Goal: Task Accomplishment & Management: Complete application form

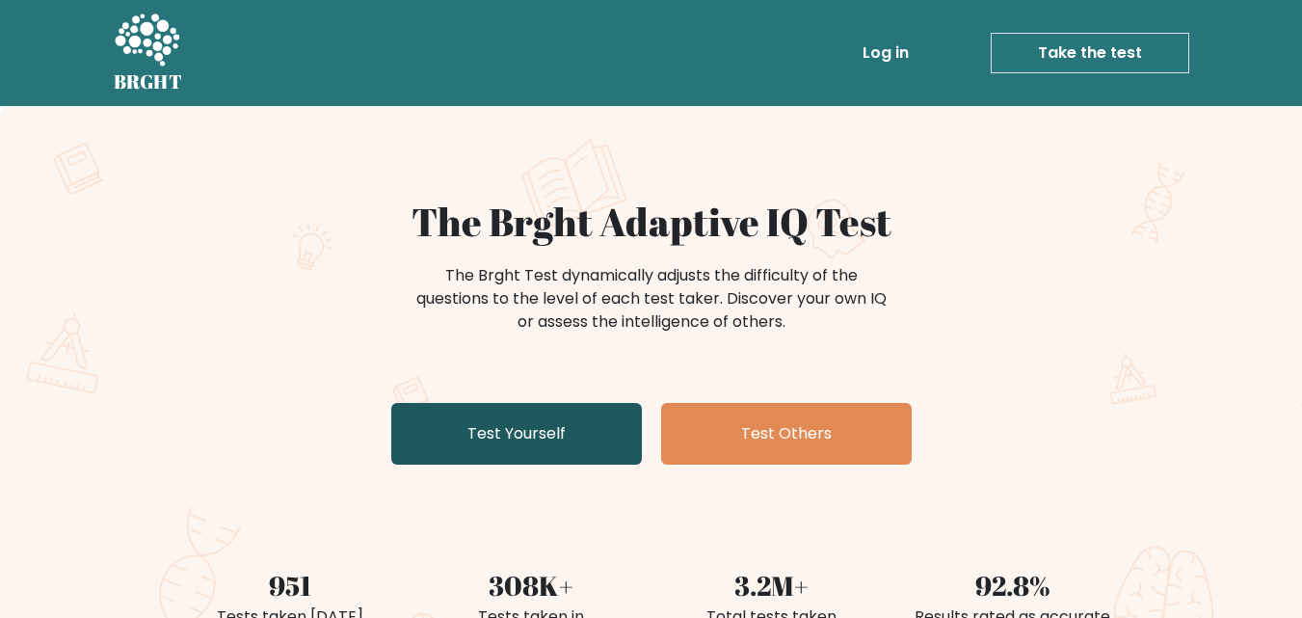
click at [536, 427] on link "Test Yourself" at bounding box center [516, 434] width 250 height 62
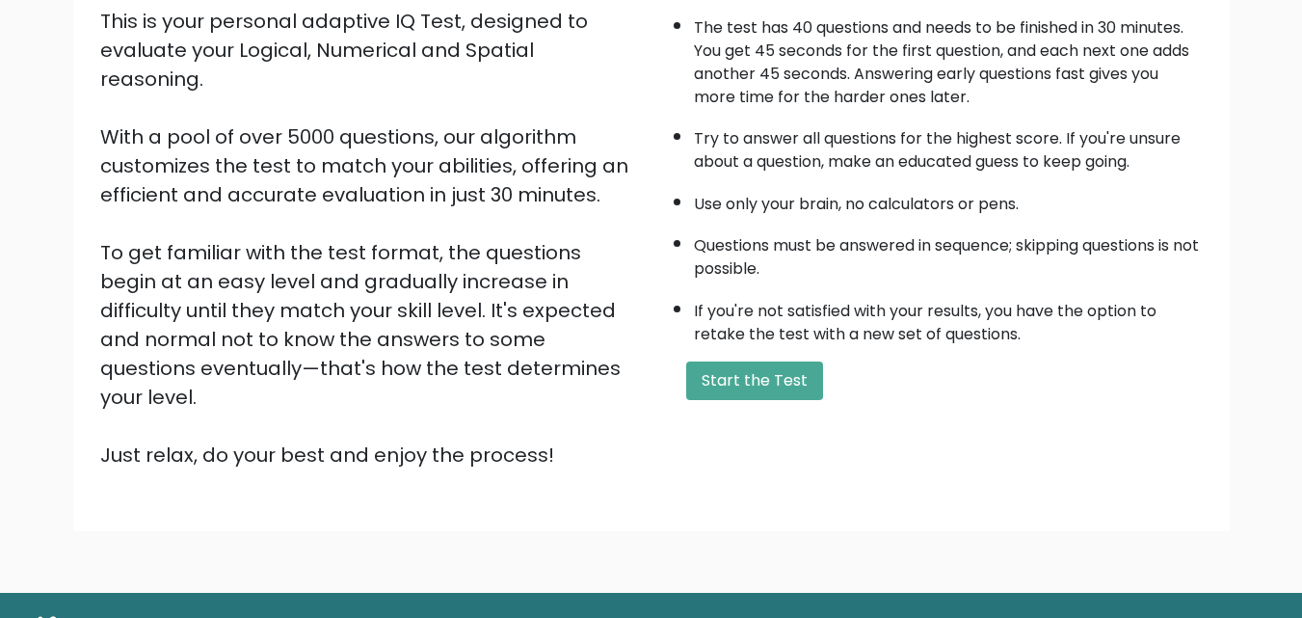
scroll to position [257, 0]
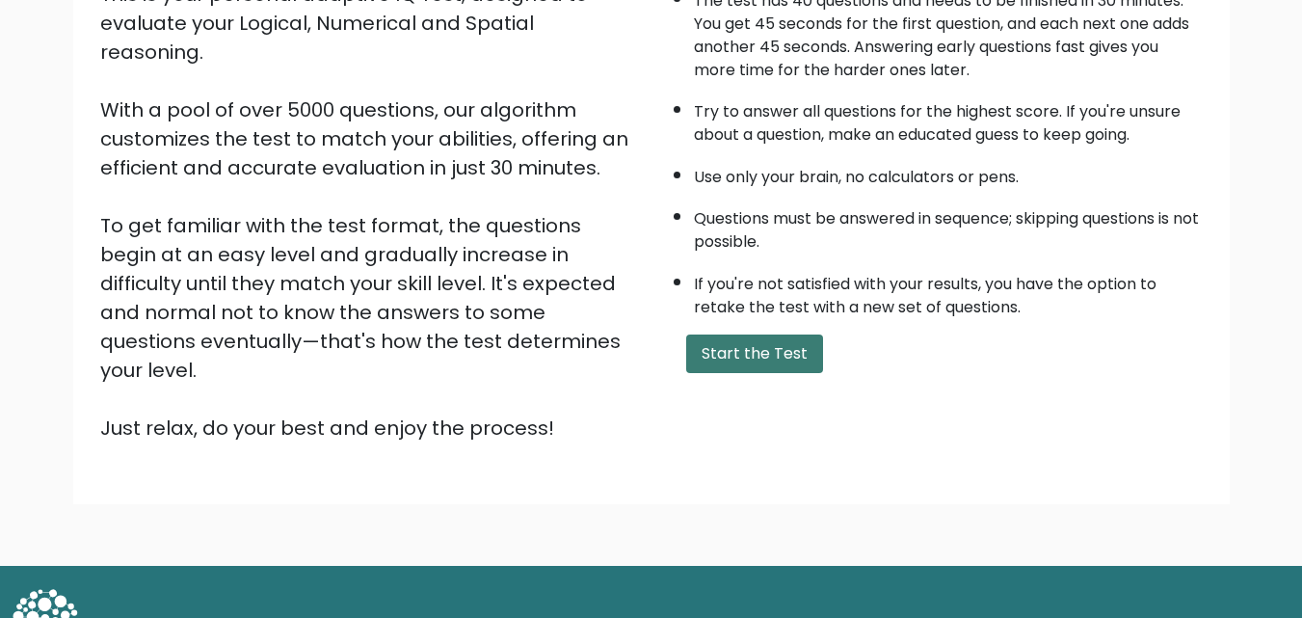
click at [767, 362] on button "Start the Test" at bounding box center [754, 353] width 137 height 39
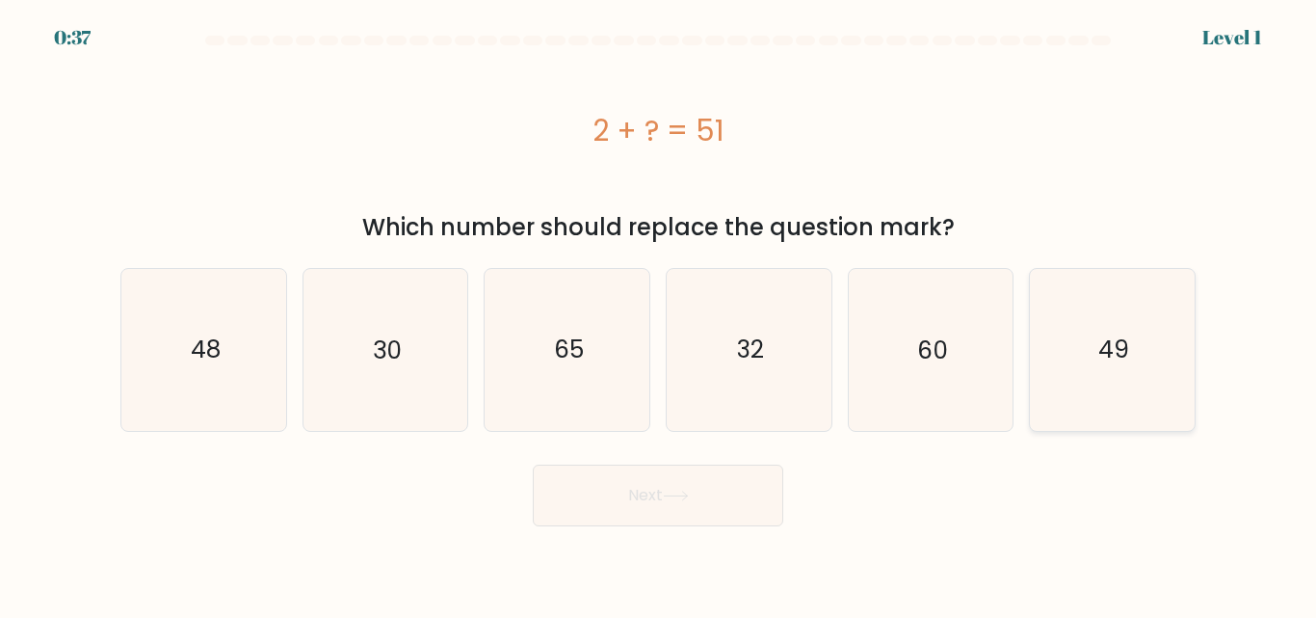
click at [1068, 374] on icon "49" at bounding box center [1112, 349] width 161 height 161
click at [659, 314] on input "f. 49" at bounding box center [658, 311] width 1 height 5
radio input "true"
click at [688, 520] on button "Next" at bounding box center [658, 495] width 250 height 62
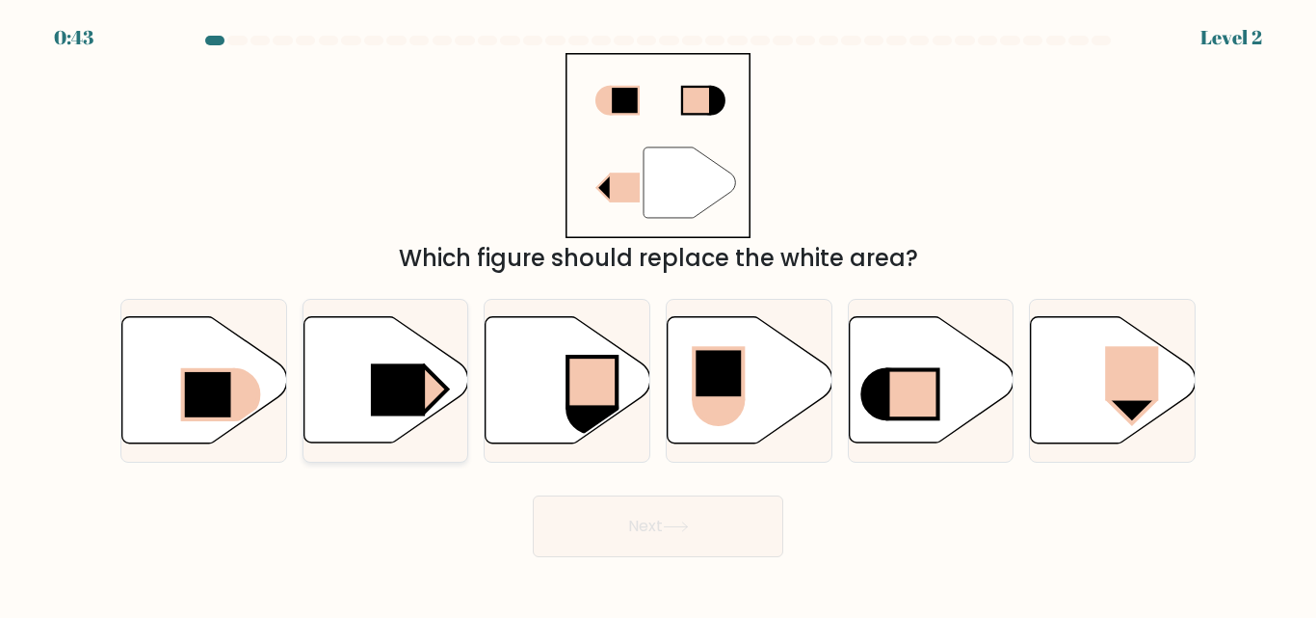
click at [414, 412] on rect at bounding box center [398, 390] width 54 height 52
click at [658, 314] on input "b." at bounding box center [658, 311] width 1 height 5
radio input "true"
click at [587, 525] on button "Next" at bounding box center [658, 526] width 250 height 62
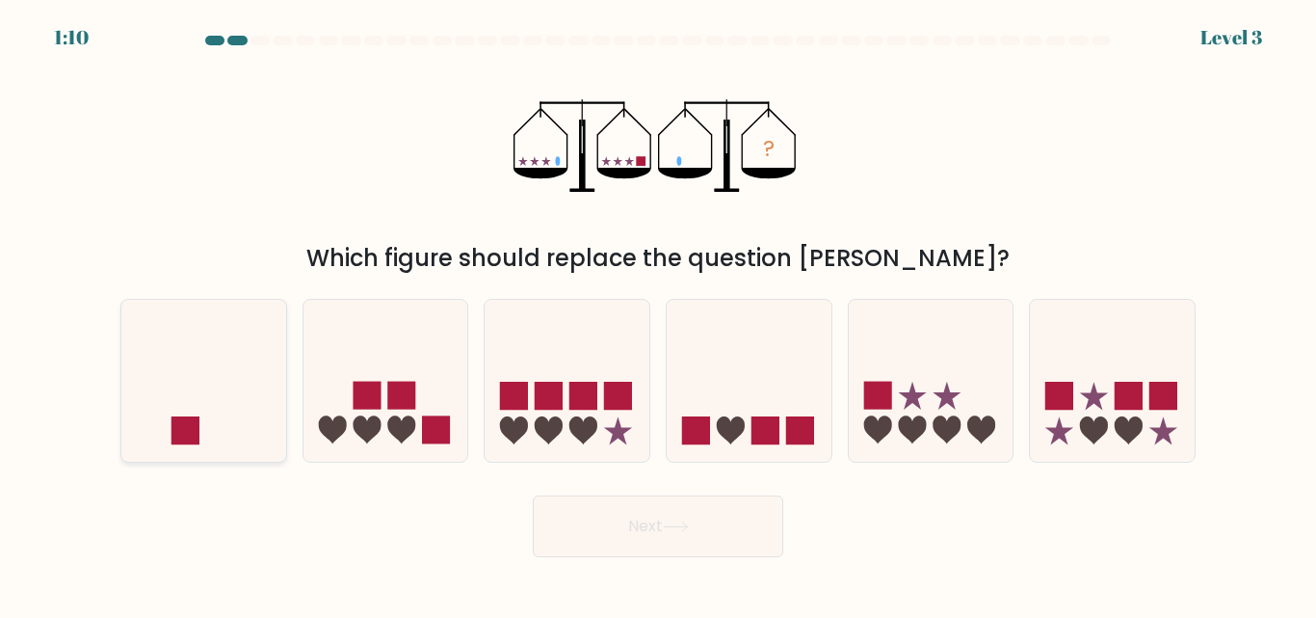
click at [250, 433] on icon at bounding box center [203, 380] width 165 height 136
click at [658, 314] on input "a." at bounding box center [658, 311] width 1 height 5
radio input "true"
click at [673, 541] on button "Next" at bounding box center [658, 526] width 250 height 62
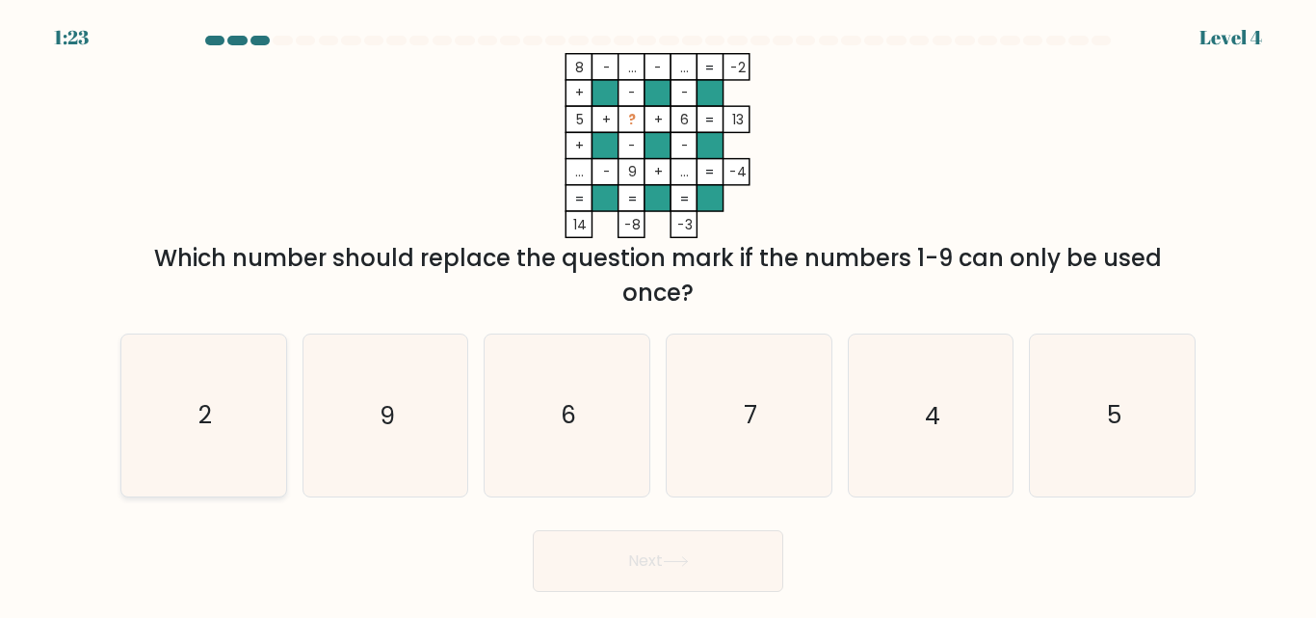
click at [164, 430] on icon "2" at bounding box center [203, 414] width 161 height 161
click at [658, 314] on input "a. 2" at bounding box center [658, 311] width 1 height 5
radio input "true"
click at [683, 572] on button "Next" at bounding box center [658, 561] width 250 height 62
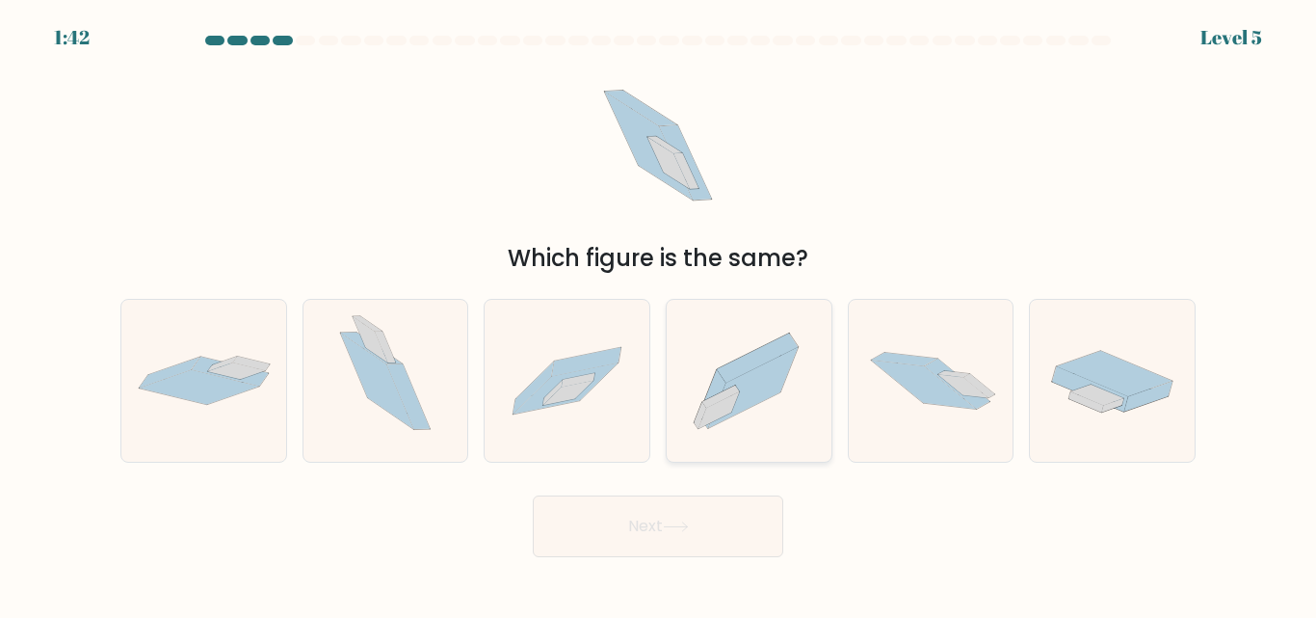
click at [786, 409] on icon at bounding box center [749, 380] width 165 height 145
click at [659, 314] on input "d." at bounding box center [658, 311] width 1 height 5
radio input "true"
click at [727, 512] on button "Next" at bounding box center [658, 526] width 250 height 62
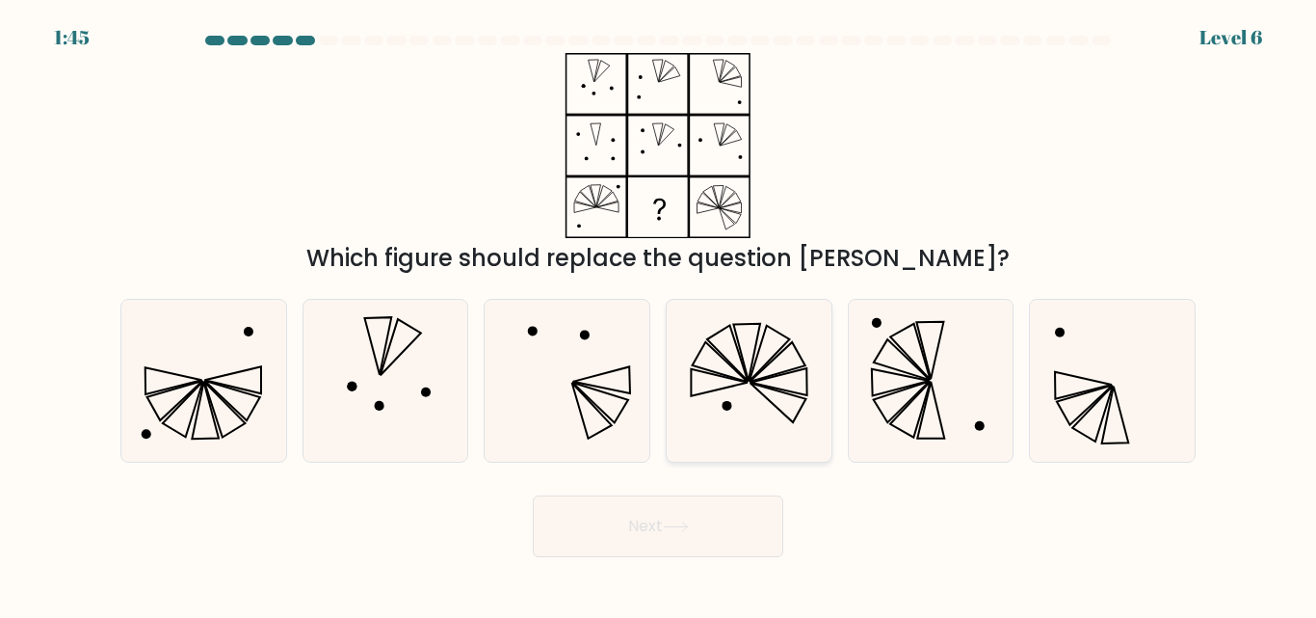
click at [786, 386] on icon at bounding box center [749, 380] width 161 height 161
click at [659, 314] on input "d." at bounding box center [658, 311] width 1 height 5
radio input "true"
click at [759, 517] on button "Next" at bounding box center [658, 526] width 250 height 62
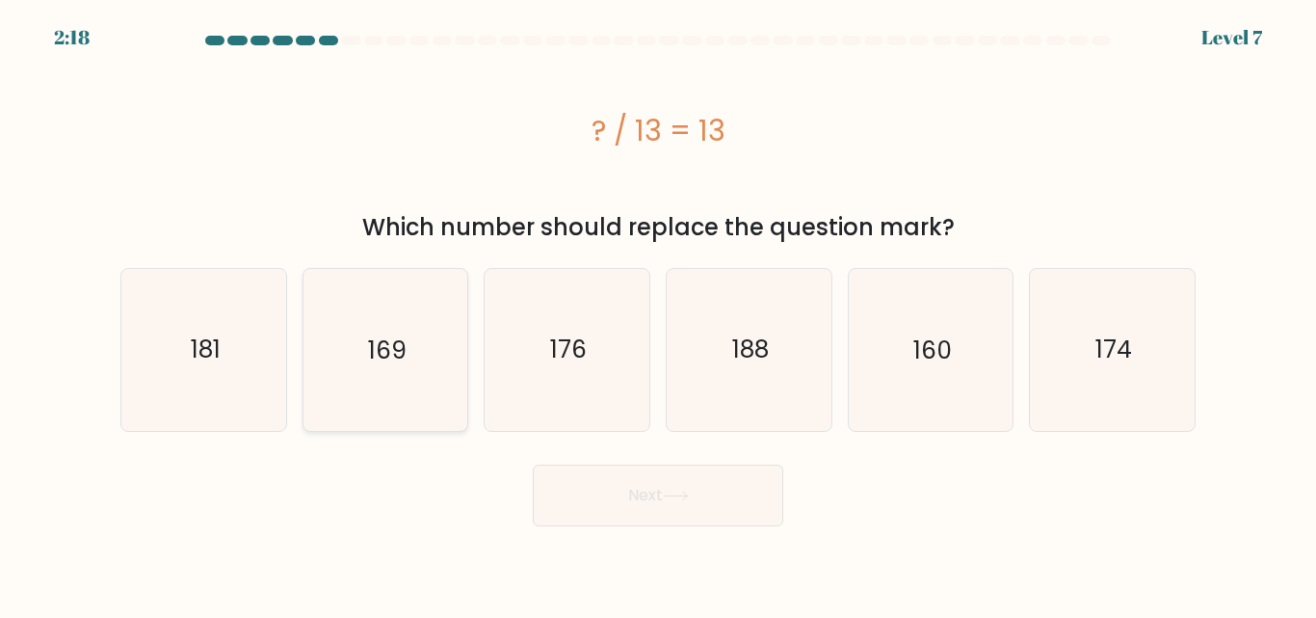
click at [390, 388] on icon "169" at bounding box center [384, 349] width 161 height 161
click at [658, 314] on input "b. 169" at bounding box center [658, 311] width 1 height 5
radio input "true"
click at [660, 507] on button "Next" at bounding box center [658, 495] width 250 height 62
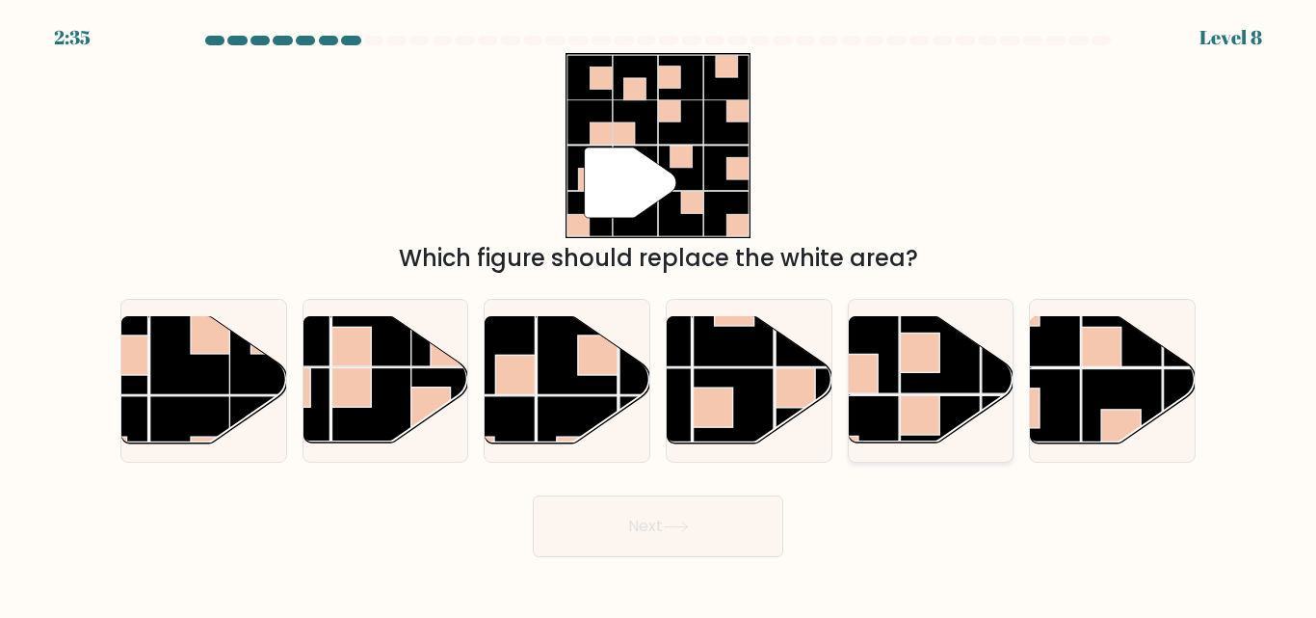
click at [965, 428] on rect at bounding box center [940, 436] width 80 height 80
click at [659, 314] on input "e." at bounding box center [658, 311] width 1 height 5
radio input "true"
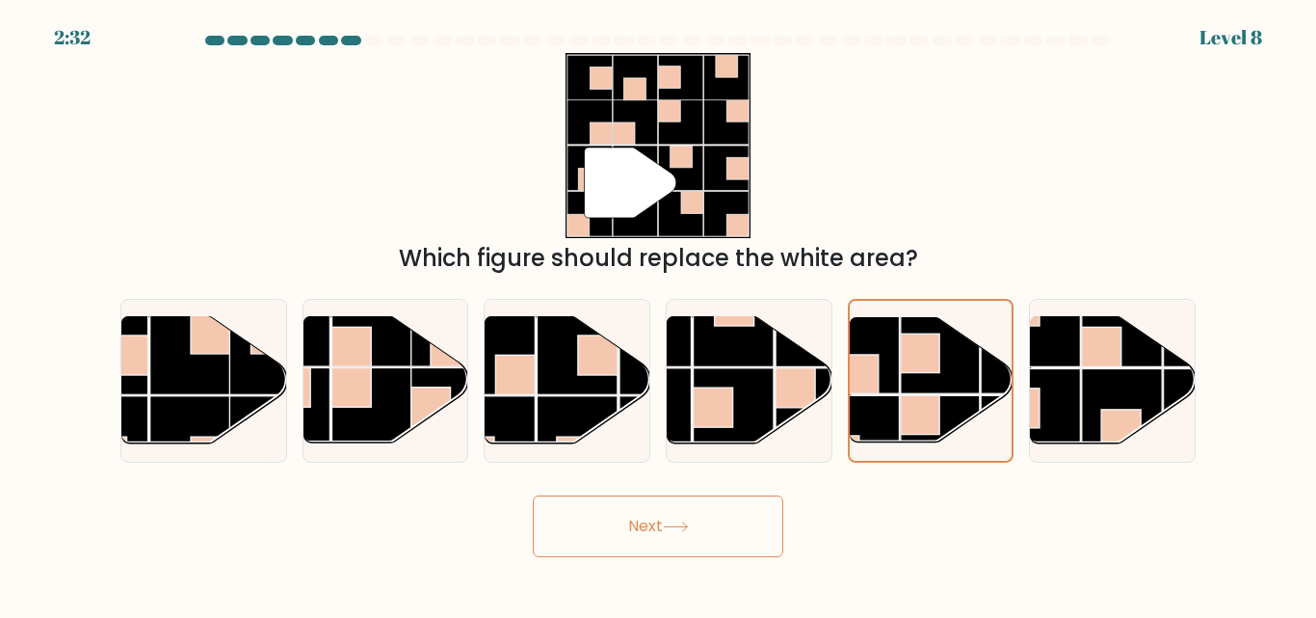
click at [706, 527] on button "Next" at bounding box center [658, 526] width 250 height 62
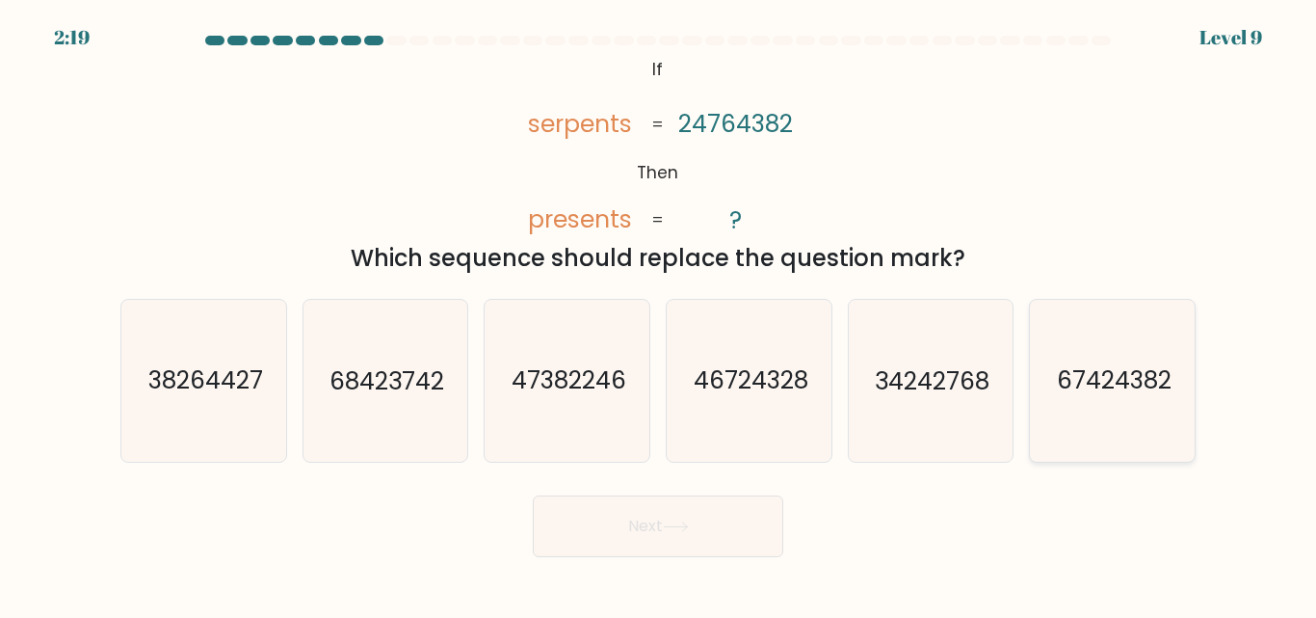
click at [1093, 396] on text "67424382" at bounding box center [1114, 381] width 115 height 34
click at [659, 314] on input "f. 67424382" at bounding box center [658, 311] width 1 height 5
radio input "true"
click at [715, 536] on button "Next" at bounding box center [658, 526] width 250 height 62
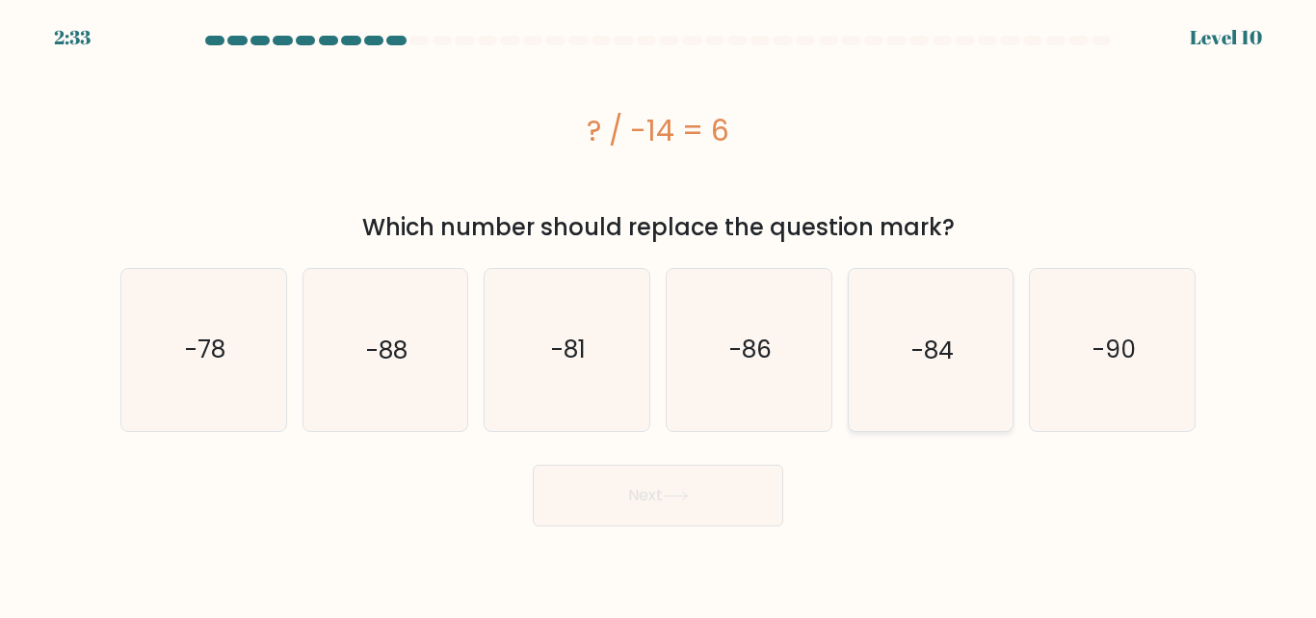
click at [908, 389] on icon "-84" at bounding box center [930, 349] width 161 height 161
click at [659, 314] on input "e. -84" at bounding box center [658, 311] width 1 height 5
radio input "true"
click at [760, 522] on button "Next" at bounding box center [658, 495] width 250 height 62
click at [744, 508] on button "Next" at bounding box center [658, 495] width 250 height 62
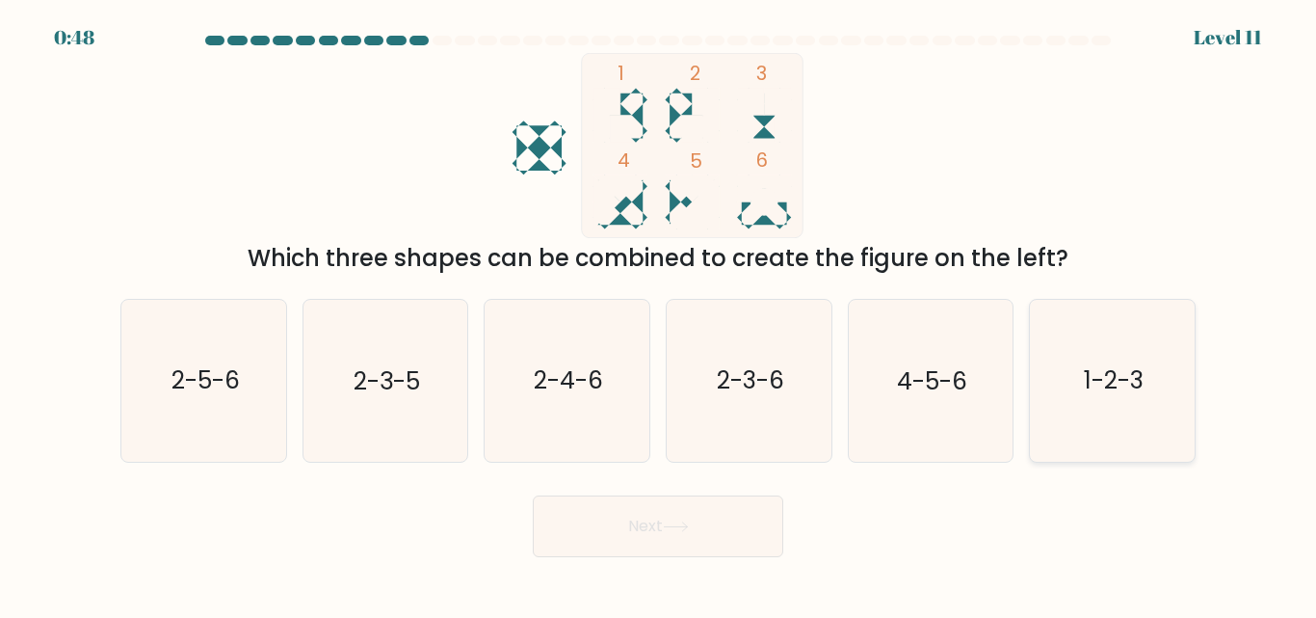
click at [1104, 419] on icon "1-2-3" at bounding box center [1112, 380] width 161 height 161
click at [659, 314] on input "f. 1-2-3" at bounding box center [658, 311] width 1 height 5
radio input "true"
click at [713, 527] on button "Next" at bounding box center [658, 526] width 250 height 62
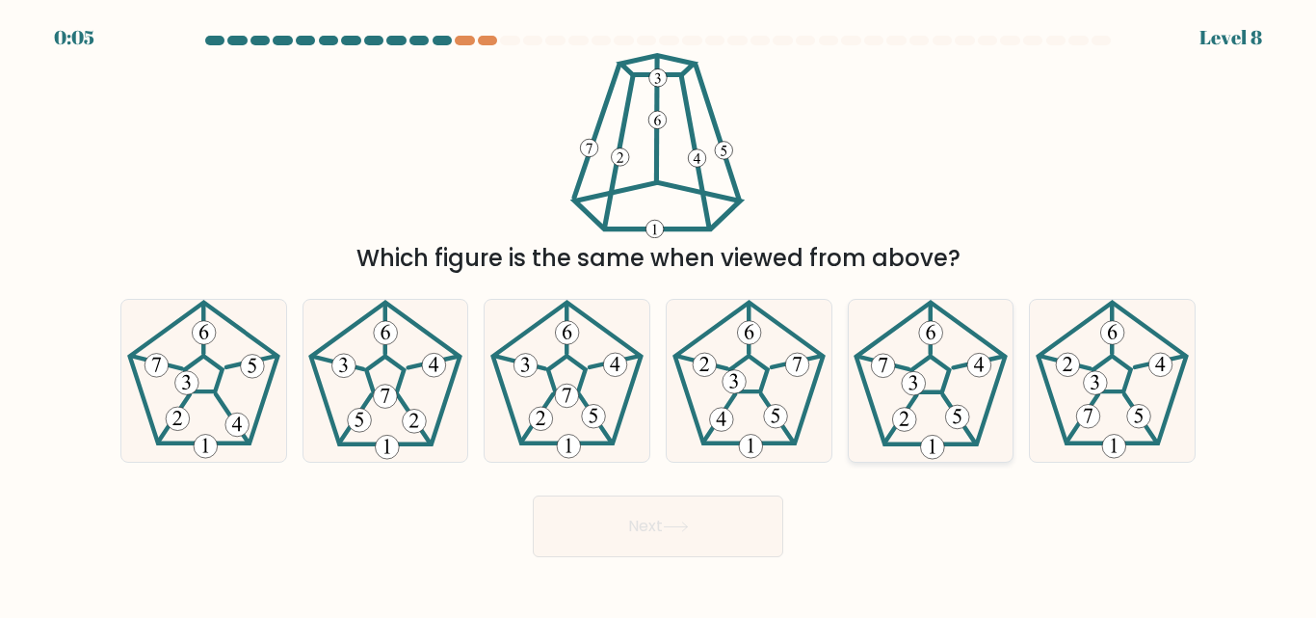
click at [933, 396] on icon at bounding box center [930, 380] width 161 height 161
click at [659, 314] on input "e." at bounding box center [658, 311] width 1 height 5
radio input "true"
click at [726, 514] on button "Next" at bounding box center [658, 526] width 250 height 62
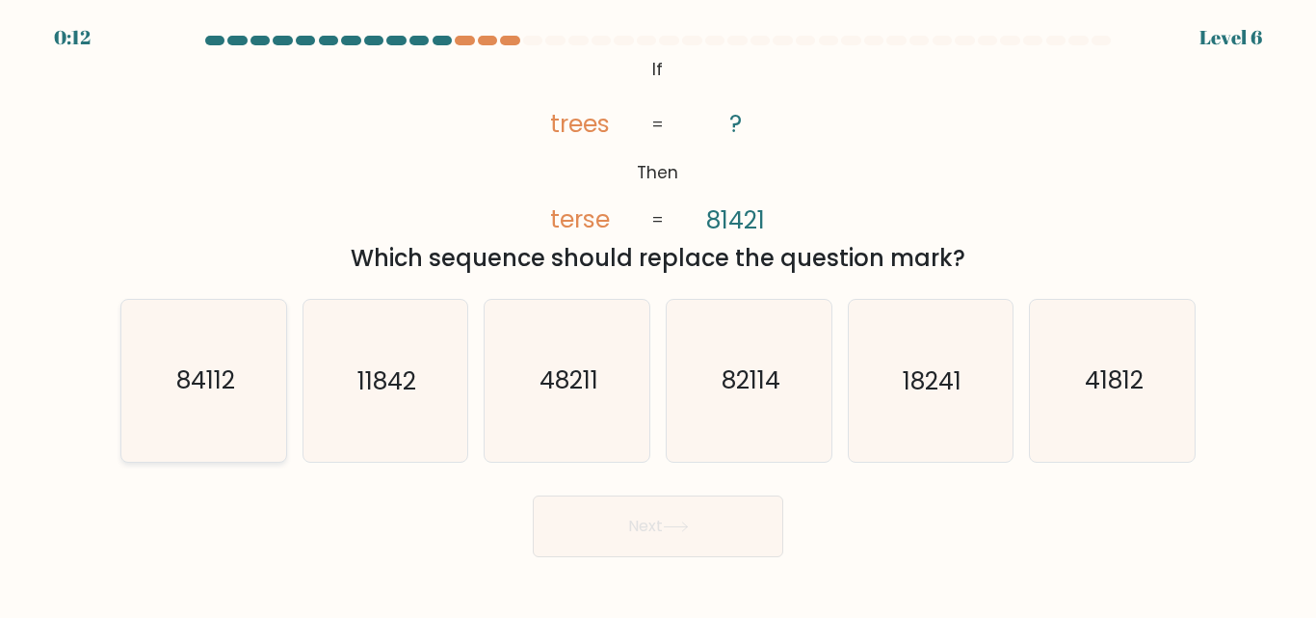
click at [230, 405] on icon "84112" at bounding box center [203, 380] width 161 height 161
click at [658, 314] on input "a. 84112" at bounding box center [658, 311] width 1 height 5
radio input "true"
click at [661, 569] on body "0:11 Level 6 If" at bounding box center [658, 309] width 1316 height 618
click at [651, 544] on button "Next" at bounding box center [658, 526] width 250 height 62
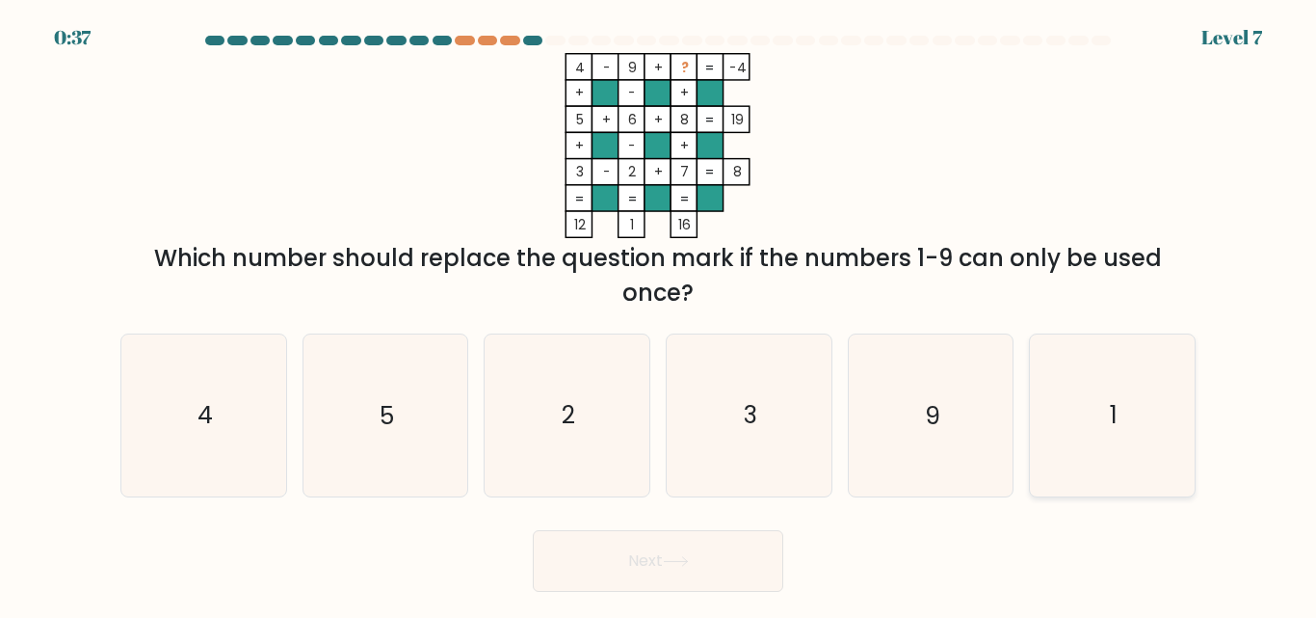
click at [1104, 404] on icon "1" at bounding box center [1112, 414] width 161 height 161
click at [659, 314] on input "f. 1" at bounding box center [658, 311] width 1 height 5
radio input "true"
click at [725, 562] on button "Next" at bounding box center [658, 561] width 250 height 62
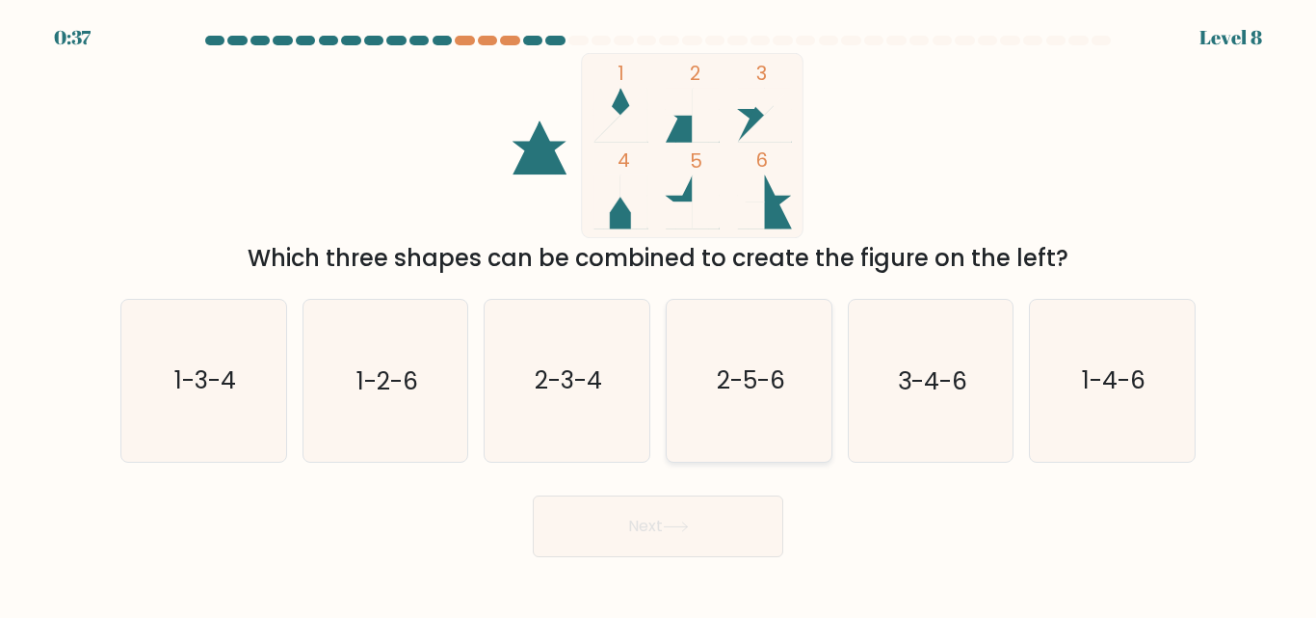
click at [795, 379] on icon "2-5-6" at bounding box center [749, 380] width 161 height 161
click at [659, 314] on input "d. 2-5-6" at bounding box center [658, 311] width 1 height 5
radio input "true"
click at [739, 516] on button "Next" at bounding box center [658, 526] width 250 height 62
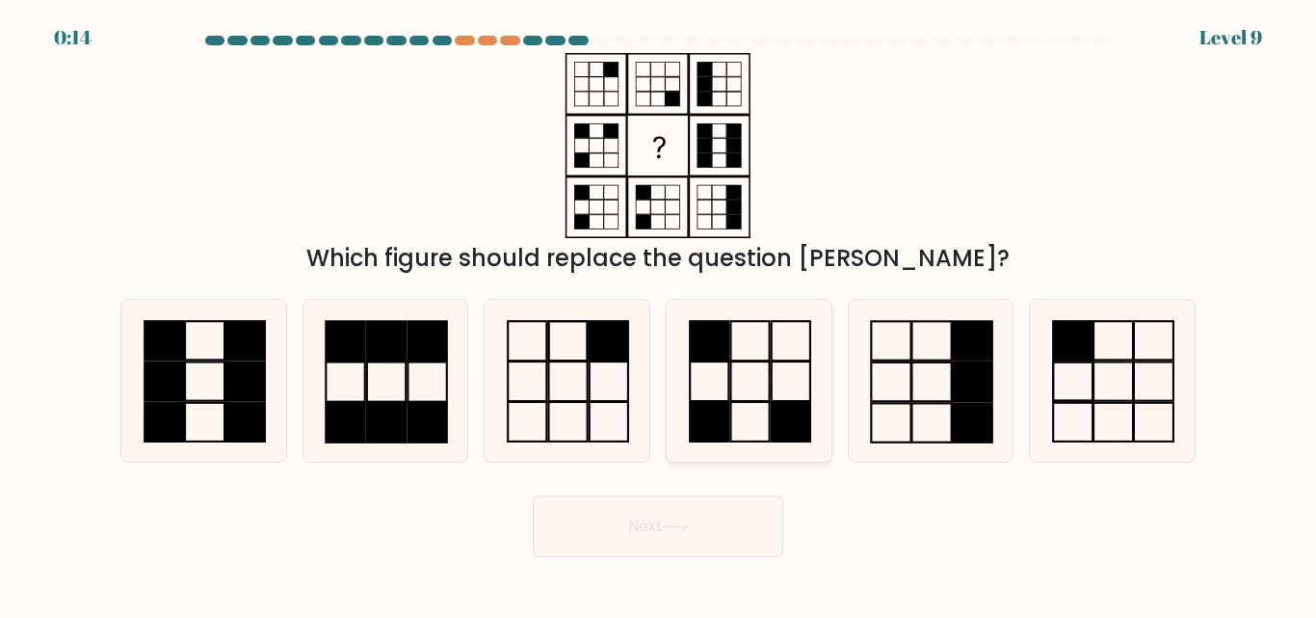
click at [781, 409] on rect at bounding box center [791, 423] width 39 height 40
click at [659, 314] on input "d." at bounding box center [658, 311] width 1 height 5
radio input "true"
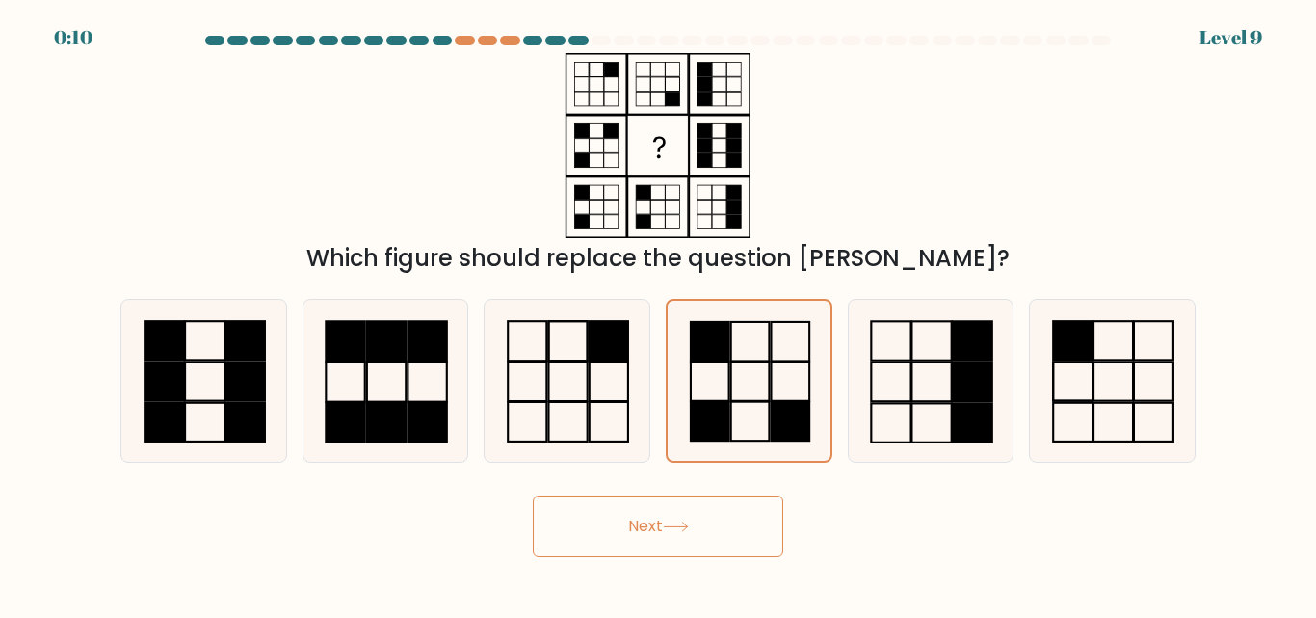
click at [668, 533] on button "Next" at bounding box center [658, 526] width 250 height 62
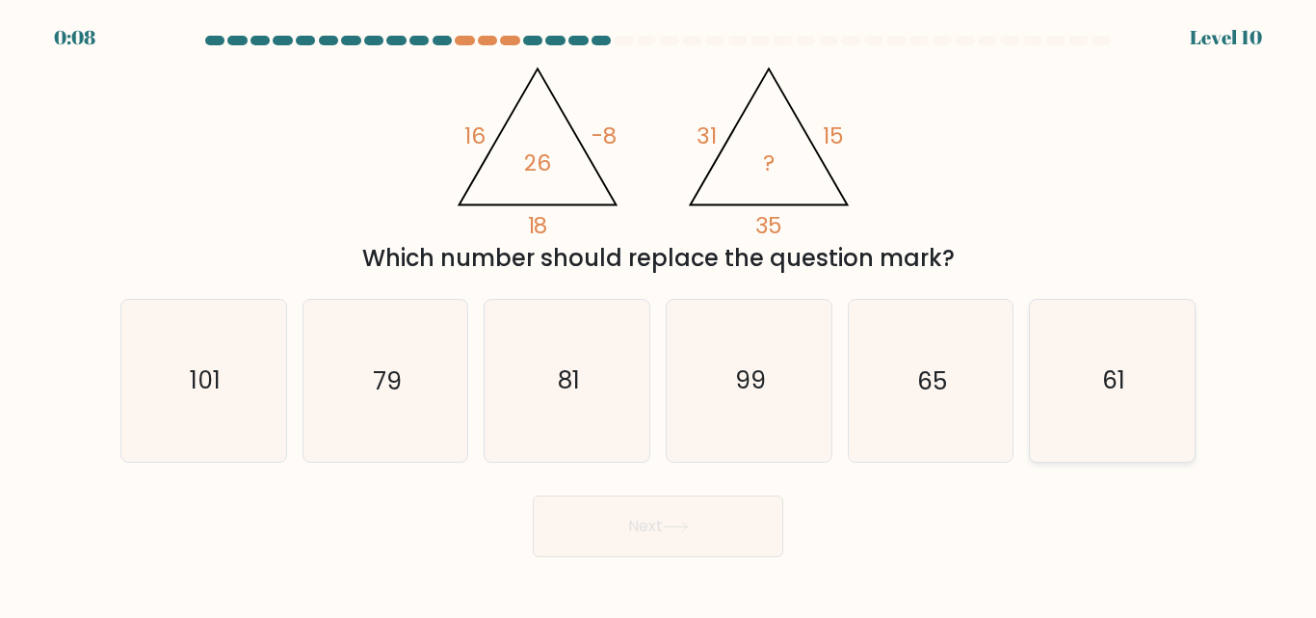
click at [1090, 394] on icon "61" at bounding box center [1112, 380] width 161 height 161
click at [659, 314] on input "f. 61" at bounding box center [658, 311] width 1 height 5
radio input "true"
click at [968, 413] on icon "65" at bounding box center [930, 380] width 161 height 161
click at [659, 314] on input "e. 65" at bounding box center [658, 311] width 1 height 5
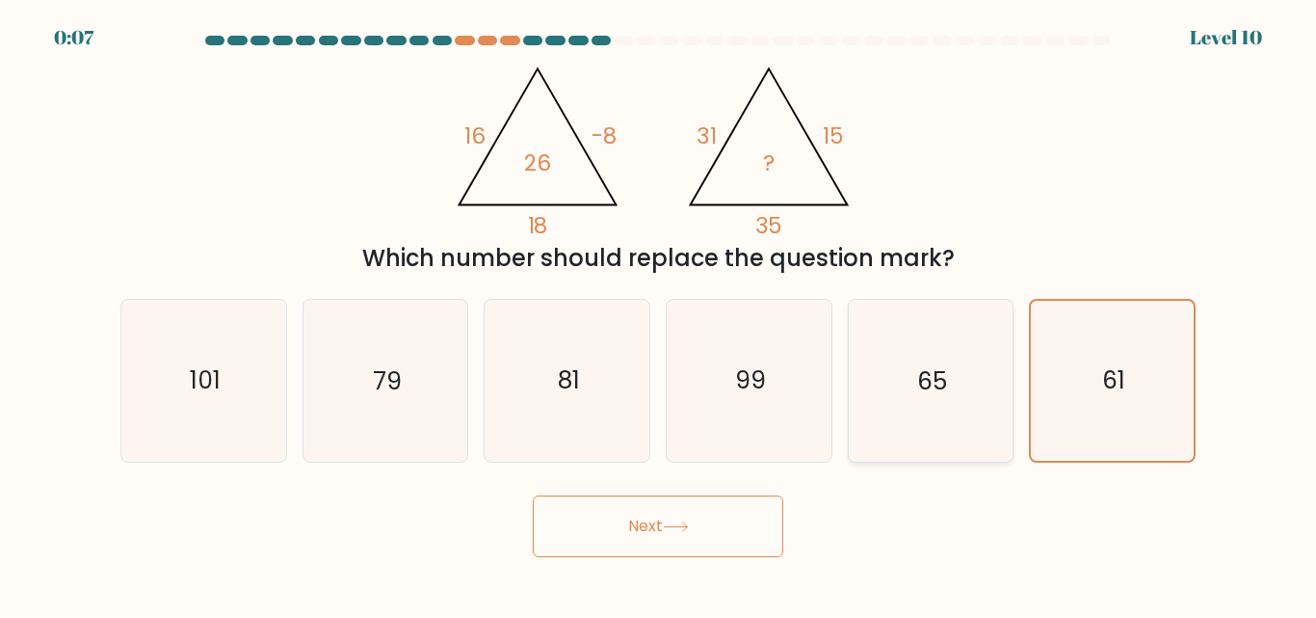
radio input "true"
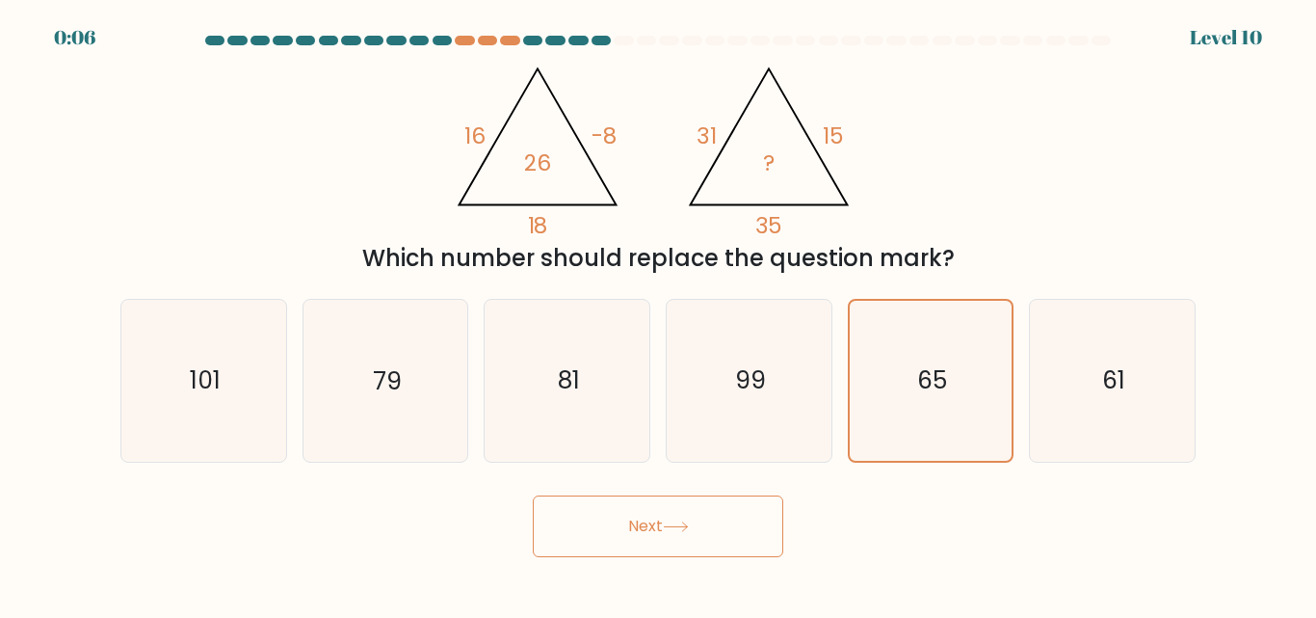
click at [700, 529] on button "Next" at bounding box center [658, 526] width 250 height 62
click at [688, 523] on icon at bounding box center [676, 526] width 26 height 11
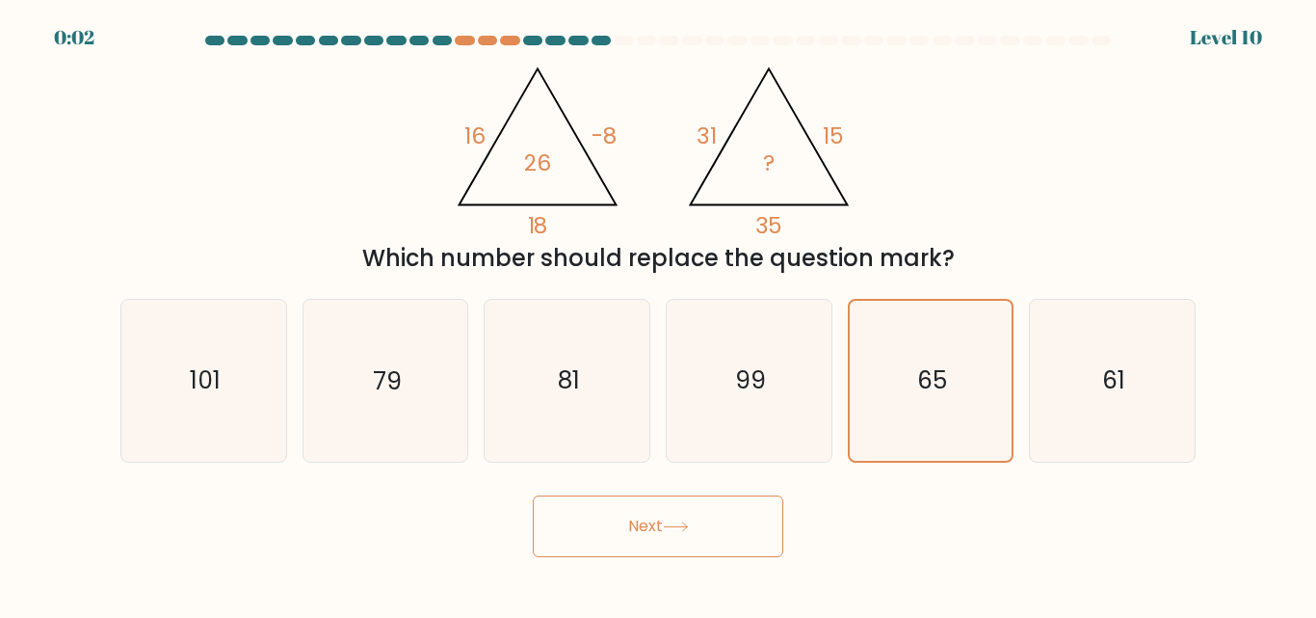
click at [688, 523] on icon at bounding box center [676, 526] width 26 height 11
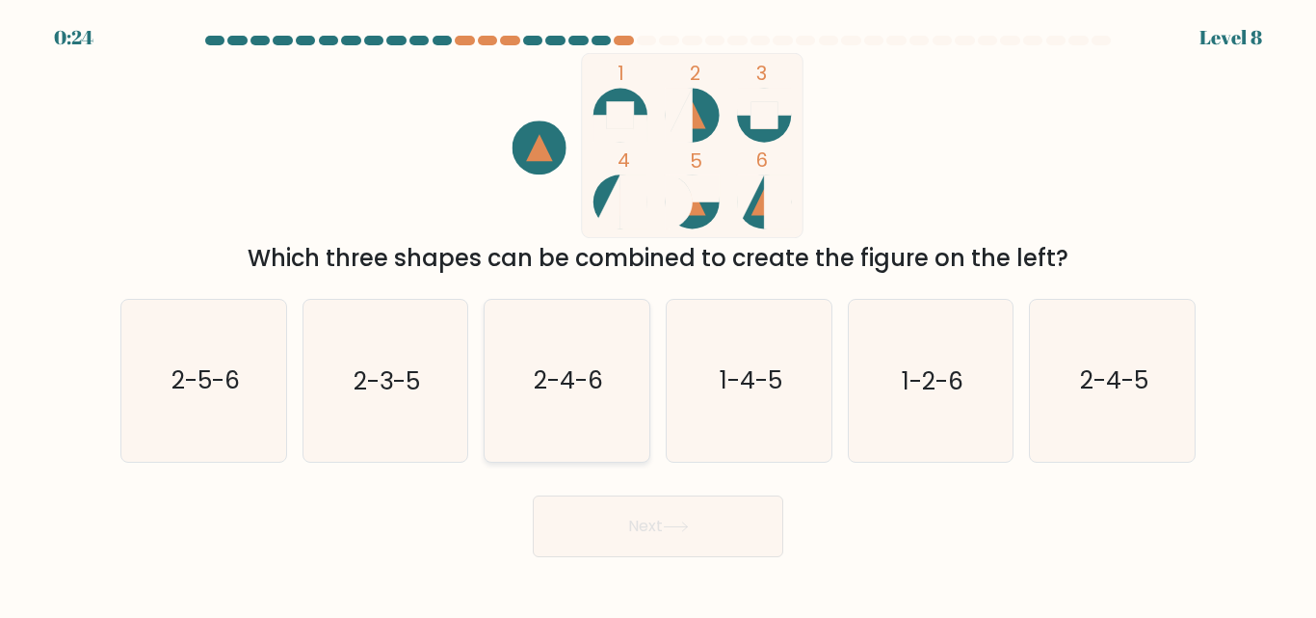
click at [569, 421] on icon "2-4-6" at bounding box center [567, 380] width 161 height 161
click at [658, 314] on input "c. 2-4-6" at bounding box center [658, 311] width 1 height 5
radio input "true"
click at [688, 523] on icon at bounding box center [676, 526] width 26 height 11
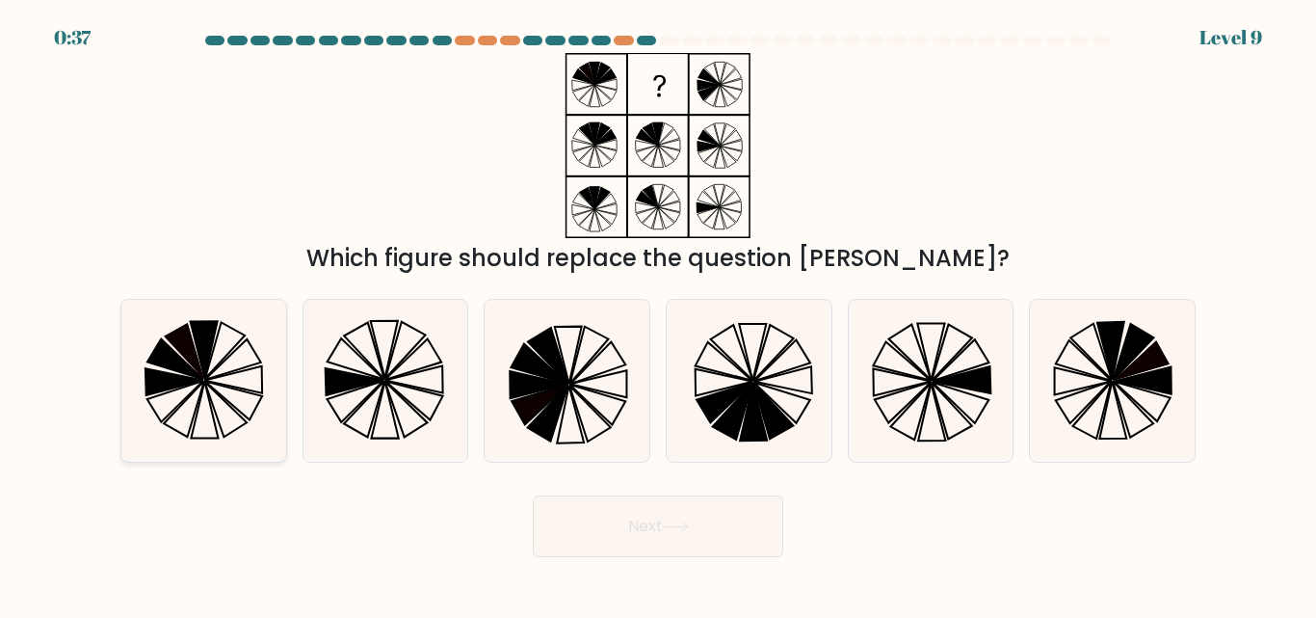
click at [176, 375] on icon at bounding box center [174, 382] width 58 height 27
click at [658, 314] on input "a." at bounding box center [658, 311] width 1 height 5
radio input "true"
click at [648, 520] on button "Next" at bounding box center [658, 526] width 250 height 62
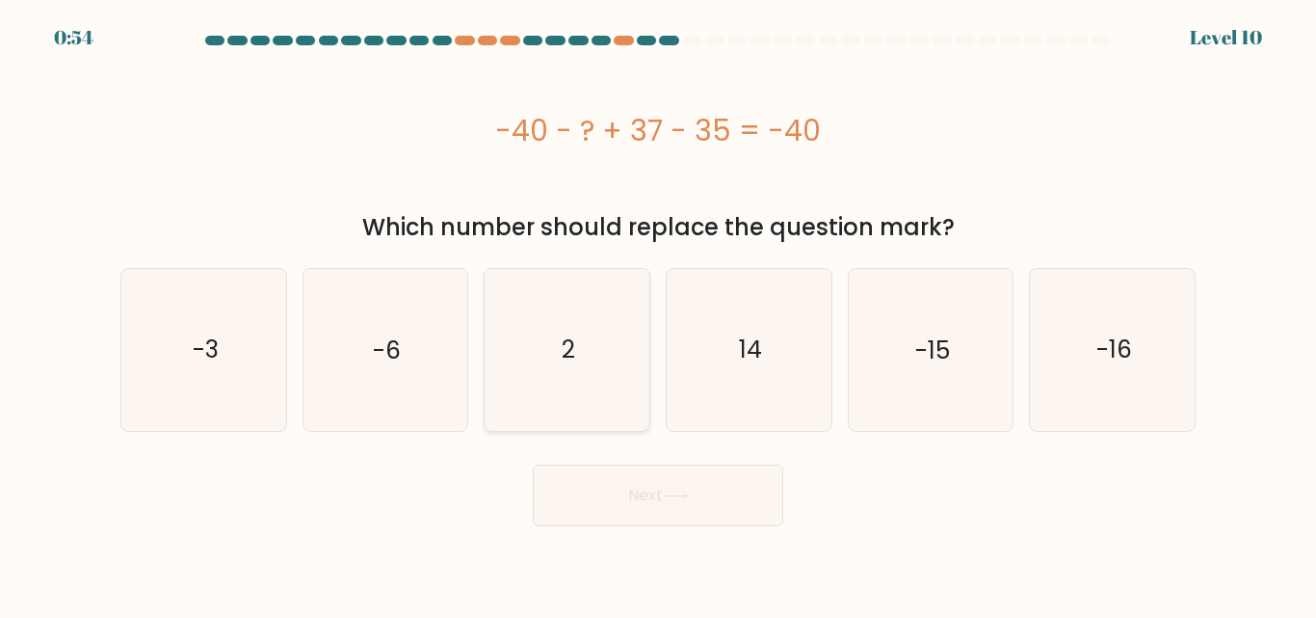
click at [559, 374] on icon "2" at bounding box center [567, 349] width 161 height 161
click at [658, 314] on input "c. 2" at bounding box center [658, 311] width 1 height 5
radio input "true"
click at [651, 492] on button "Next" at bounding box center [658, 495] width 250 height 62
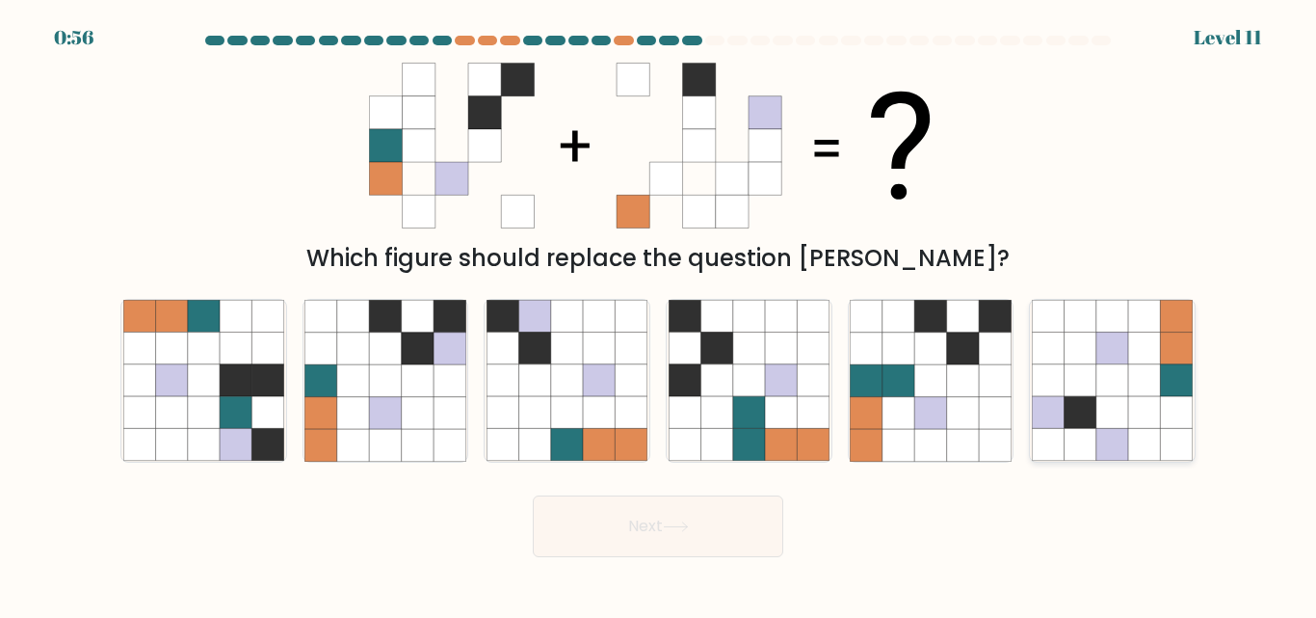
click at [1168, 376] on icon at bounding box center [1177, 381] width 32 height 32
click at [659, 314] on input "f." at bounding box center [658, 311] width 1 height 5
radio input "true"
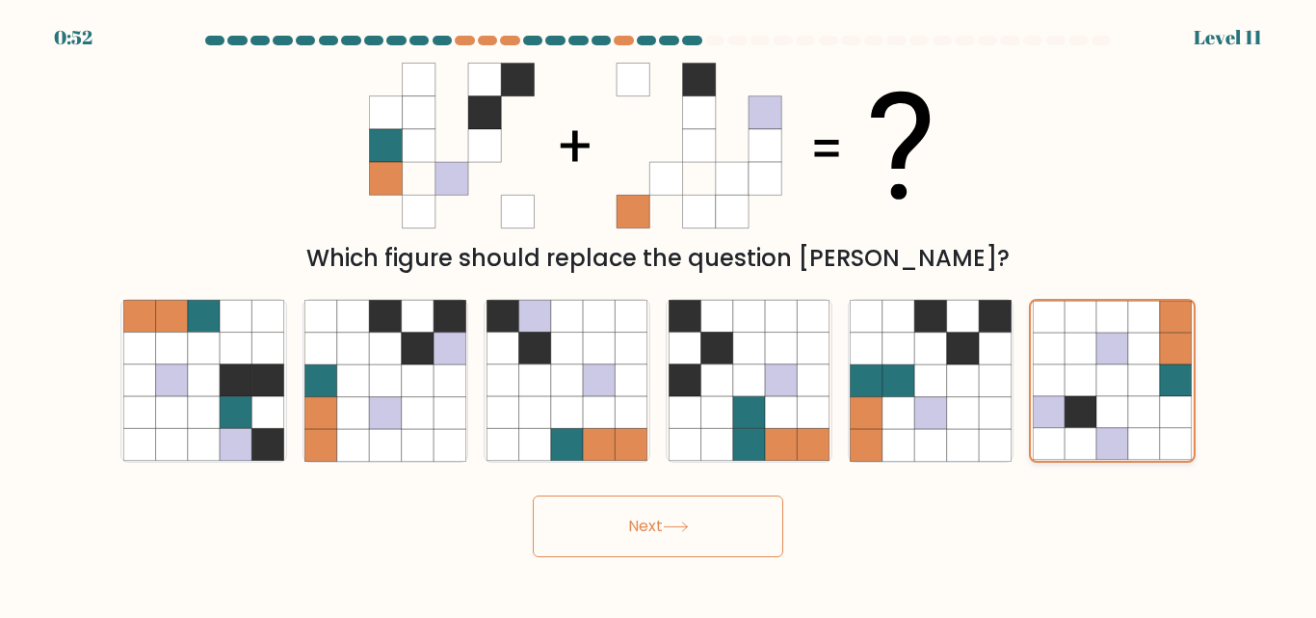
click at [1105, 387] on icon at bounding box center [1112, 381] width 32 height 32
click at [659, 314] on input "f." at bounding box center [658, 311] width 1 height 5
click at [371, 421] on icon at bounding box center [385, 413] width 32 height 32
click at [658, 314] on input "b." at bounding box center [658, 311] width 1 height 5
radio input "true"
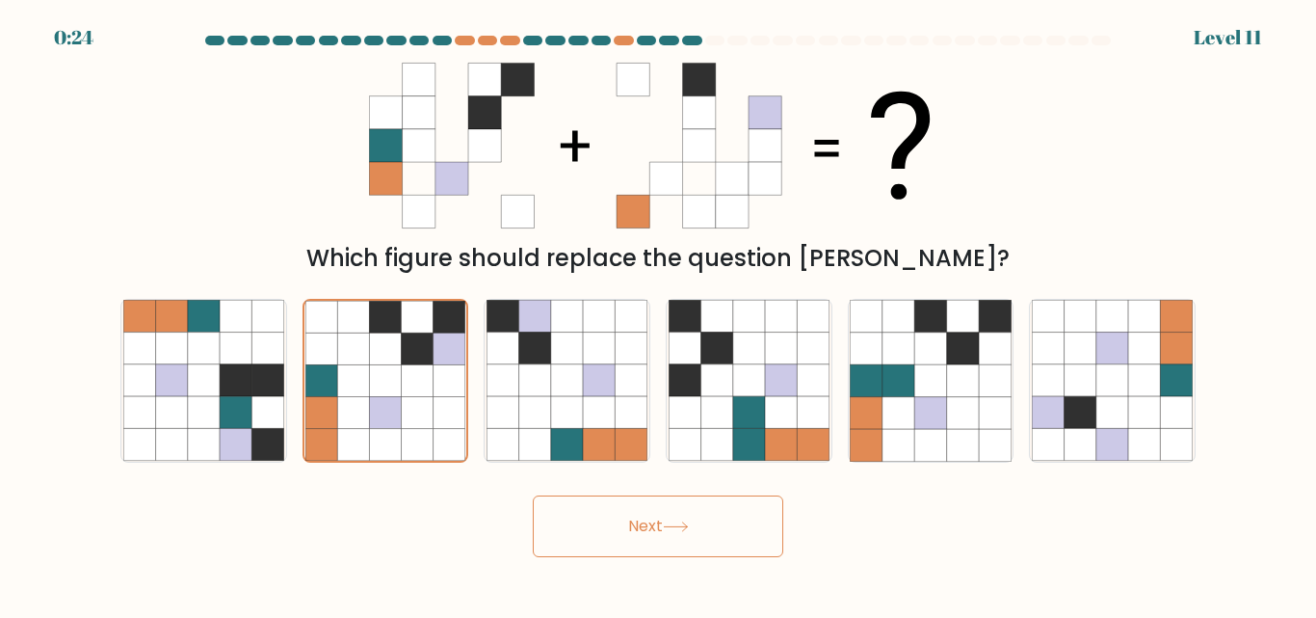
click at [741, 536] on button "Next" at bounding box center [658, 526] width 250 height 62
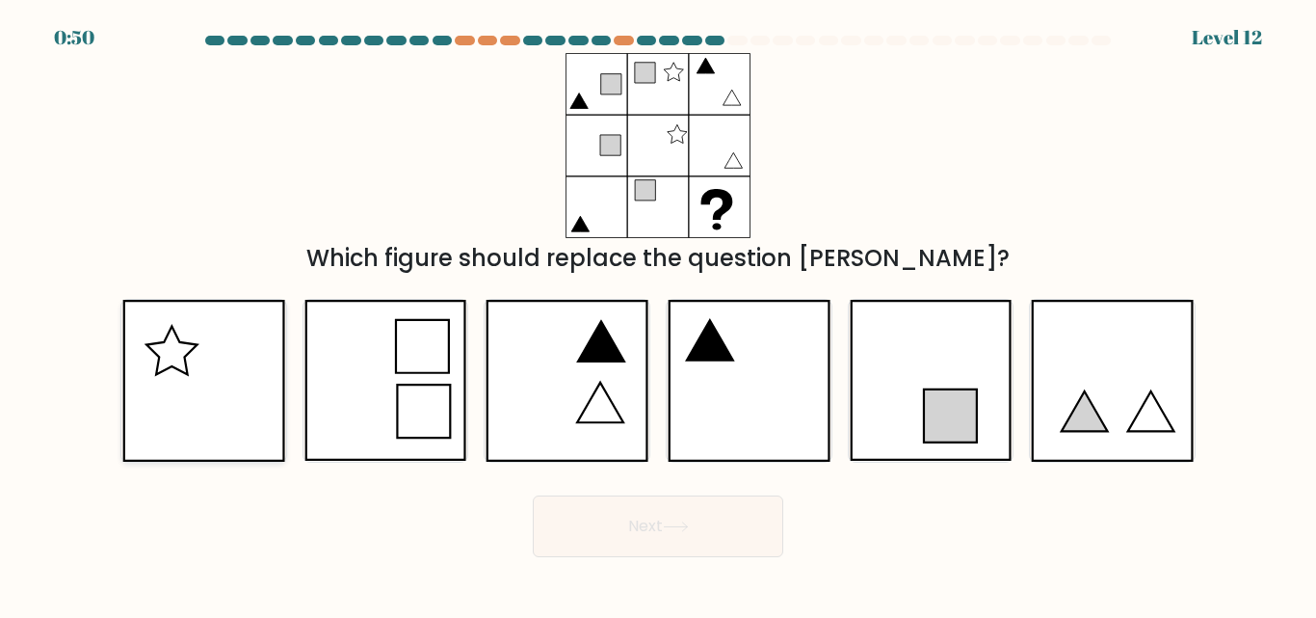
click at [245, 378] on icon at bounding box center [203, 380] width 162 height 161
click at [658, 314] on input "a." at bounding box center [658, 311] width 1 height 5
radio input "true"
click at [622, 505] on button "Next" at bounding box center [658, 526] width 250 height 62
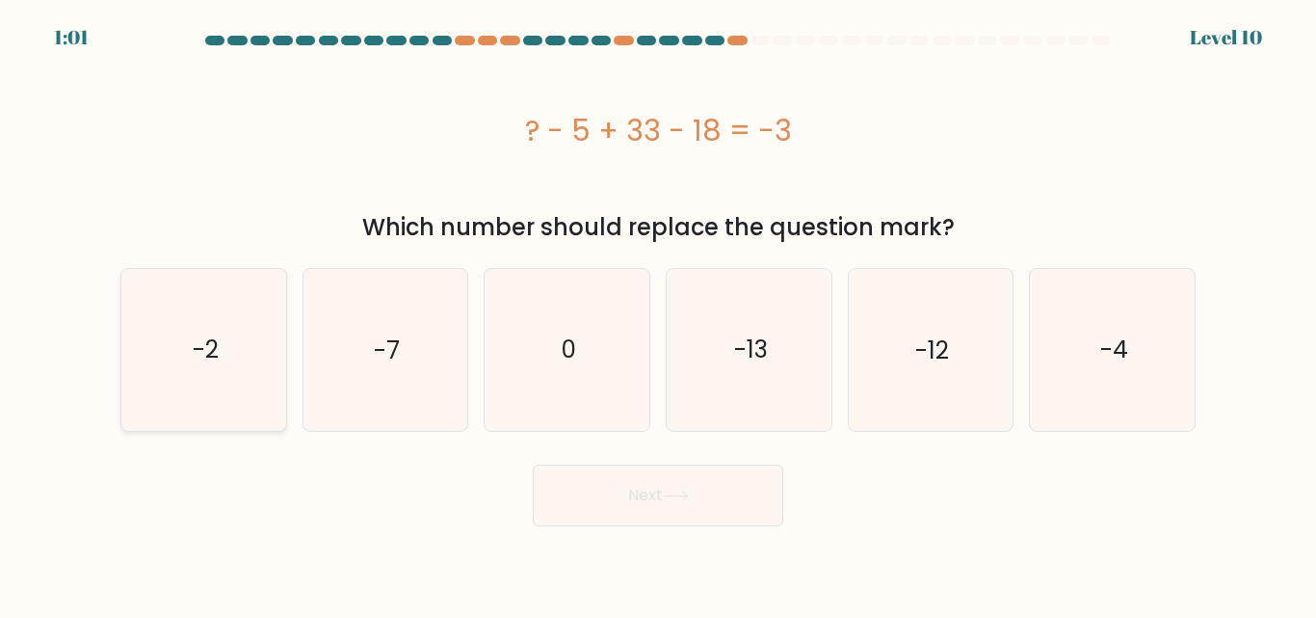
click at [208, 361] on text "-2" at bounding box center [205, 349] width 26 height 34
click at [658, 314] on input "a. -2" at bounding box center [658, 311] width 1 height 5
radio input "true"
click at [723, 349] on icon "-13" at bounding box center [749, 349] width 161 height 161
click at [659, 314] on input "d. -13" at bounding box center [658, 311] width 1 height 5
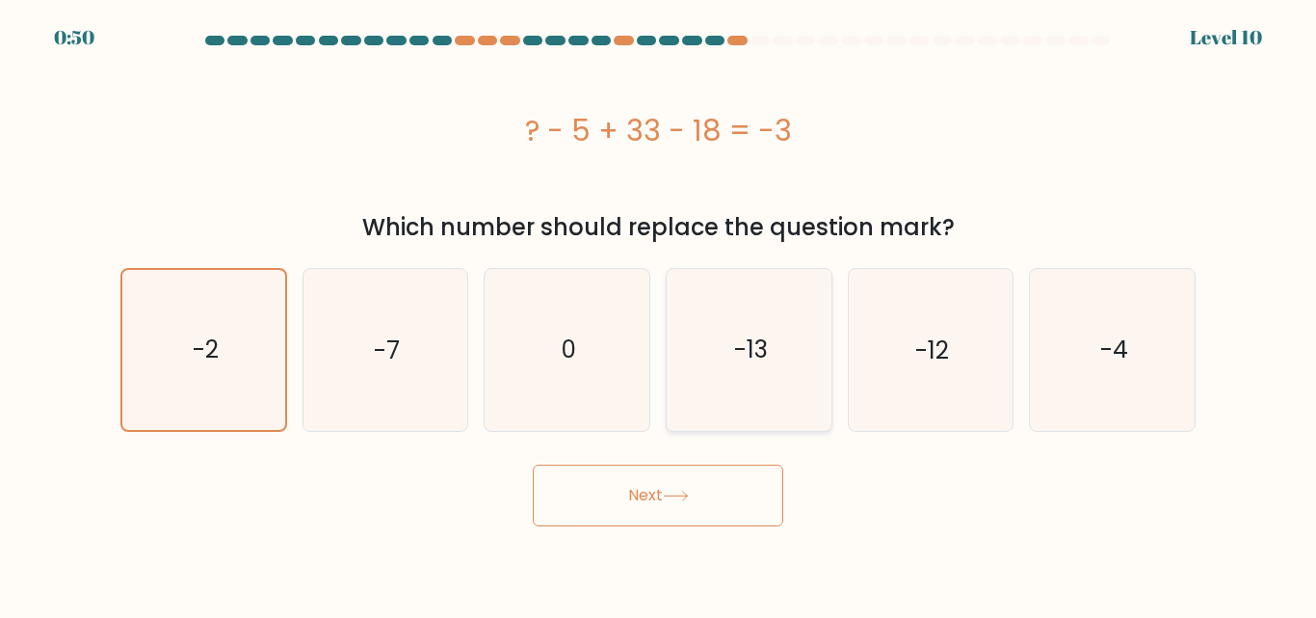
radio input "true"
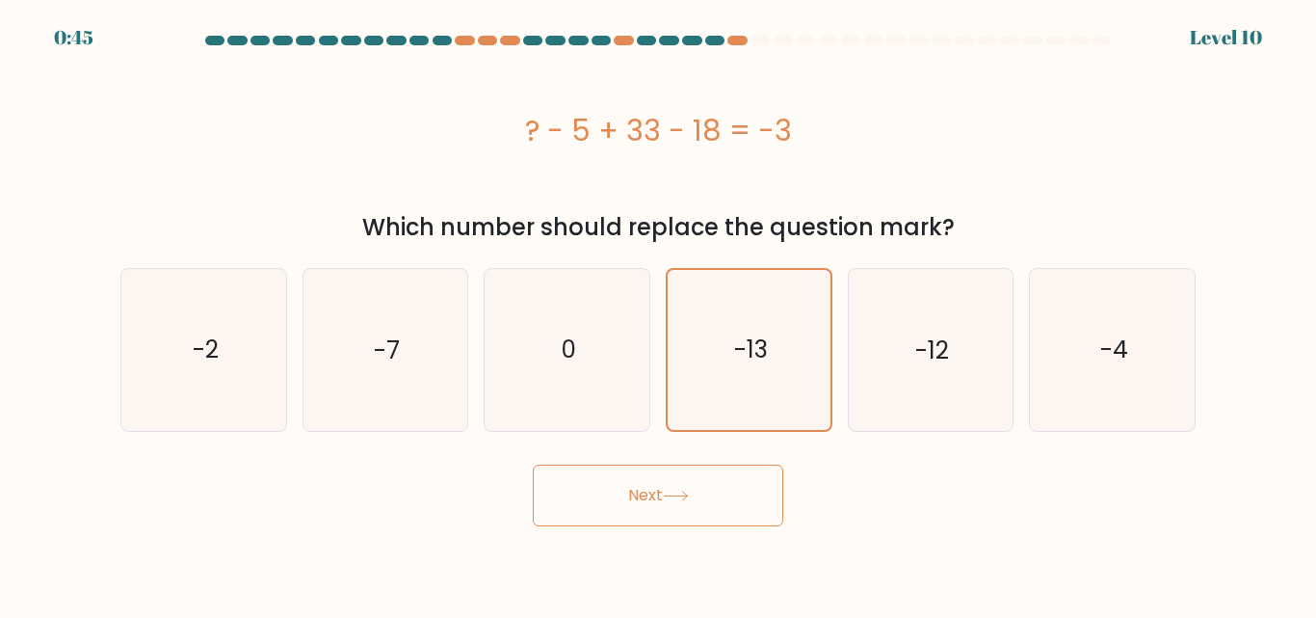
click at [669, 506] on button "Next" at bounding box center [658, 495] width 250 height 62
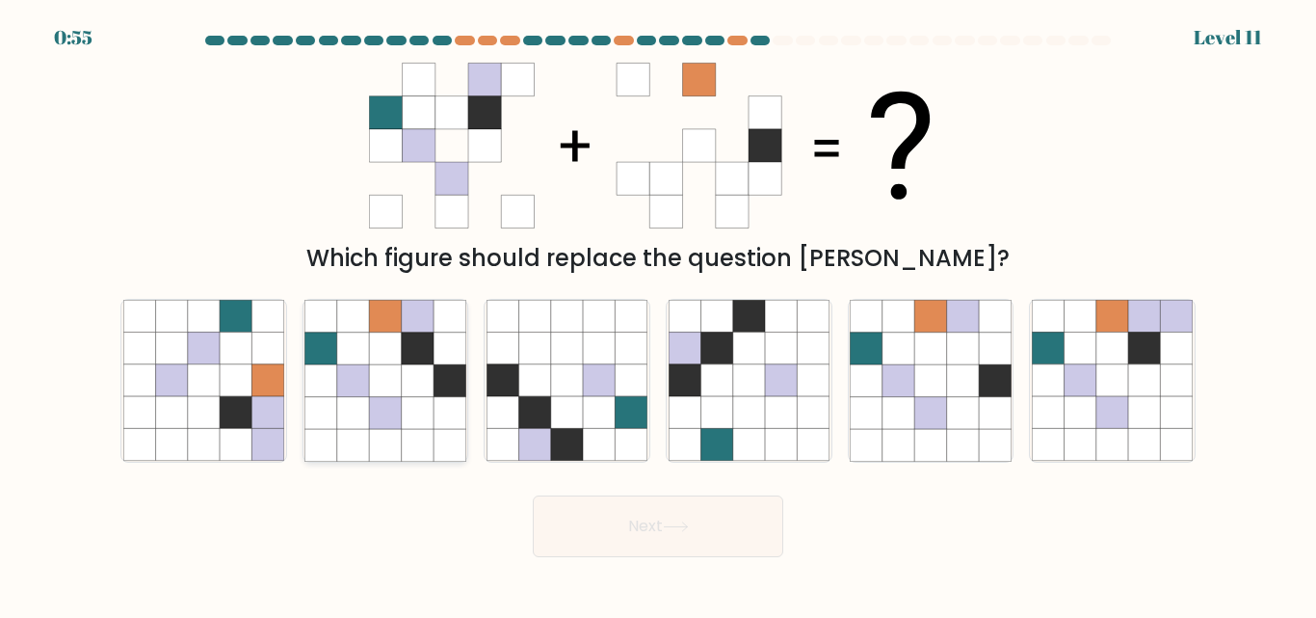
click at [377, 392] on icon at bounding box center [385, 381] width 32 height 32
click at [658, 314] on input "b." at bounding box center [658, 311] width 1 height 5
radio input "true"
click at [673, 545] on button "Next" at bounding box center [658, 526] width 250 height 62
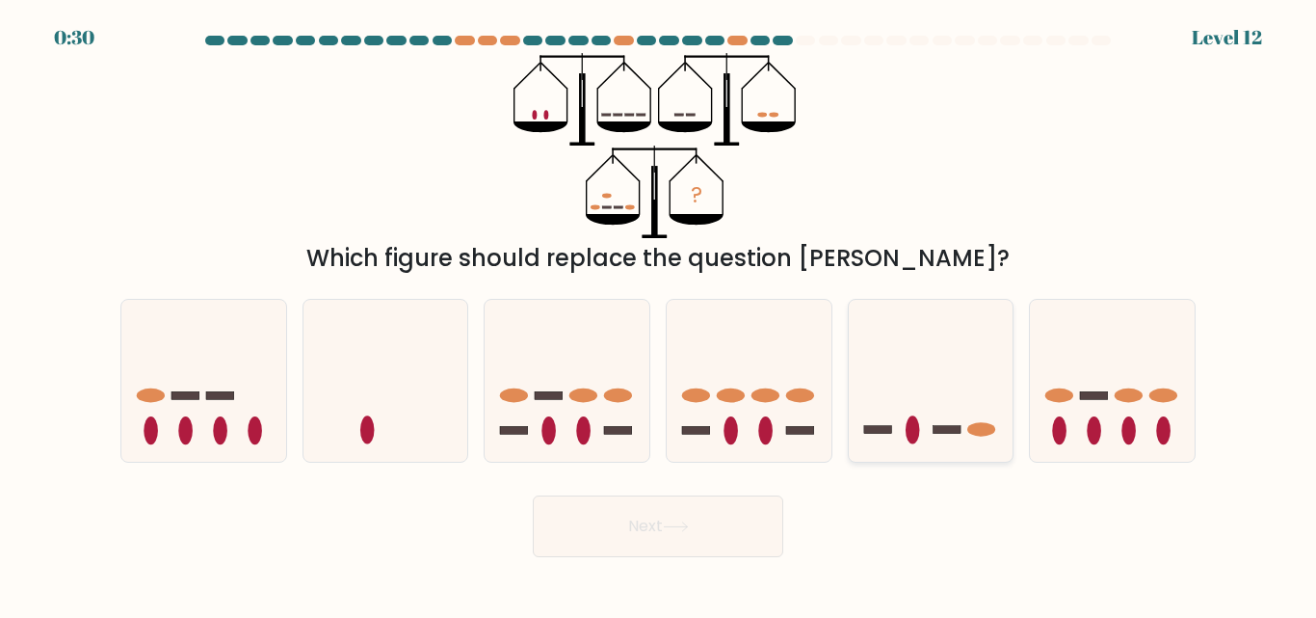
click at [931, 431] on icon at bounding box center [931, 380] width 165 height 136
click at [659, 314] on input "e." at bounding box center [658, 311] width 1 height 5
radio input "true"
click at [629, 514] on button "Next" at bounding box center [658, 526] width 250 height 62
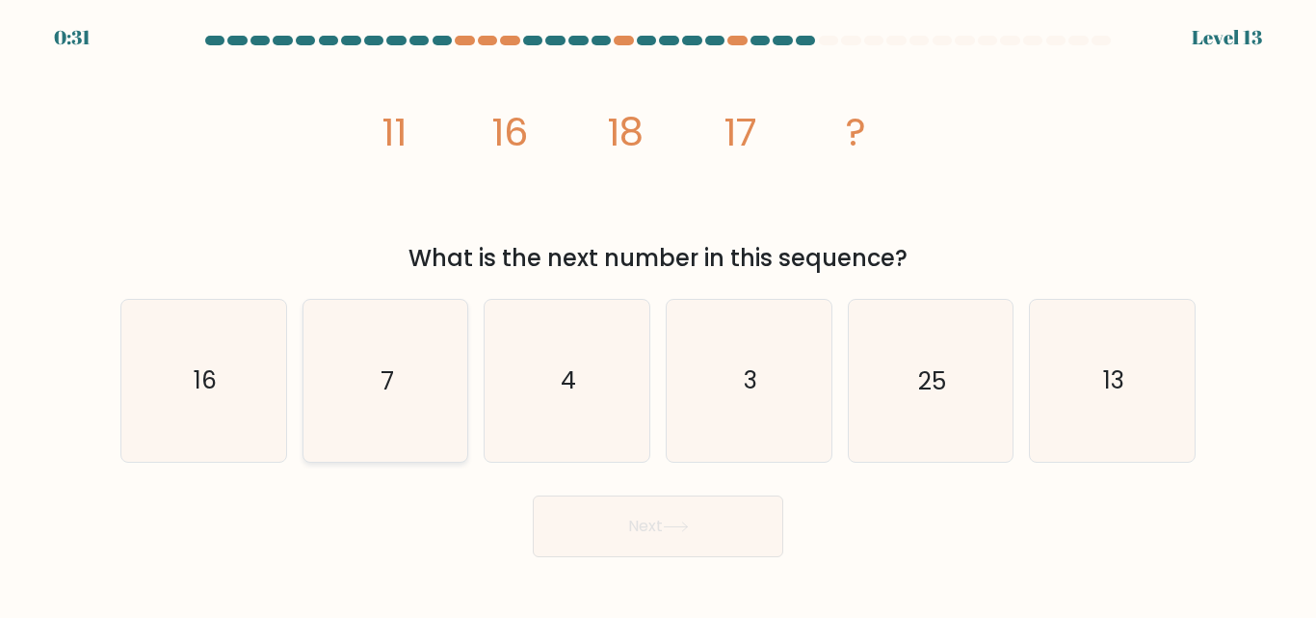
click at [316, 380] on icon "7" at bounding box center [384, 380] width 161 height 161
click at [658, 314] on input "b. 7" at bounding box center [658, 311] width 1 height 5
radio input "true"
click at [634, 532] on button "Next" at bounding box center [658, 526] width 250 height 62
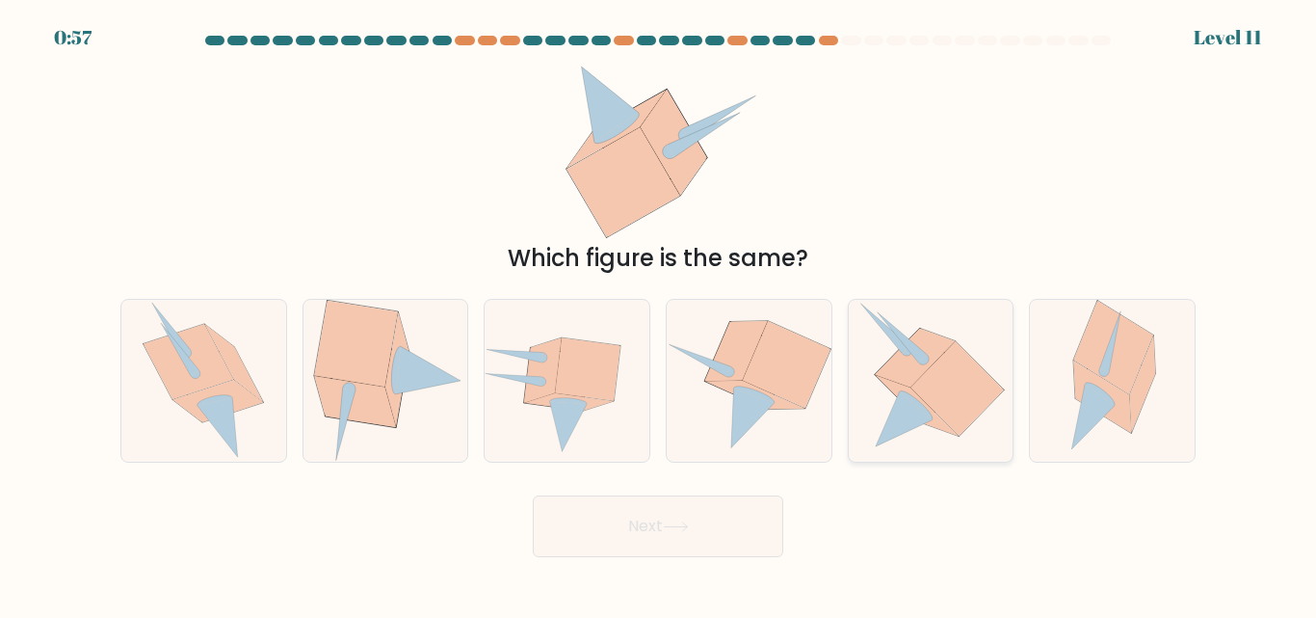
click at [951, 416] on icon at bounding box center [956, 388] width 92 height 93
click at [659, 314] on input "e." at bounding box center [658, 311] width 1 height 5
radio input "true"
click at [658, 511] on button "Next" at bounding box center [658, 526] width 250 height 62
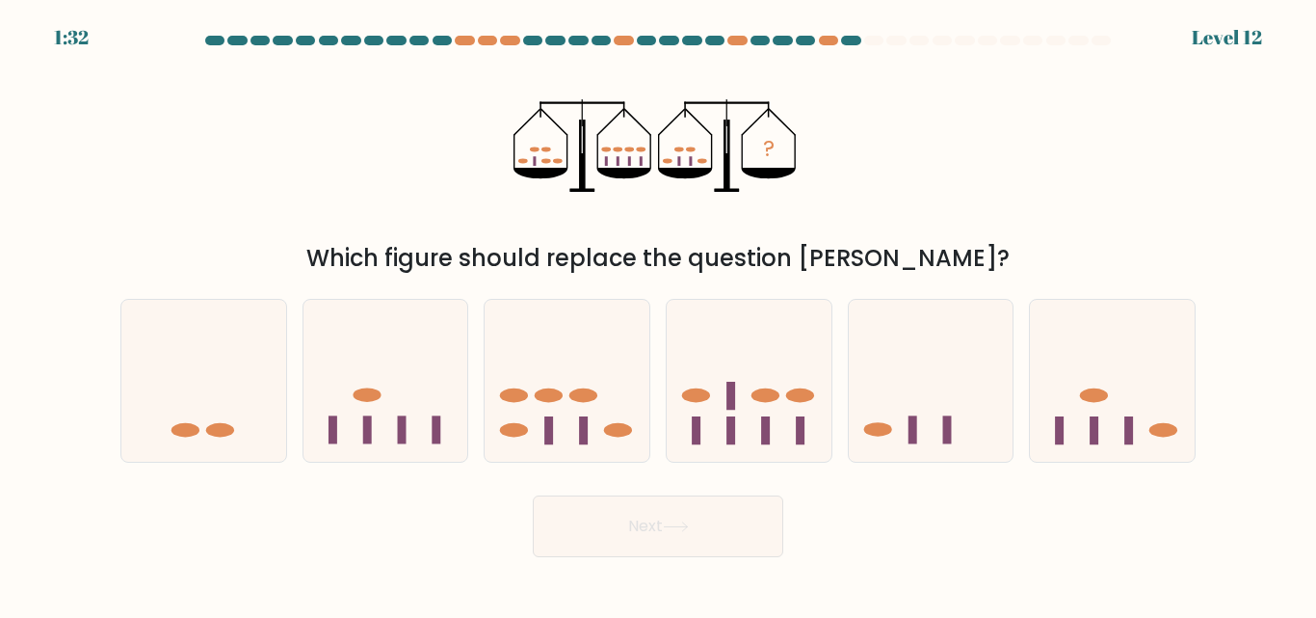
drag, startPoint x: 491, startPoint y: 144, endPoint x: 791, endPoint y: 149, distance: 299.7
click at [763, 143] on div "? Which figure should replace the question mark?" at bounding box center [658, 164] width 1098 height 223
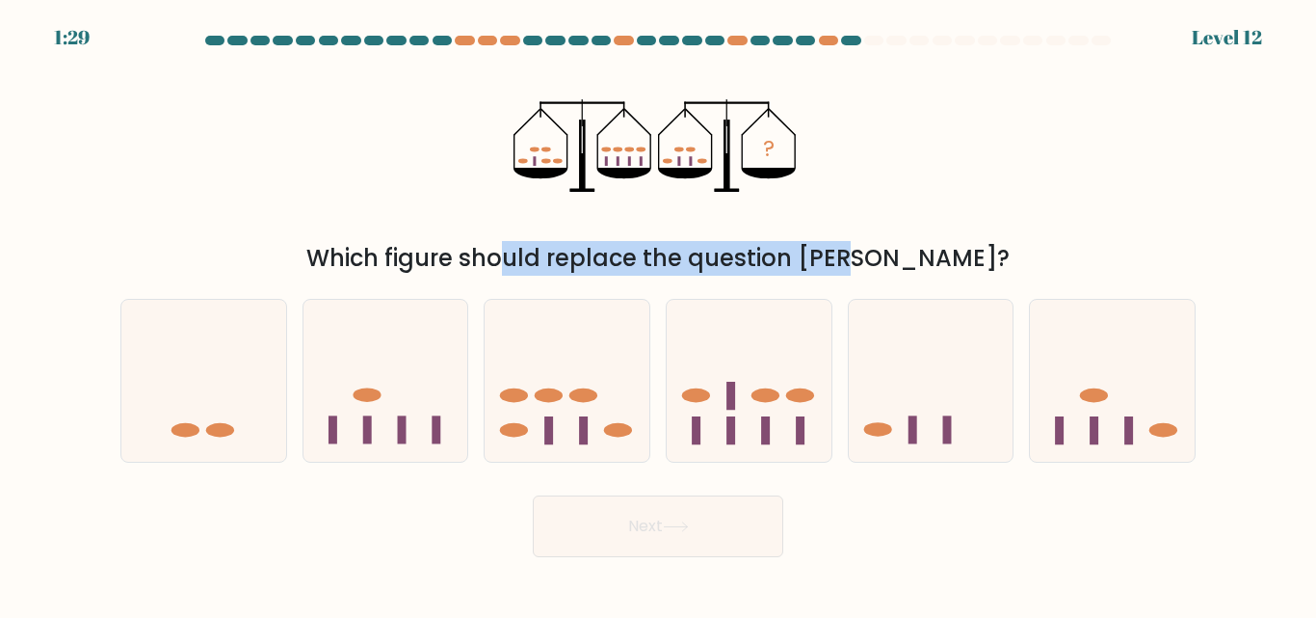
drag, startPoint x: 415, startPoint y: 253, endPoint x: 747, endPoint y: 246, distance: 331.5
click at [747, 246] on div "Which figure should replace the question mark?" at bounding box center [658, 258] width 1052 height 35
click at [749, 246] on div "Which figure should replace the question mark?" at bounding box center [658, 258] width 1052 height 35
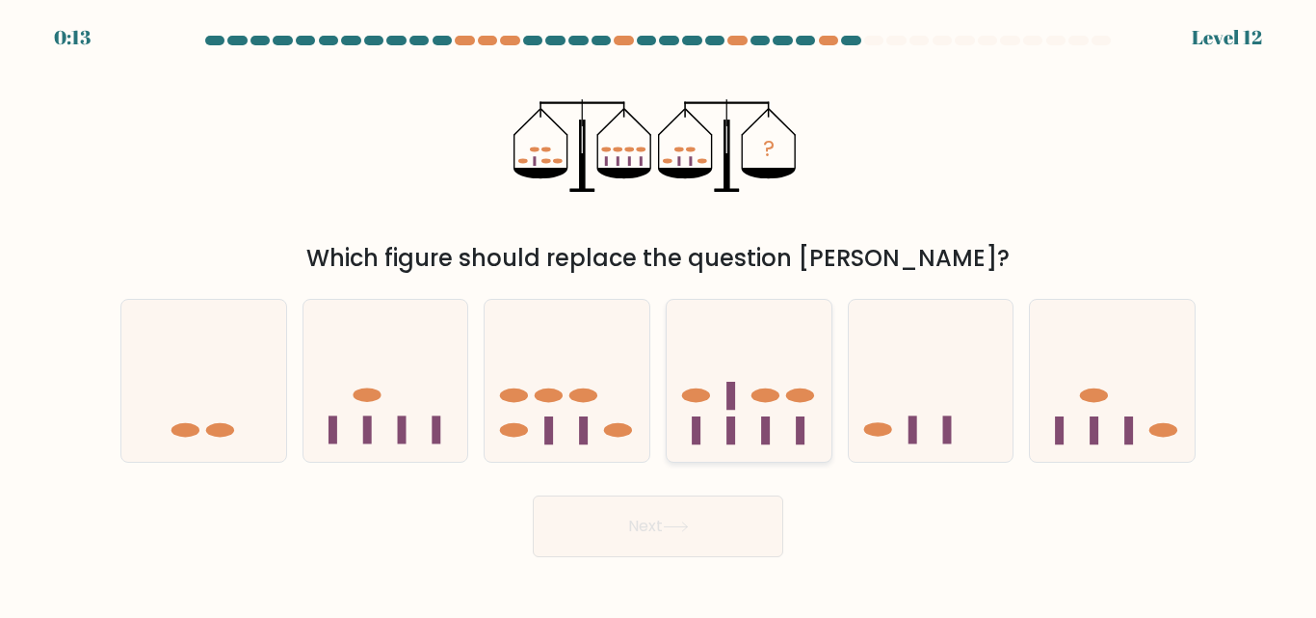
click at [772, 424] on icon at bounding box center [749, 380] width 165 height 136
click at [659, 314] on input "d." at bounding box center [658, 311] width 1 height 5
radio input "true"
click at [739, 504] on button "Next" at bounding box center [658, 526] width 250 height 62
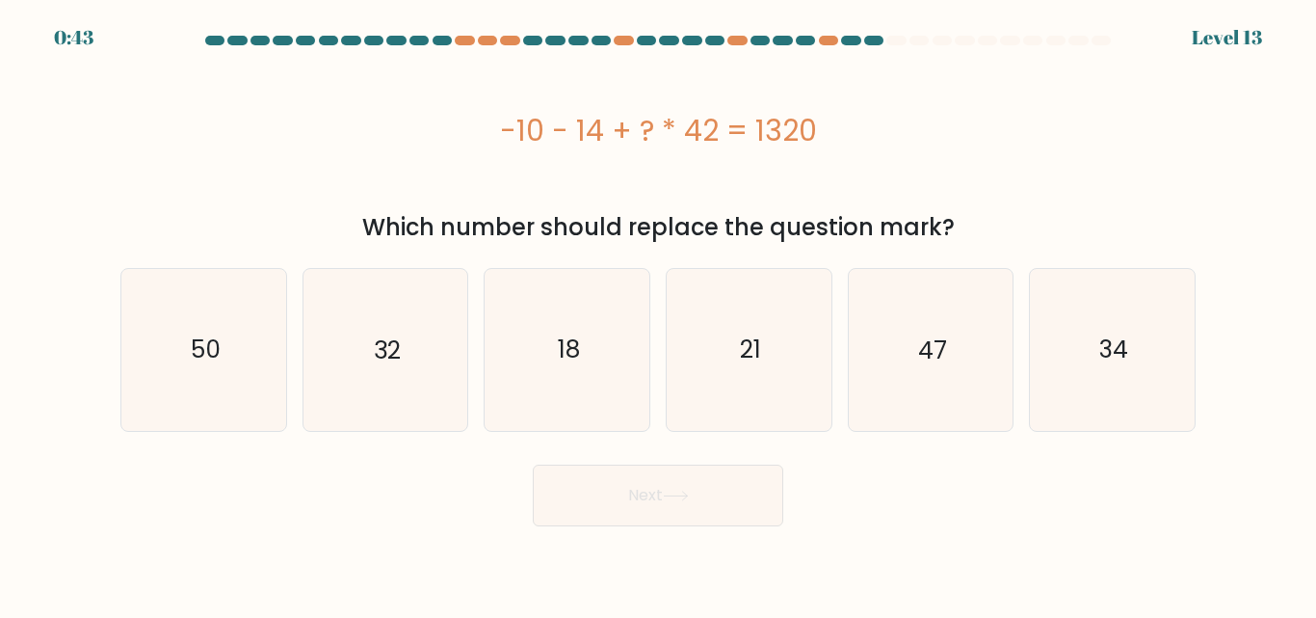
click at [958, 183] on div "-10 - 14 + ? * 42 = 1320" at bounding box center [657, 130] width 1075 height 154
click at [422, 336] on icon "32" at bounding box center [384, 349] width 161 height 161
click at [658, 314] on input "b. 32" at bounding box center [658, 311] width 1 height 5
radio input "true"
click at [664, 477] on button "Next" at bounding box center [658, 495] width 250 height 62
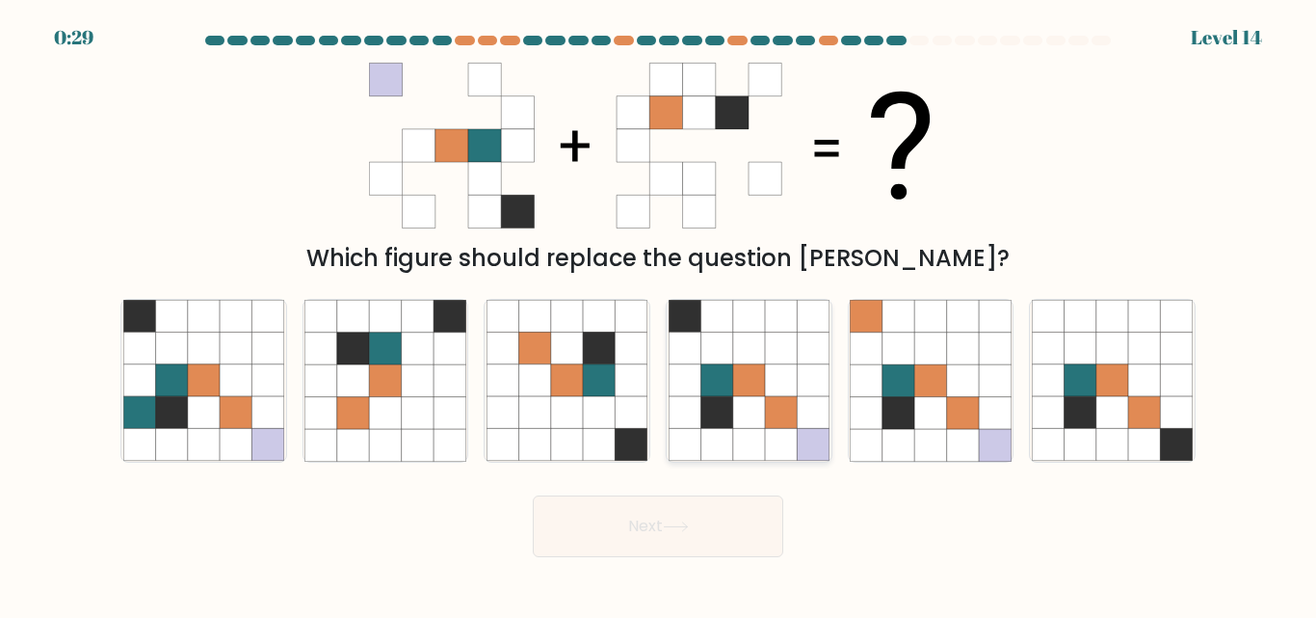
click at [739, 417] on icon at bounding box center [749, 413] width 32 height 32
click at [659, 314] on input "d." at bounding box center [658, 311] width 1 height 5
radio input "true"
click at [751, 395] on icon at bounding box center [749, 381] width 32 height 32
click at [659, 314] on input "d." at bounding box center [658, 311] width 1 height 5
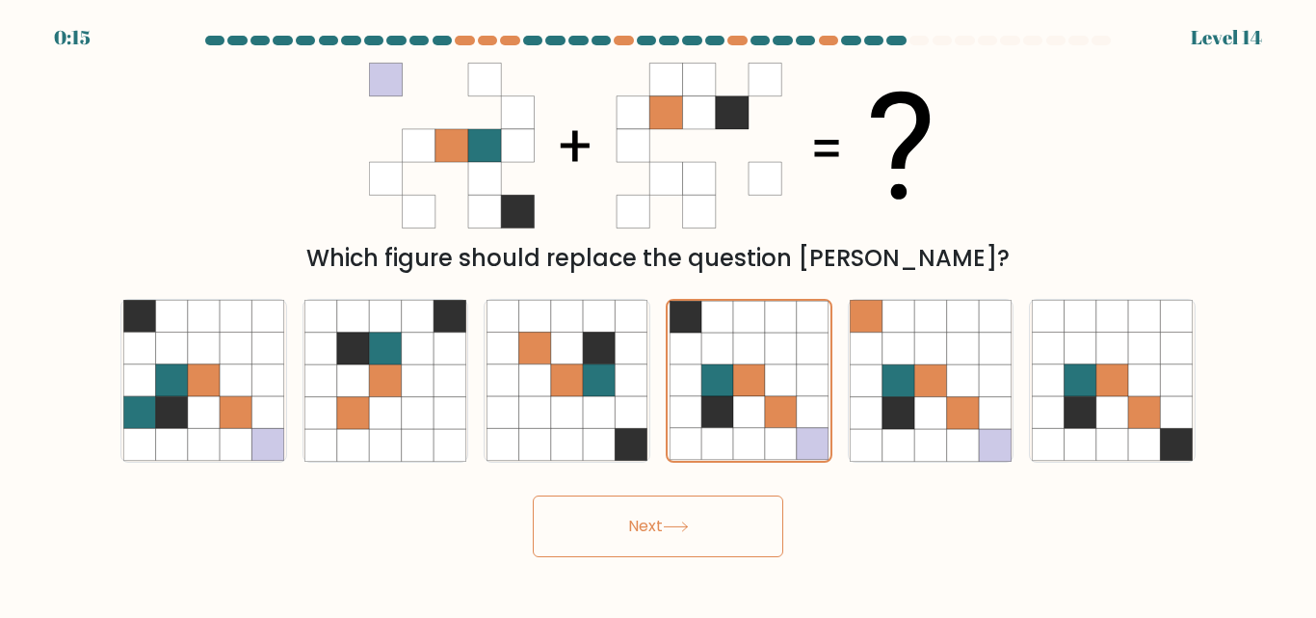
click at [669, 527] on icon at bounding box center [676, 526] width 26 height 11
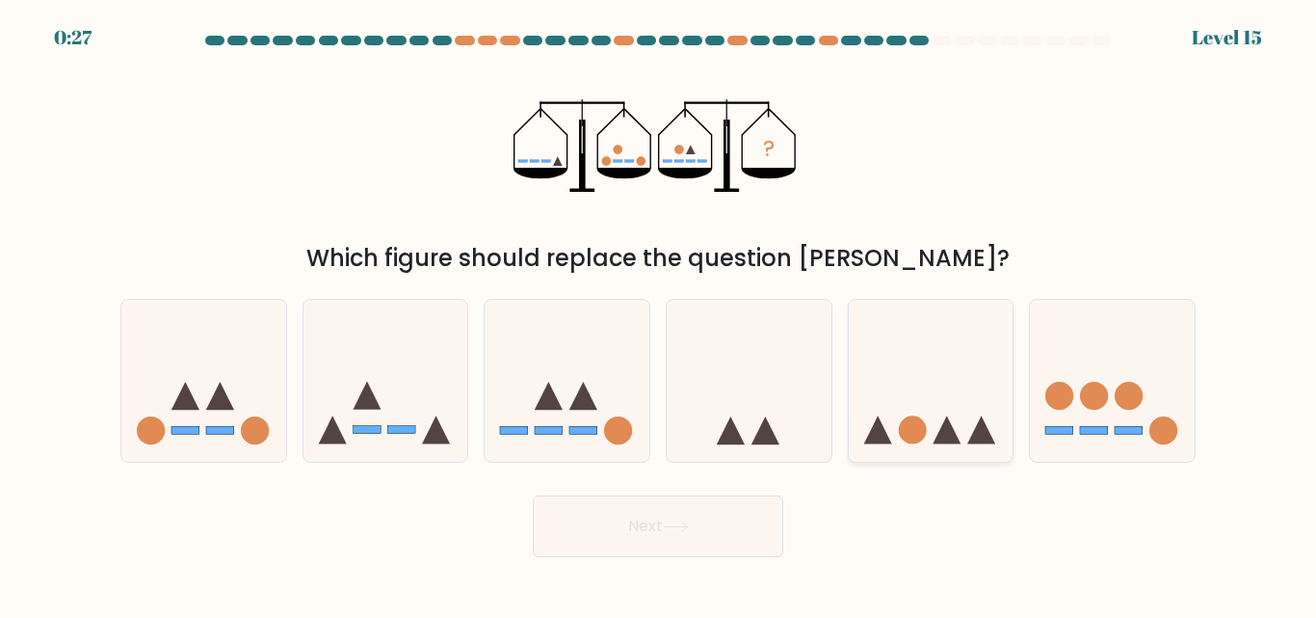
click at [949, 433] on icon at bounding box center [947, 430] width 28 height 28
click at [659, 314] on input "e." at bounding box center [658, 311] width 1 height 5
radio input "true"
click at [887, 433] on icon at bounding box center [931, 380] width 163 height 135
click at [659, 314] on input "e." at bounding box center [658, 311] width 1 height 5
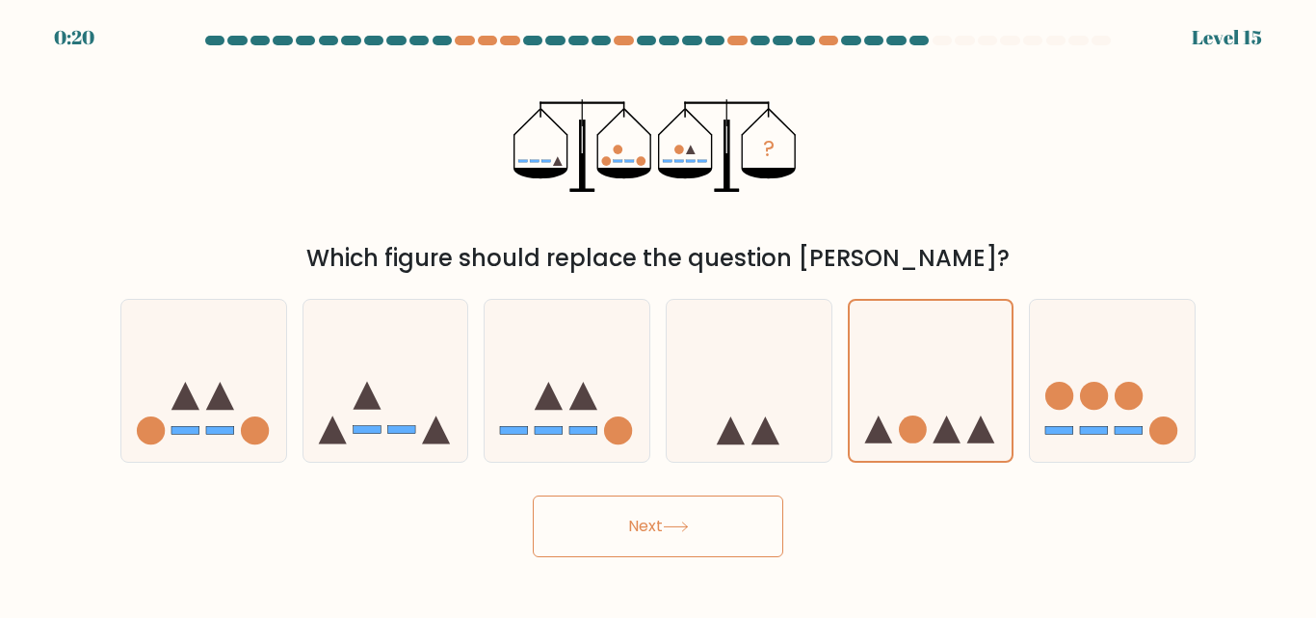
click at [776, 525] on button "Next" at bounding box center [658, 526] width 250 height 62
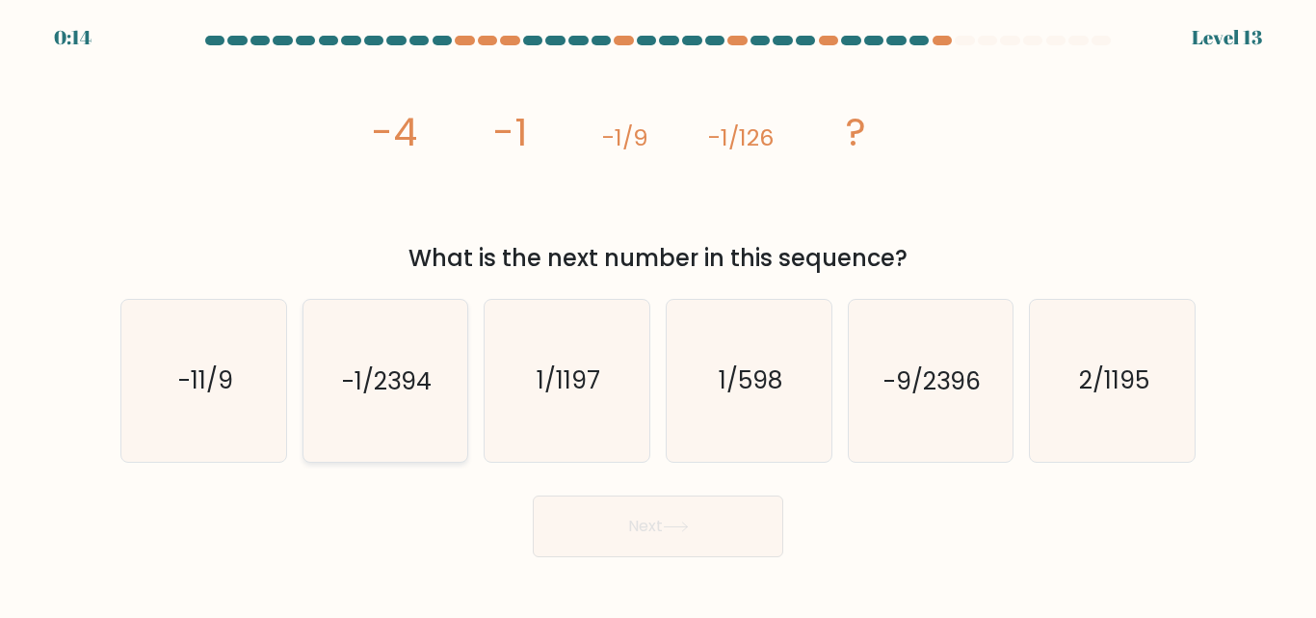
click at [353, 401] on icon "-1/2394" at bounding box center [384, 380] width 161 height 161
click at [658, 314] on input "b. -1/2394" at bounding box center [658, 311] width 1 height 5
radio input "true"
click at [589, 500] on button "Next" at bounding box center [658, 526] width 250 height 62
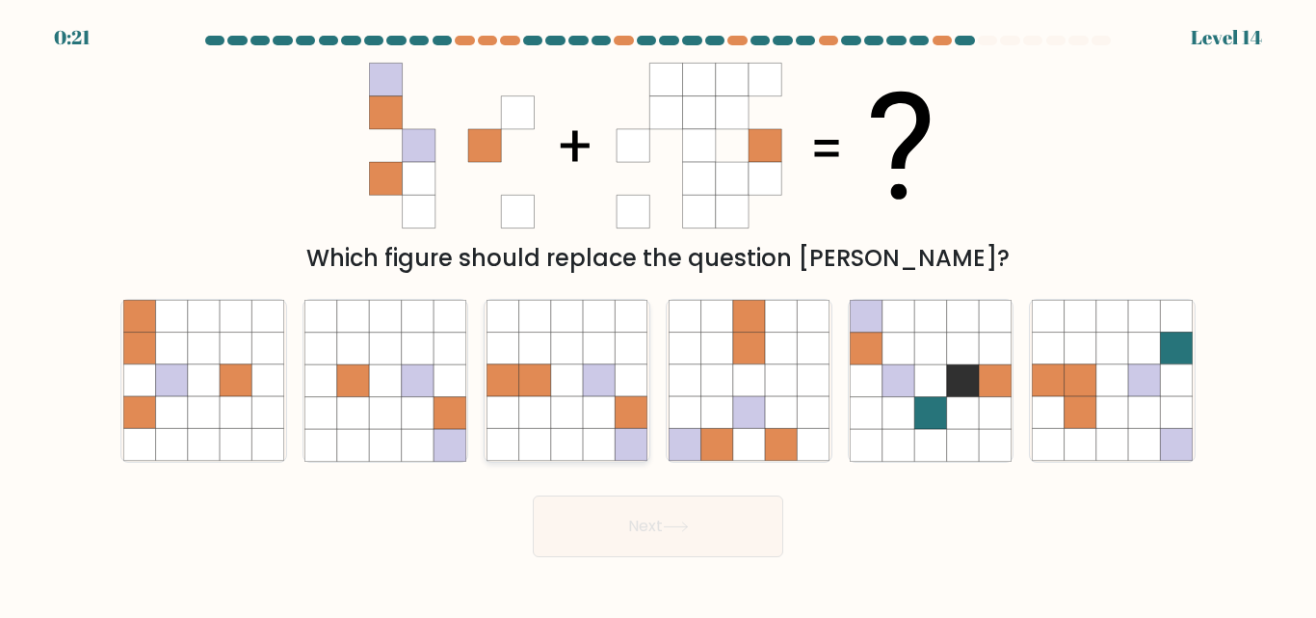
click at [596, 410] on icon at bounding box center [599, 413] width 32 height 32
click at [658, 314] on input "c." at bounding box center [658, 311] width 1 height 5
radio input "true"
click at [662, 506] on button "Next" at bounding box center [658, 526] width 250 height 62
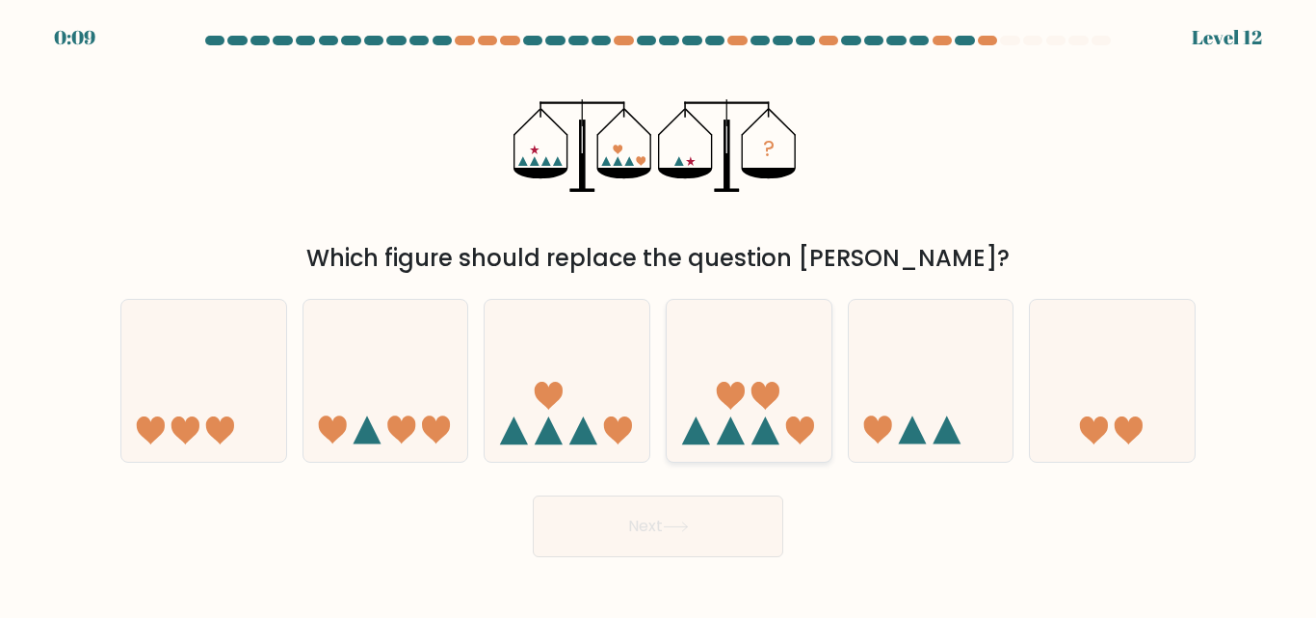
click at [736, 388] on icon at bounding box center [731, 396] width 28 height 28
click at [659, 314] on input "d." at bounding box center [658, 311] width 1 height 5
radio input "true"
click at [725, 556] on button "Next" at bounding box center [658, 526] width 250 height 62
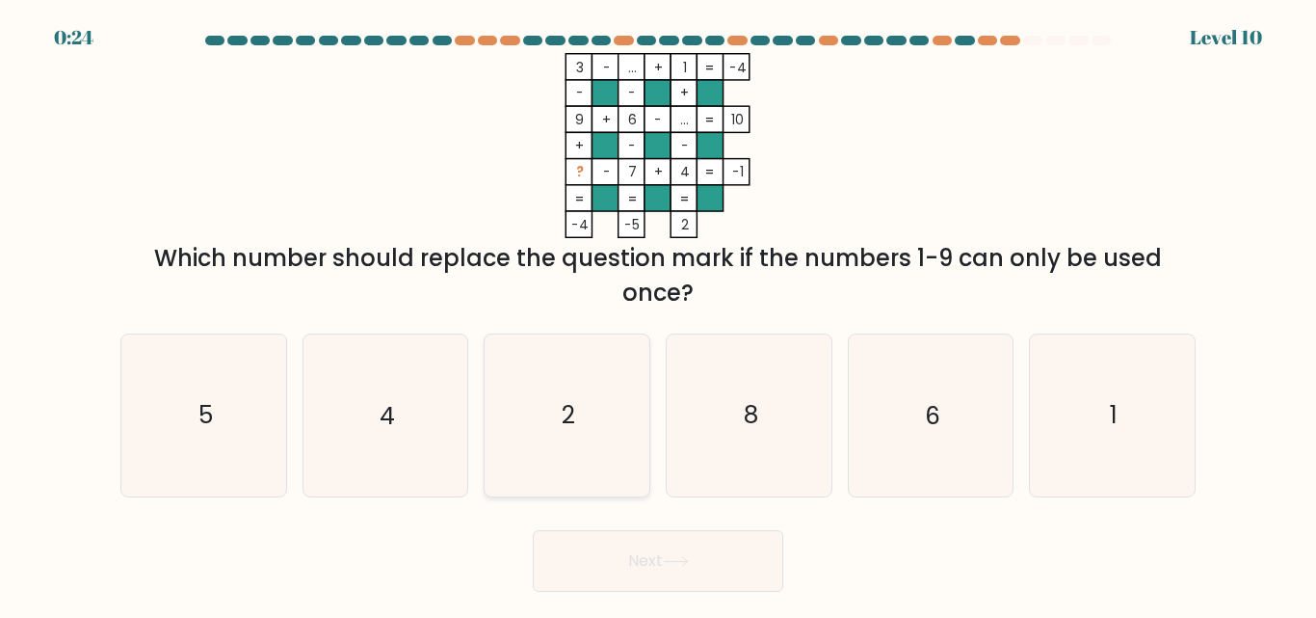
click at [624, 444] on icon "2" at bounding box center [567, 414] width 161 height 161
click at [658, 314] on input "c. 2" at bounding box center [658, 311] width 1 height 5
radio input "true"
click at [668, 560] on icon at bounding box center [676, 561] width 26 height 11
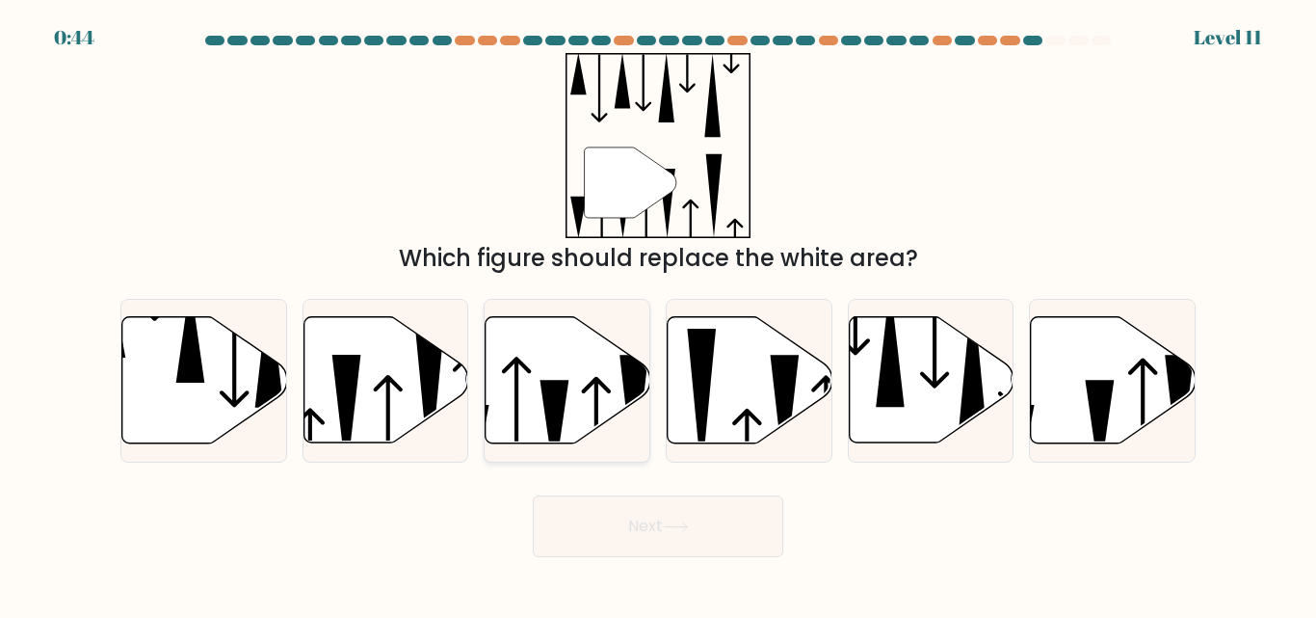
click at [577, 348] on icon at bounding box center [568, 380] width 165 height 126
click at [658, 314] on input "c." at bounding box center [658, 311] width 1 height 5
radio input "true"
click at [662, 494] on div "Next" at bounding box center [658, 521] width 1098 height 71
click at [648, 518] on button "Next" at bounding box center [658, 526] width 250 height 62
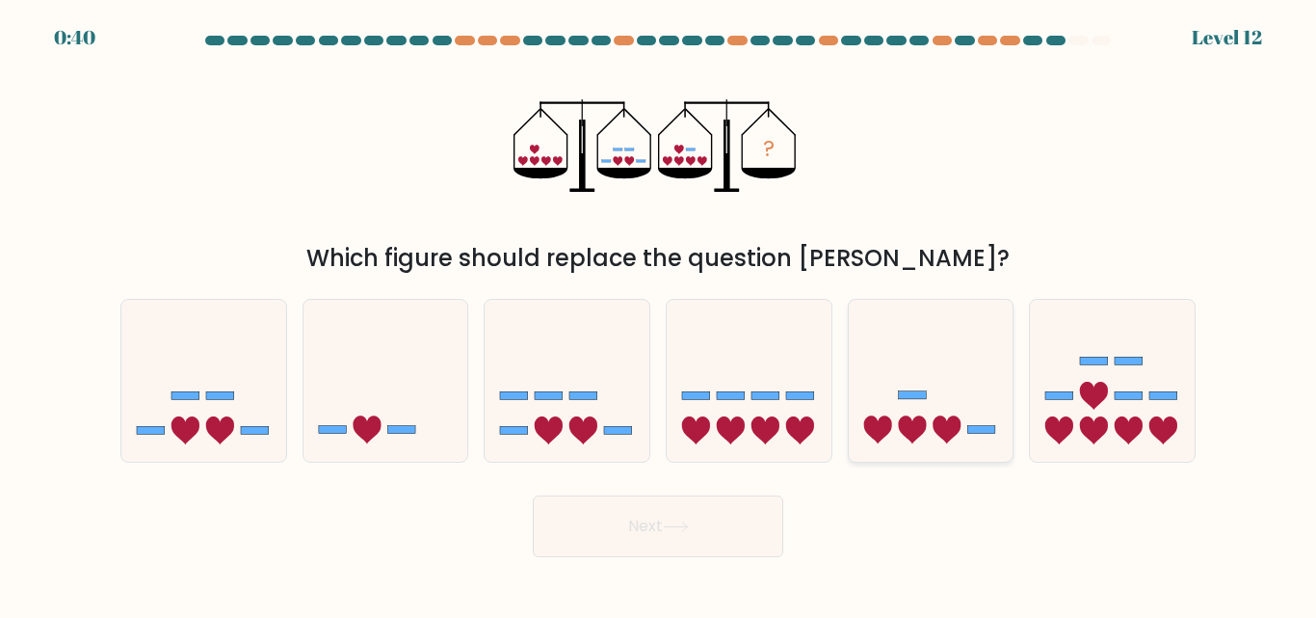
click at [978, 366] on icon at bounding box center [931, 380] width 165 height 136
click at [659, 314] on input "e." at bounding box center [658, 311] width 1 height 5
radio input "true"
click at [746, 516] on button "Next" at bounding box center [658, 526] width 250 height 62
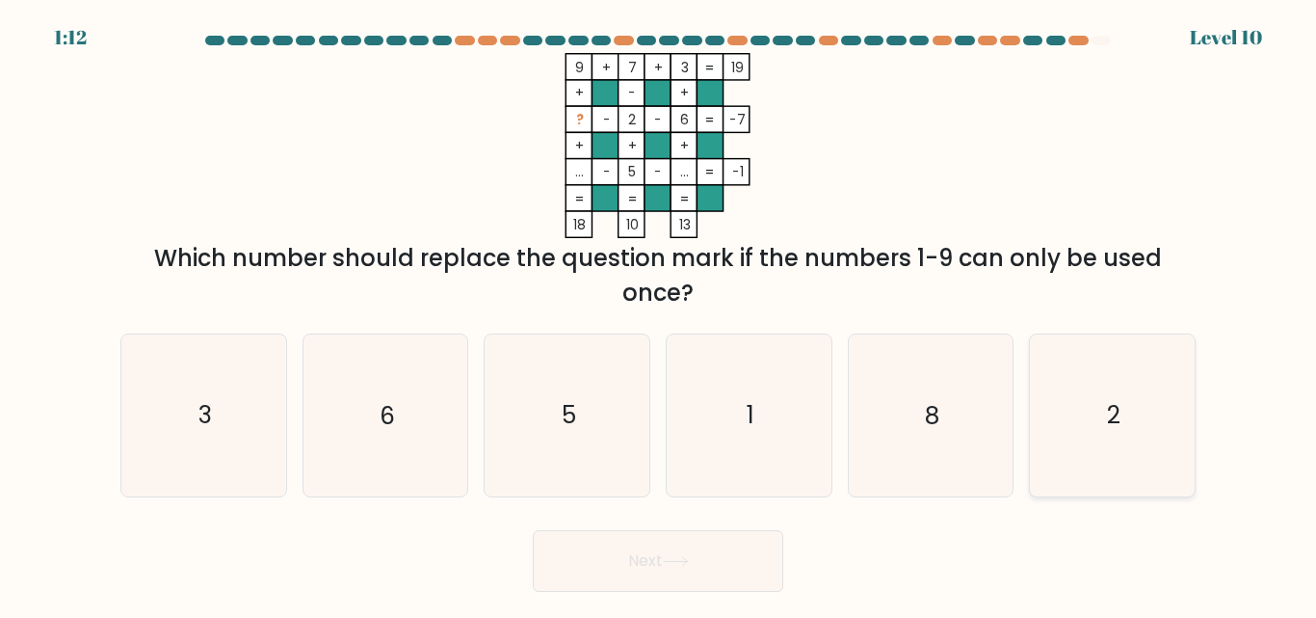
click at [1172, 412] on icon "2" at bounding box center [1112, 414] width 161 height 161
click at [659, 314] on input "f. 2" at bounding box center [658, 311] width 1 height 5
radio input "true"
click at [743, 551] on button "Next" at bounding box center [658, 561] width 250 height 62
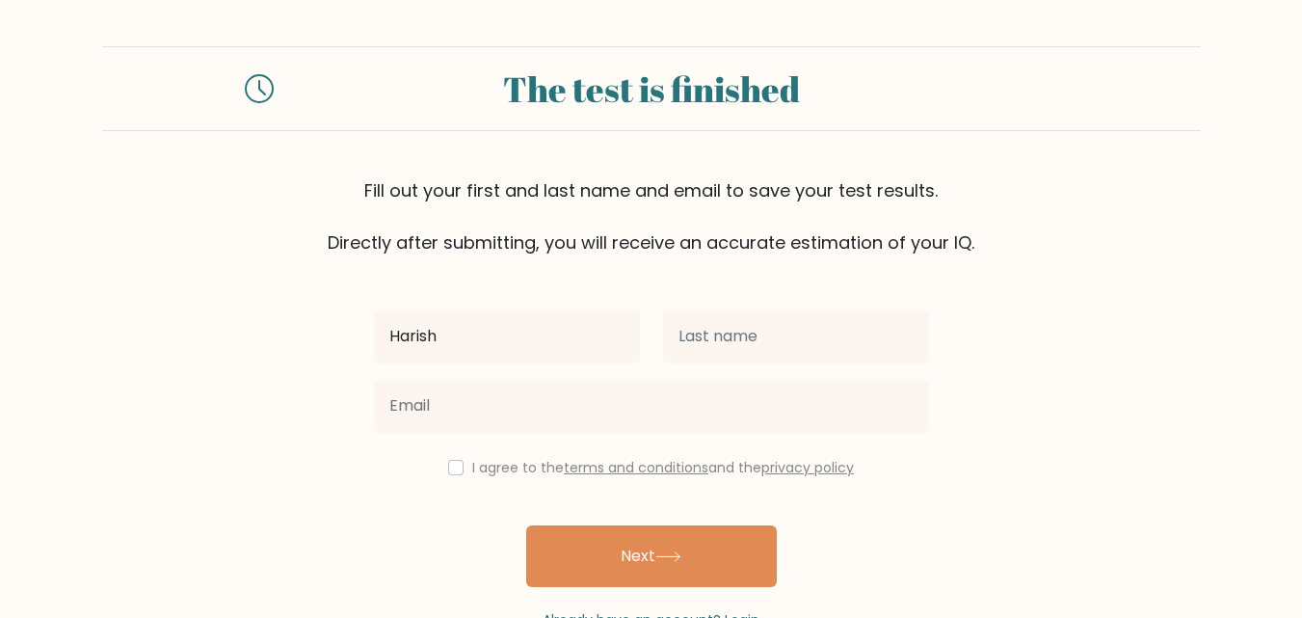
type input "Harish"
click at [705, 364] on div at bounding box center [795, 336] width 289 height 69
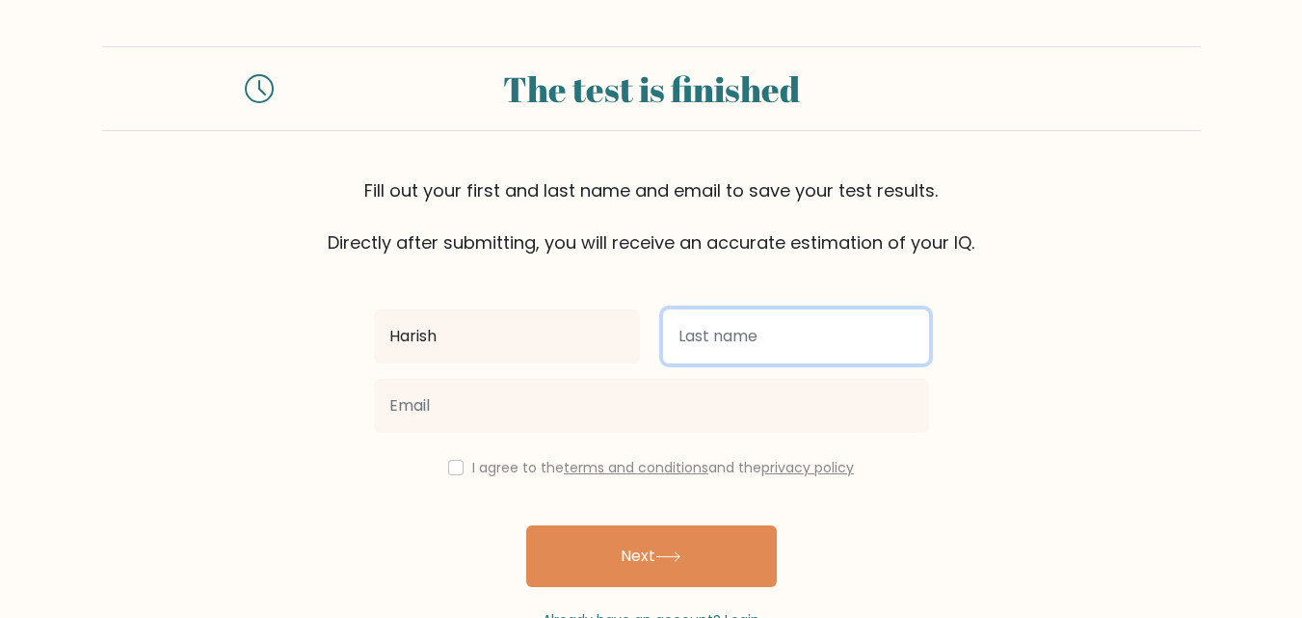
click at [706, 360] on input "text" at bounding box center [796, 336] width 266 height 54
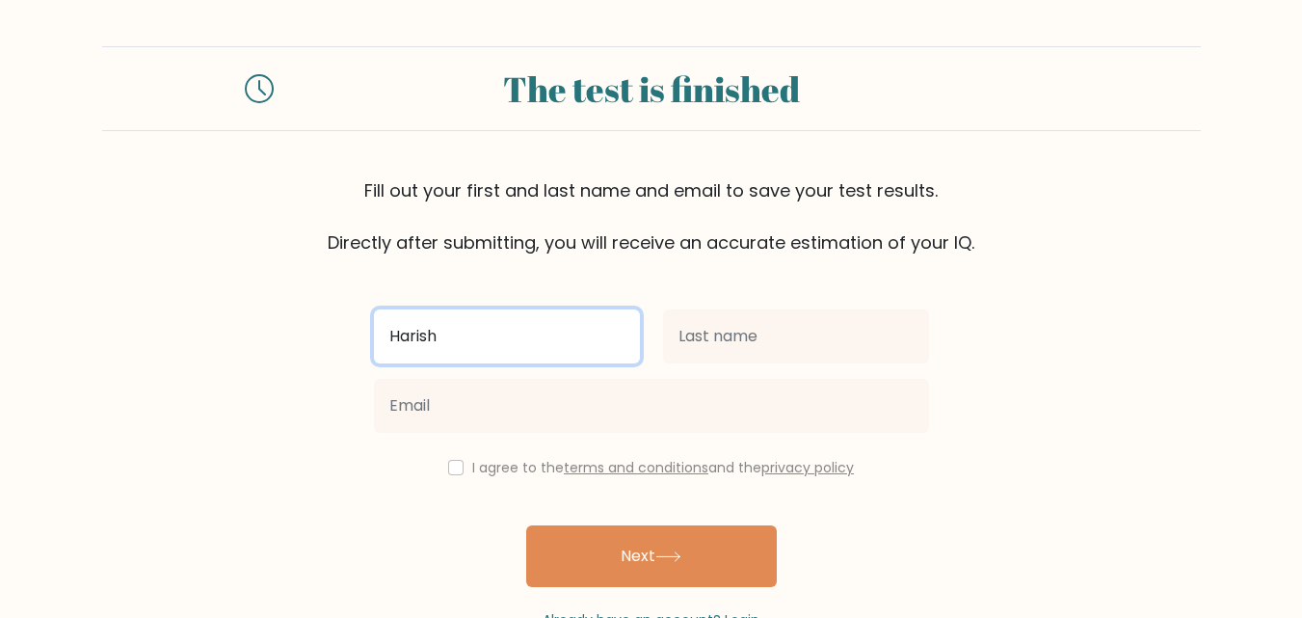
drag, startPoint x: 567, startPoint y: 357, endPoint x: 359, endPoint y: 354, distance: 208.1
click at [359, 354] on form "The test is finished Fill out your first and last name and email to save your t…" at bounding box center [651, 338] width 1302 height 584
type input "[PERSON_NAME]"
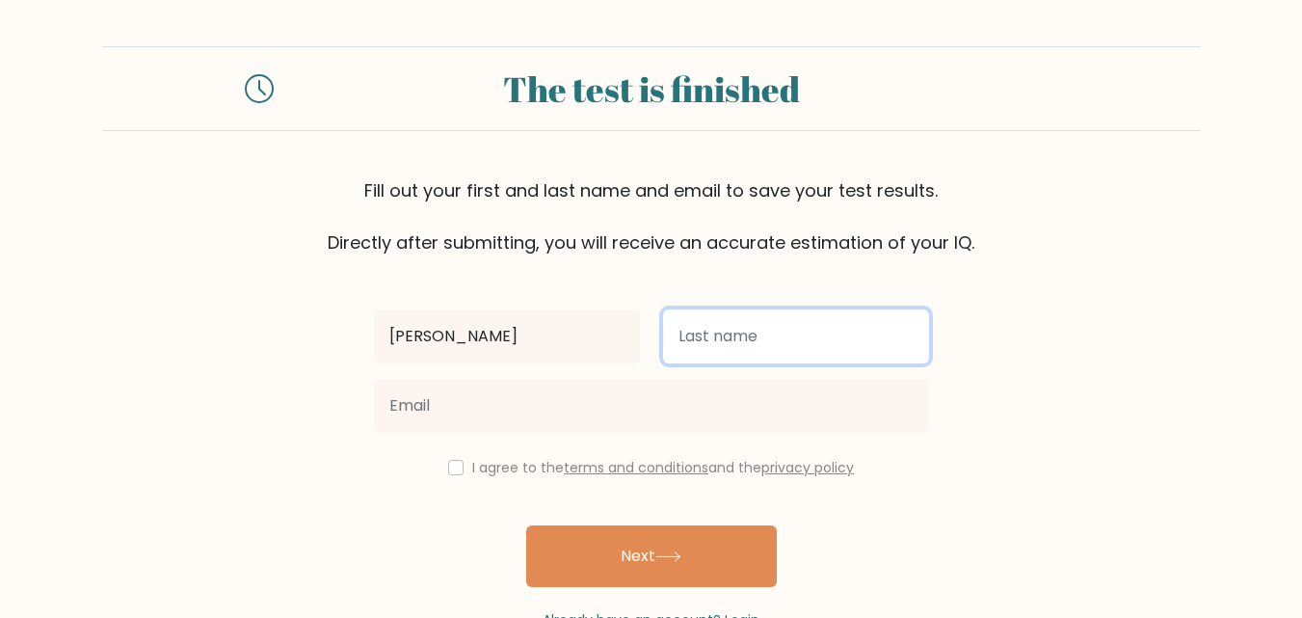
click at [725, 344] on input "text" at bounding box center [796, 336] width 266 height 54
type input "[PERSON_NAME]"
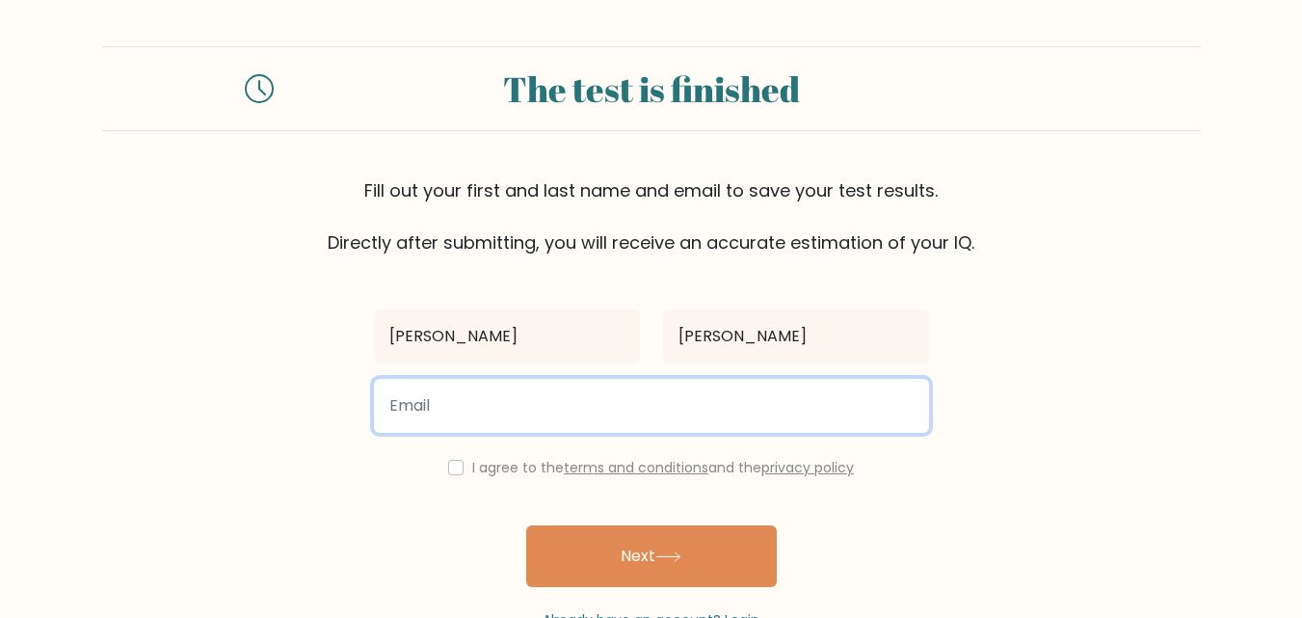
click at [745, 388] on input "email" at bounding box center [651, 406] width 555 height 54
type input "[EMAIL_ADDRESS][DOMAIN_NAME]"
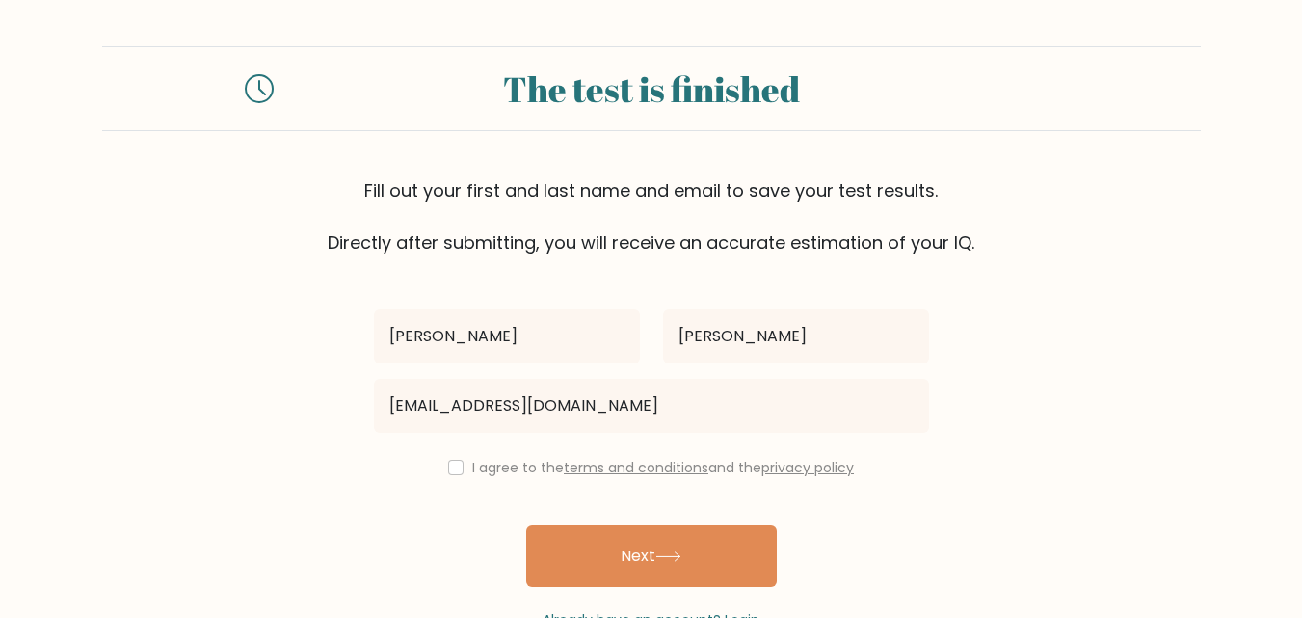
click at [463, 464] on div "I agree to the terms and conditions and the privacy policy" at bounding box center [651, 467] width 578 height 23
click at [461, 478] on div "I agree to the terms and conditions and the privacy policy" at bounding box center [651, 467] width 578 height 23
click at [460, 460] on div "I agree to the terms and conditions and the privacy policy" at bounding box center [651, 467] width 578 height 23
click at [452, 473] on input "checkbox" at bounding box center [455, 467] width 15 height 15
checkbox input "true"
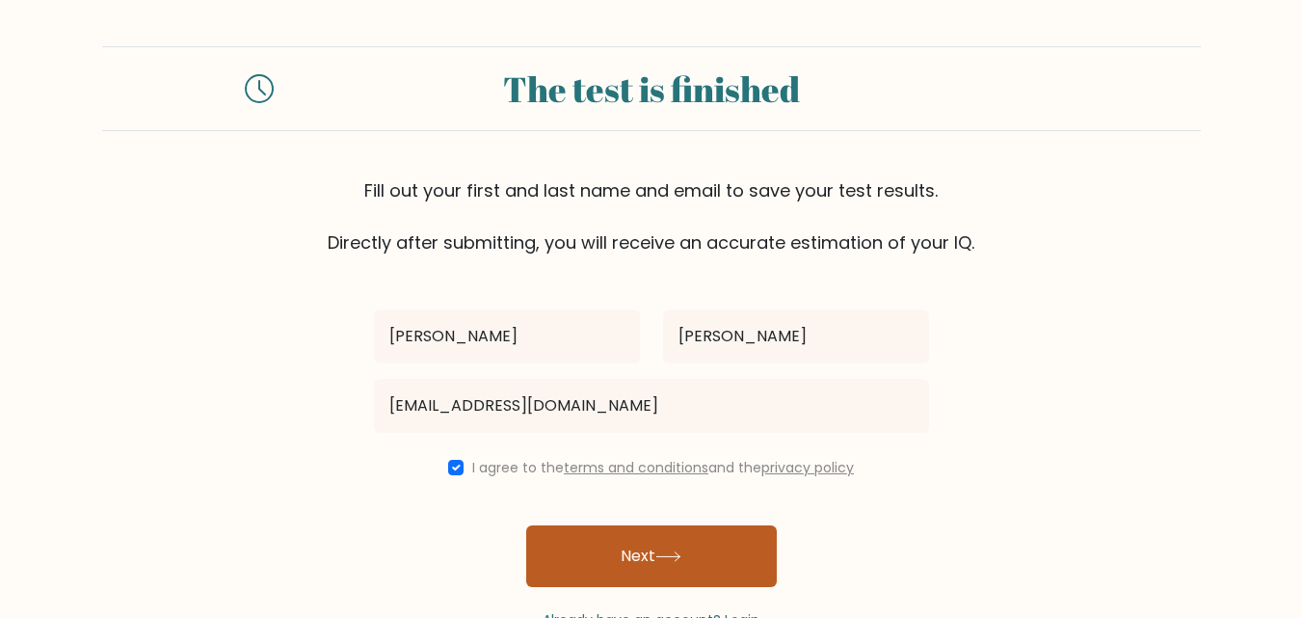
click at [625, 547] on button "Next" at bounding box center [651, 556] width 250 height 62
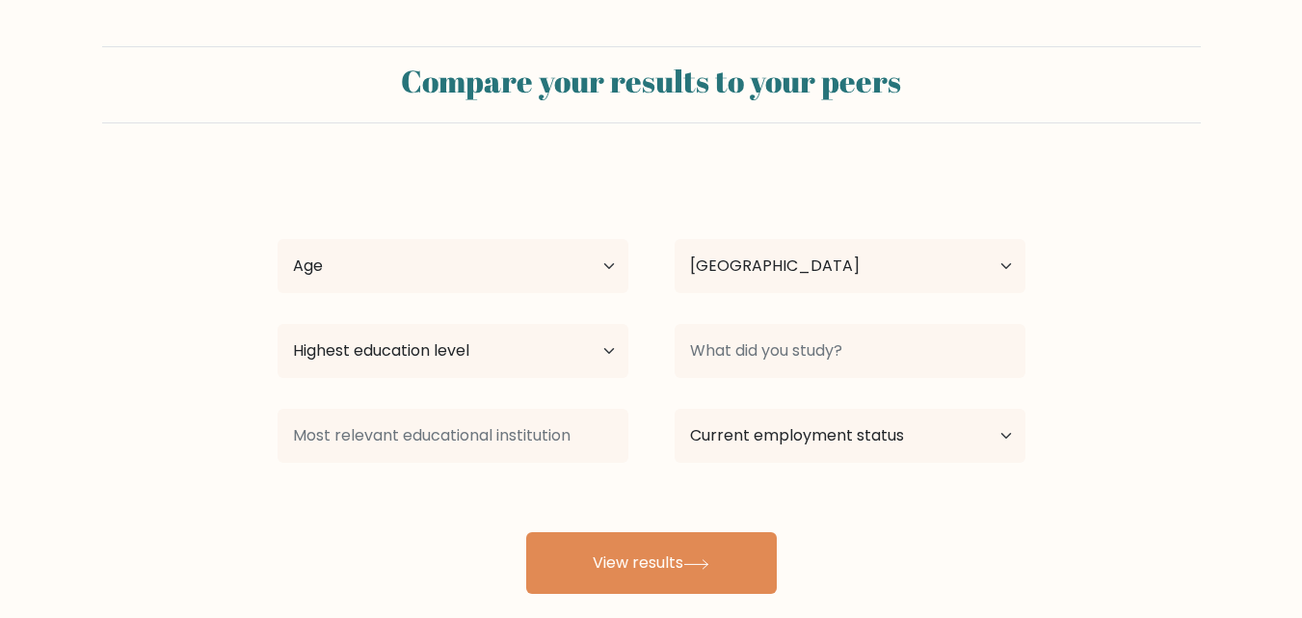
select select "IN"
click at [458, 274] on select "Age Under [DEMOGRAPHIC_DATA] [DEMOGRAPHIC_DATA] [DEMOGRAPHIC_DATA] [DEMOGRAPHIC…" at bounding box center [452, 266] width 351 height 54
select select "min_18"
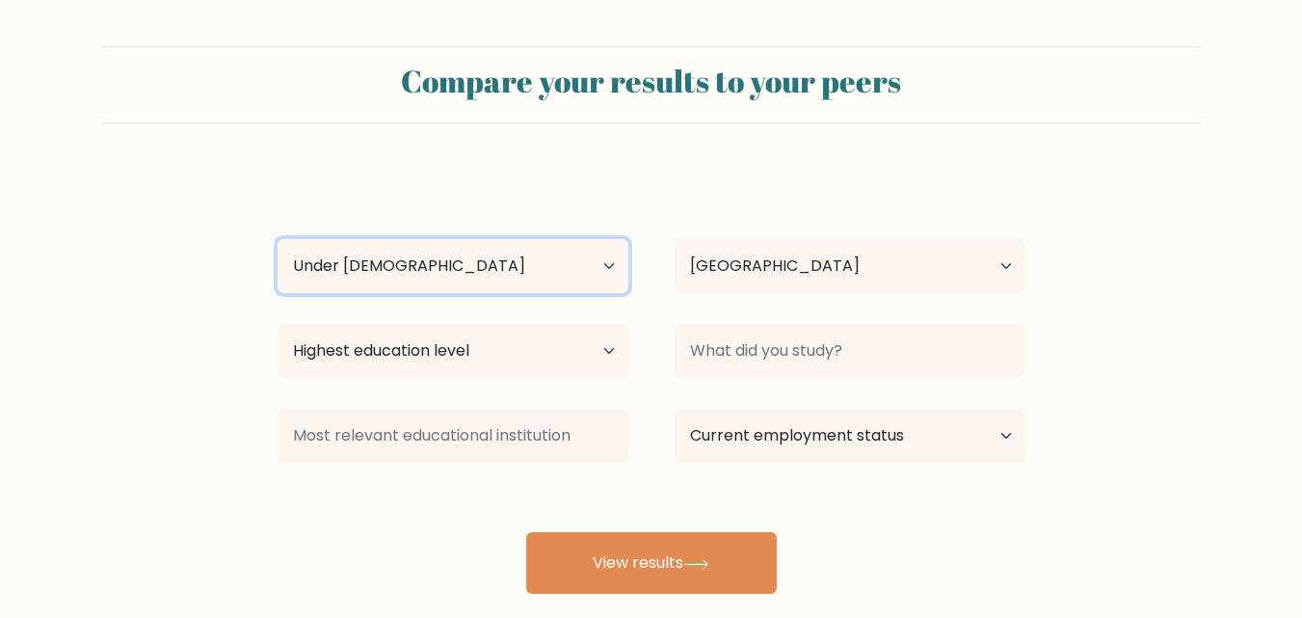
click at [277, 239] on select "Age Under [DEMOGRAPHIC_DATA] [DEMOGRAPHIC_DATA] [DEMOGRAPHIC_DATA] [DEMOGRAPHIC…" at bounding box center [452, 266] width 351 height 54
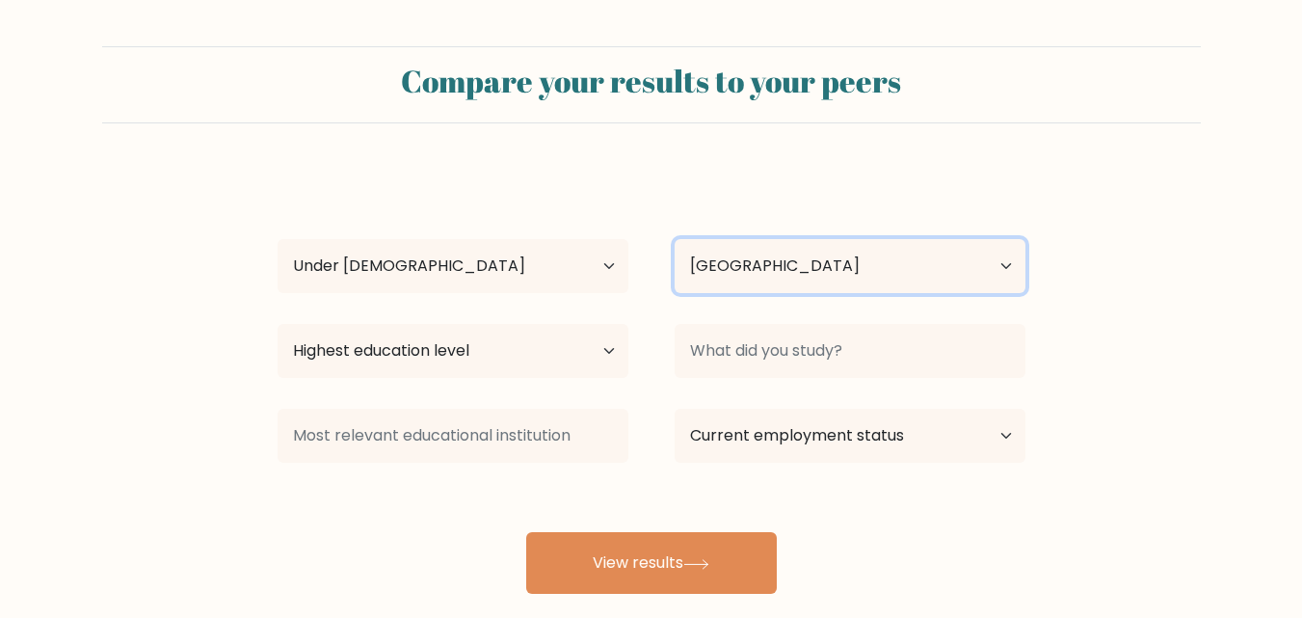
click at [784, 270] on select "Country [GEOGRAPHIC_DATA] [GEOGRAPHIC_DATA] [GEOGRAPHIC_DATA] [US_STATE] [GEOGR…" at bounding box center [849, 266] width 351 height 54
click at [573, 159] on form "Compare your results to your peers [PERSON_NAME] Age Under [DEMOGRAPHIC_DATA] […" at bounding box center [651, 319] width 1302 height 547
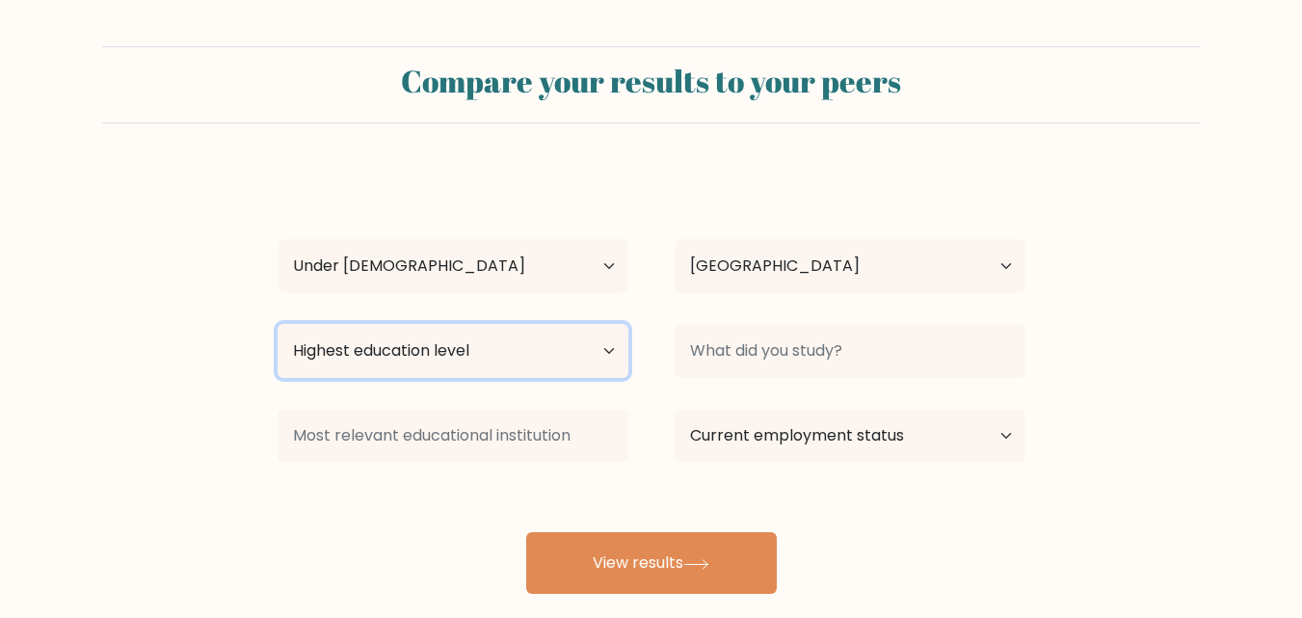
click at [504, 354] on select "Highest education level No schooling Primary Lower Secondary Upper Secondary Oc…" at bounding box center [452, 351] width 351 height 54
click at [177, 296] on form "Compare your results to your peers [PERSON_NAME] Age Under [DEMOGRAPHIC_DATA] […" at bounding box center [651, 319] width 1302 height 547
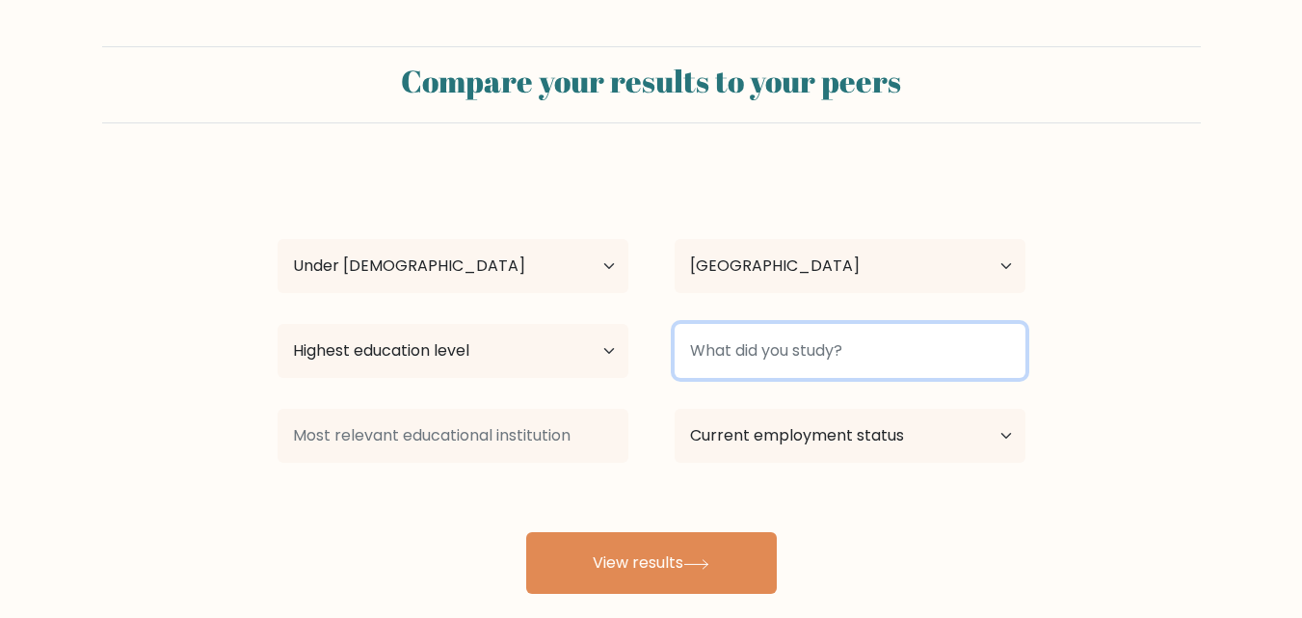
click at [810, 351] on input at bounding box center [849, 351] width 351 height 54
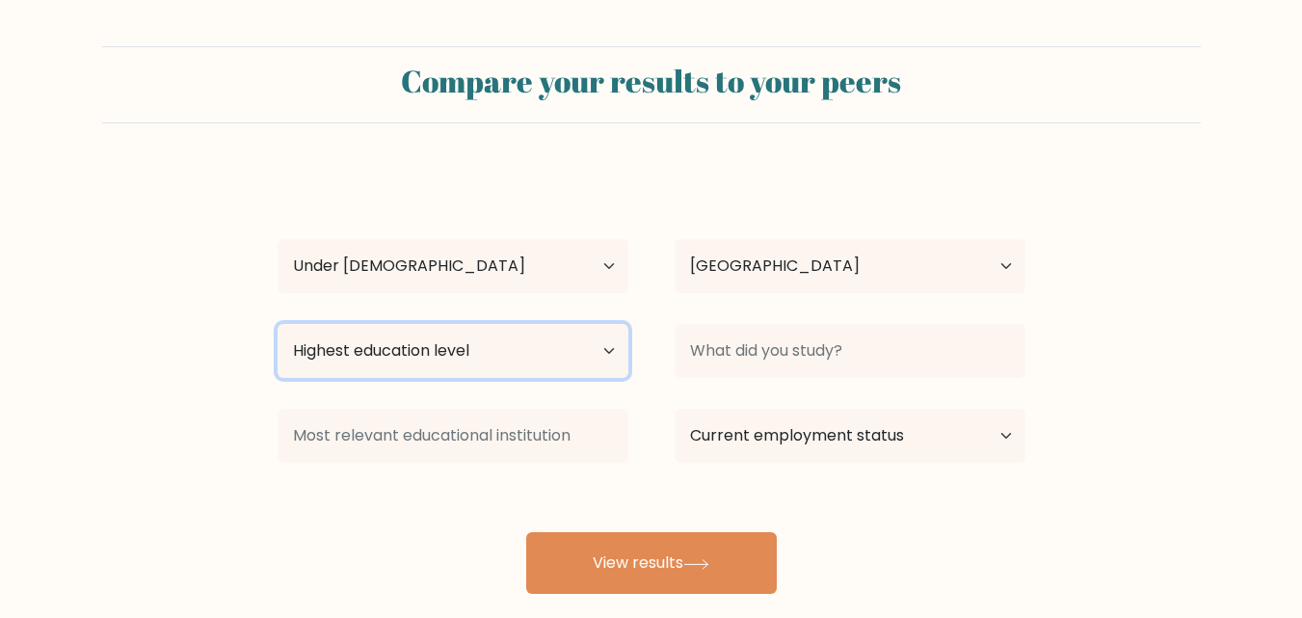
drag, startPoint x: 623, startPoint y: 339, endPoint x: 601, endPoint y: 343, distance: 22.5
click at [623, 339] on select "Highest education level No schooling Primary Lower Secondary Upper Secondary Oc…" at bounding box center [452, 351] width 351 height 54
select select "upper_secondary"
click at [277, 324] on select "Highest education level No schooling Primary Lower Secondary Upper Secondary Oc…" at bounding box center [452, 351] width 351 height 54
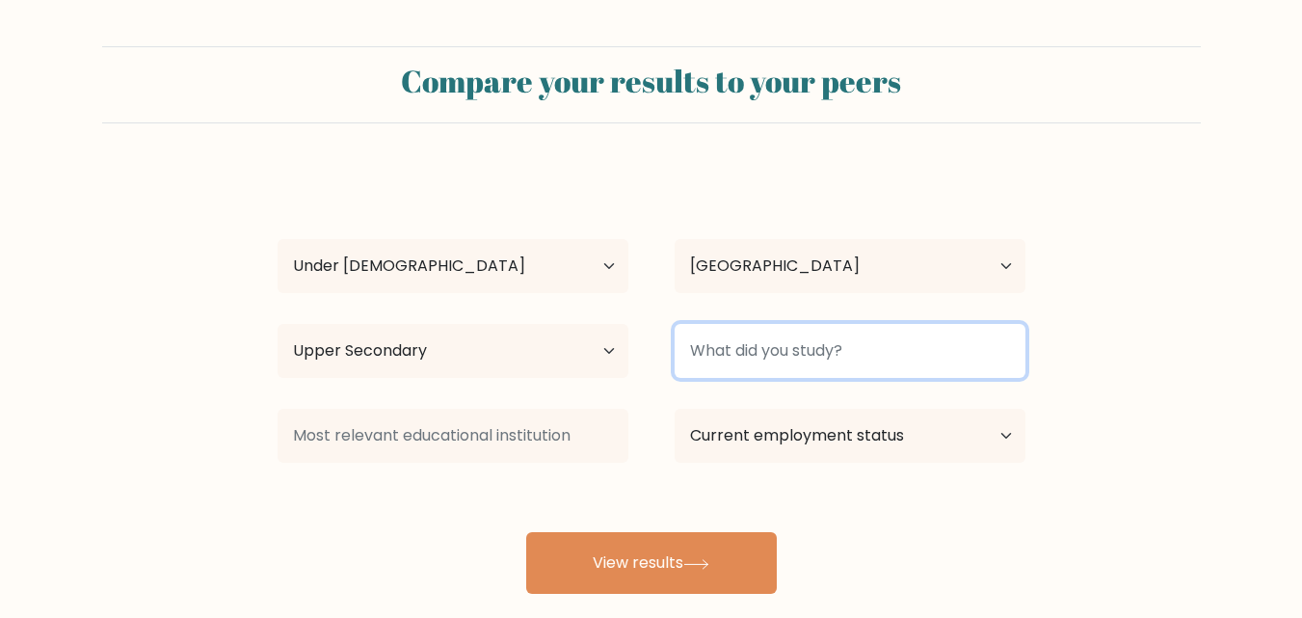
click at [767, 347] on input at bounding box center [849, 351] width 351 height 54
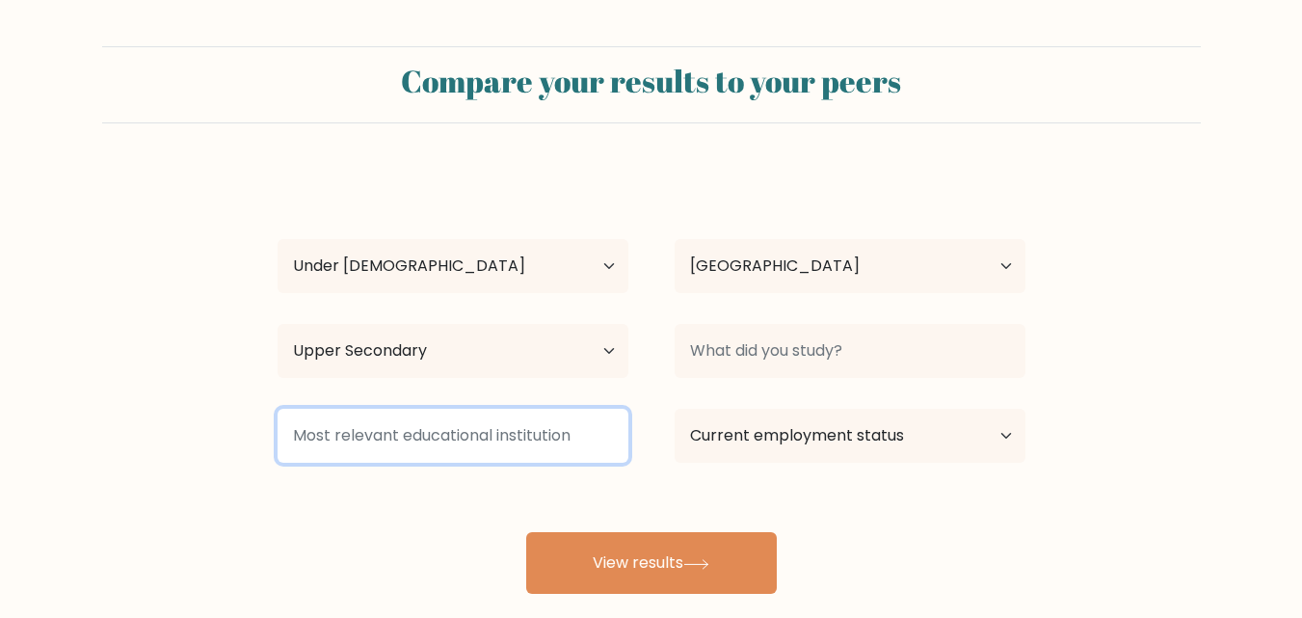
click at [600, 414] on input at bounding box center [452, 436] width 351 height 54
click at [598, 443] on input at bounding box center [452, 436] width 351 height 54
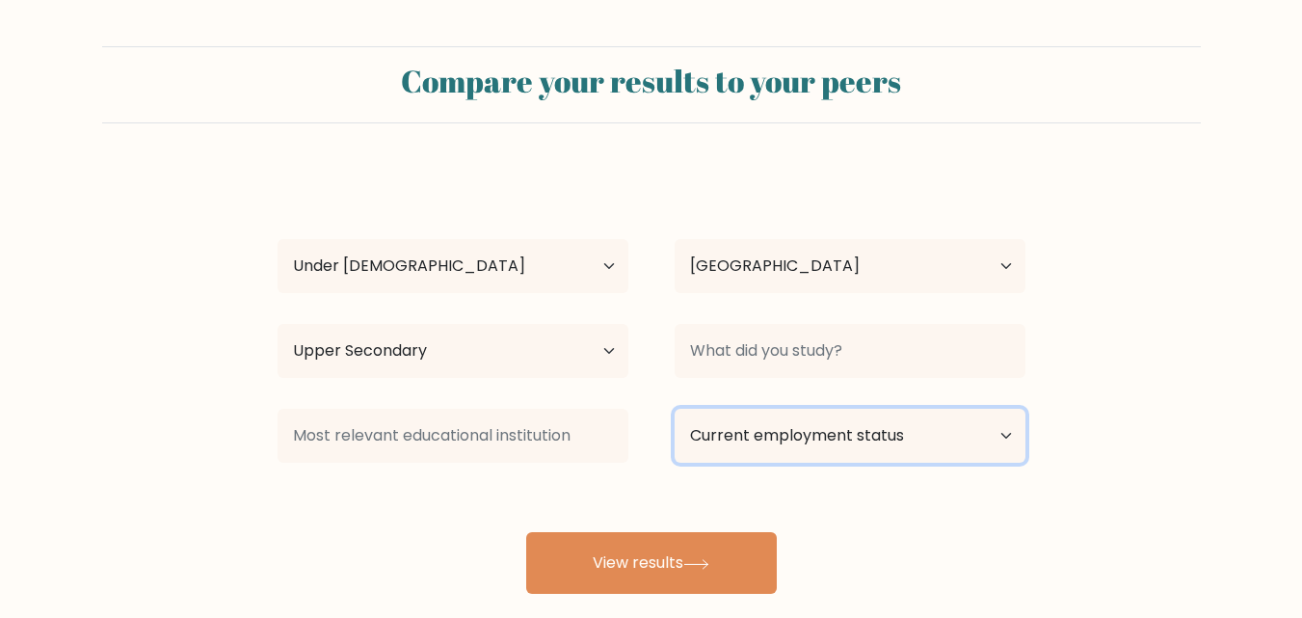
click at [889, 419] on select "Current employment status Employed Student Retired Other / prefer not to answer" at bounding box center [849, 436] width 351 height 54
select select "student"
click at [674, 409] on select "Current employment status Employed Student Retired Other / prefer not to answer" at bounding box center [849, 436] width 351 height 54
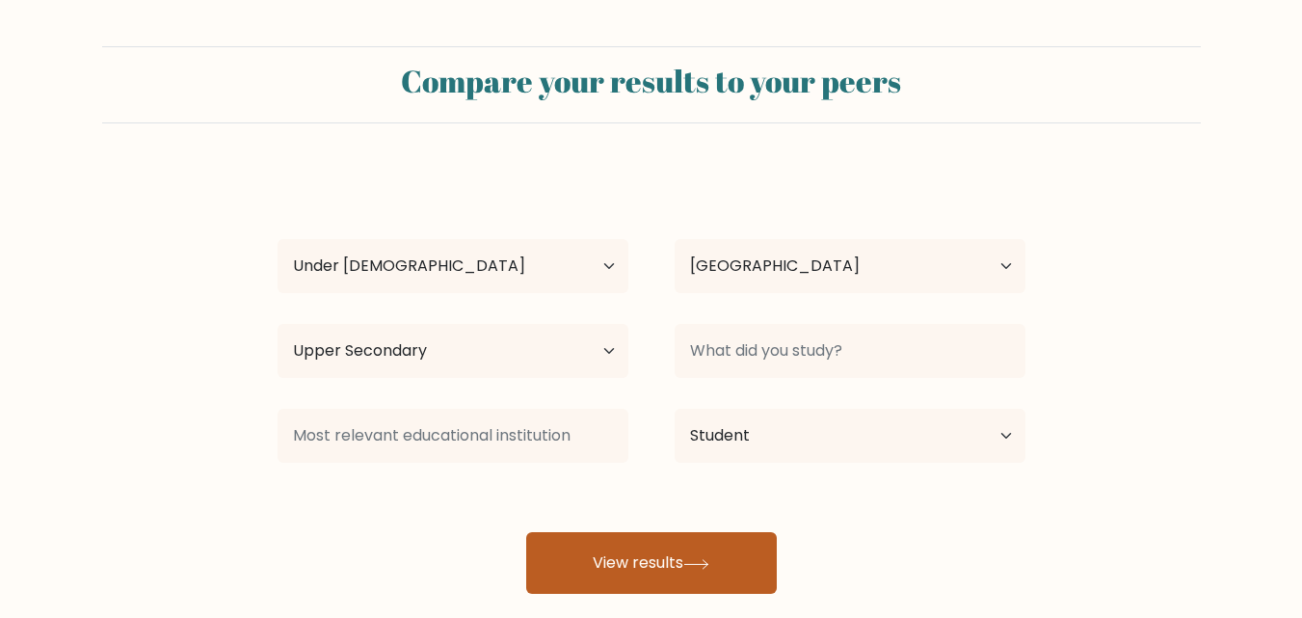
click at [732, 536] on button "View results" at bounding box center [651, 563] width 250 height 62
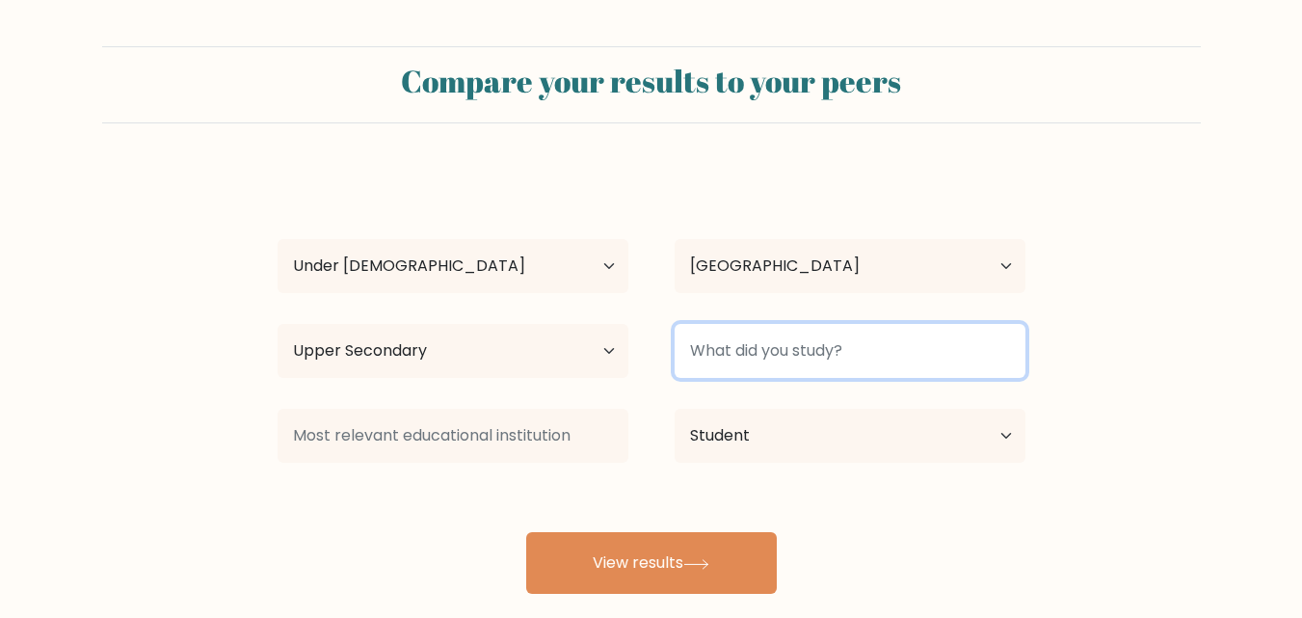
click at [837, 334] on input at bounding box center [849, 351] width 351 height 54
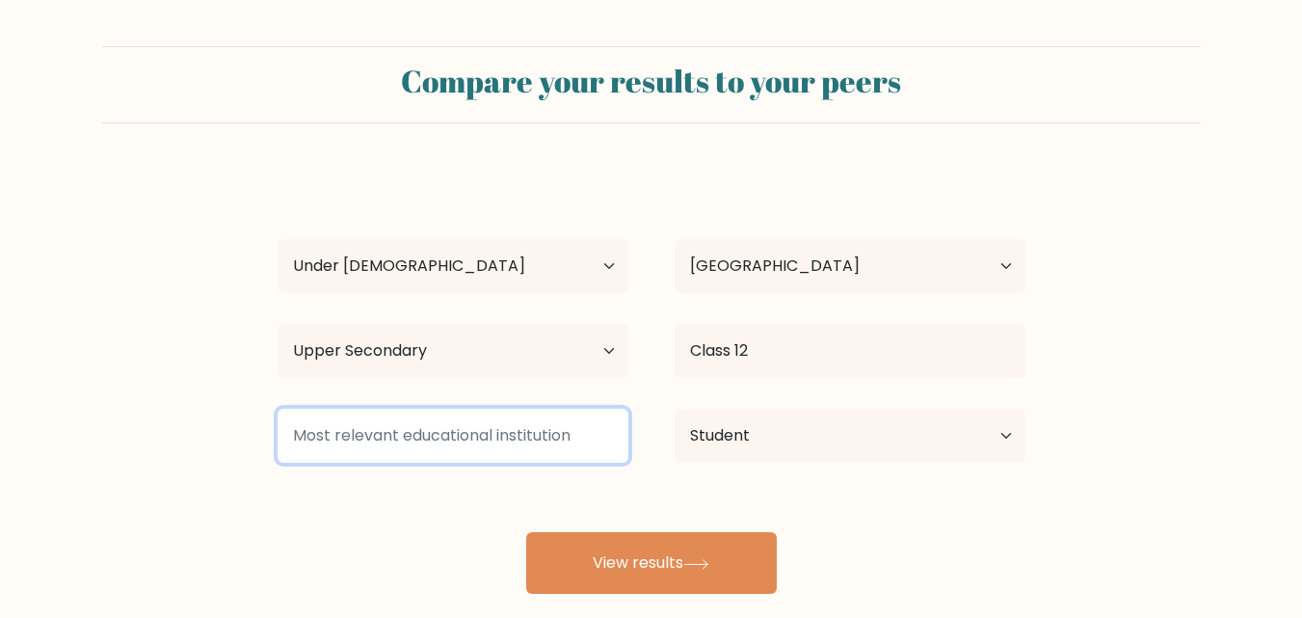
click at [569, 448] on input at bounding box center [452, 436] width 351 height 54
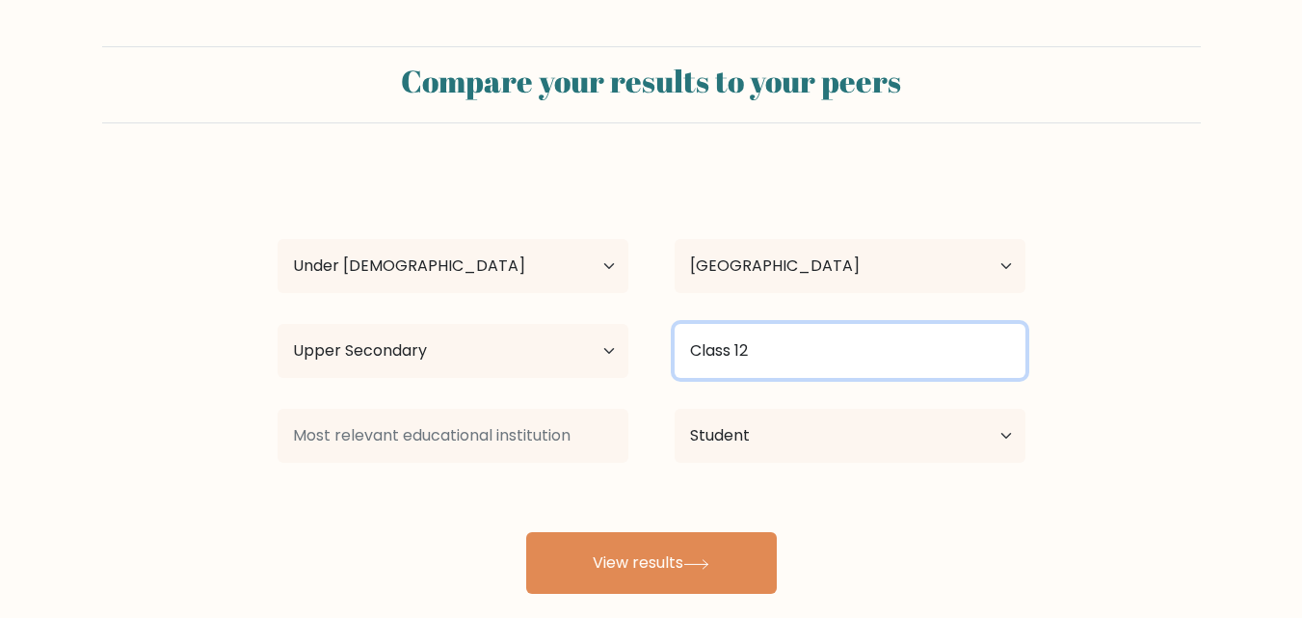
click at [770, 341] on input "Class 12" at bounding box center [849, 351] width 351 height 54
type input "Class 12 Science Maths"
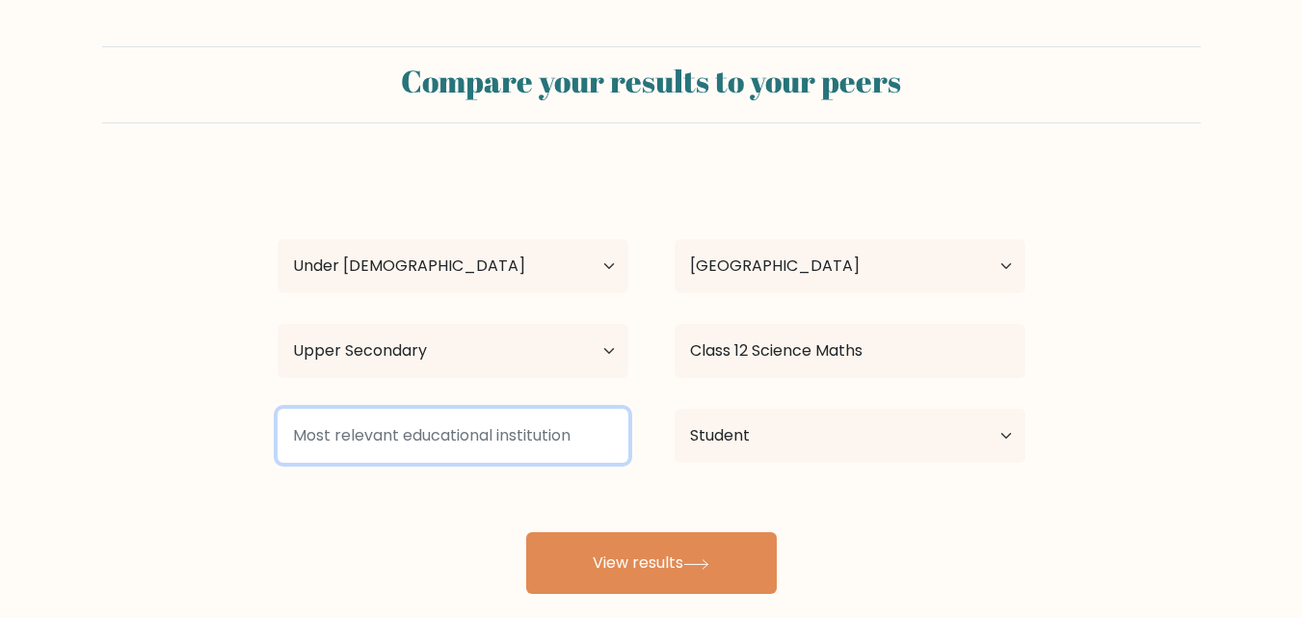
click at [468, 416] on input at bounding box center [452, 436] width 351 height 54
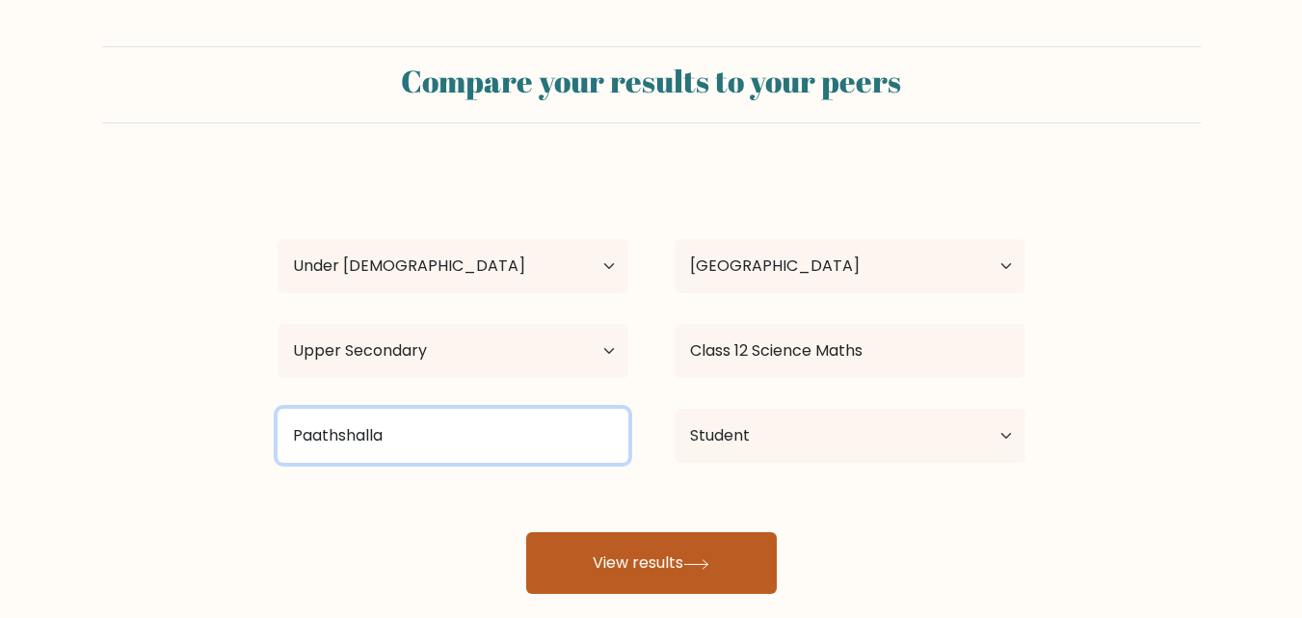
type input "Paathshalla"
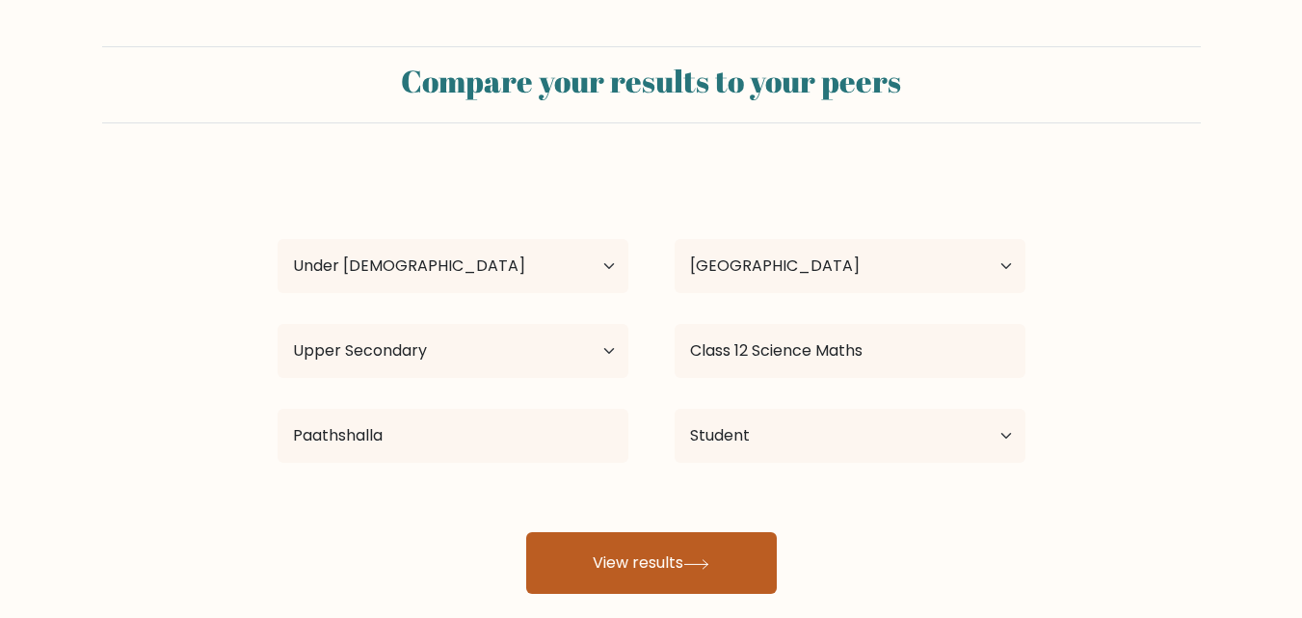
click at [655, 551] on button "View results" at bounding box center [651, 563] width 250 height 62
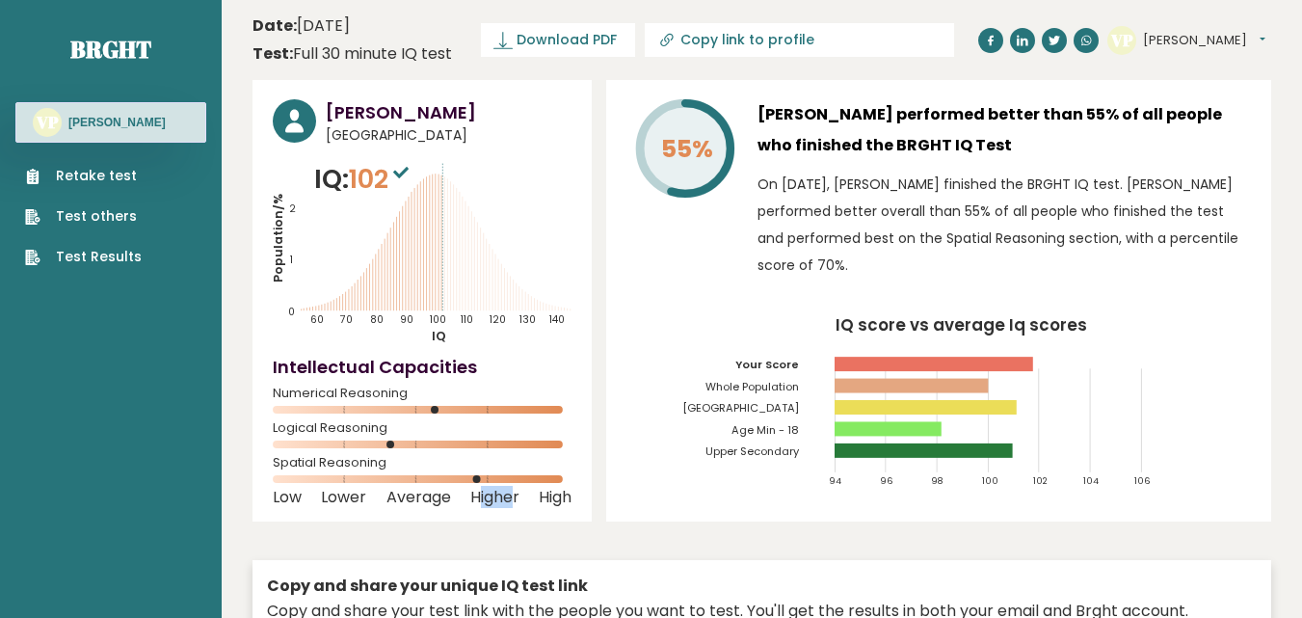
drag, startPoint x: 480, startPoint y: 493, endPoint x: 514, endPoint y: 491, distance: 34.7
click at [514, 493] on span "Higher" at bounding box center [494, 497] width 49 height 8
drag, startPoint x: 541, startPoint y: 563, endPoint x: 538, endPoint y: 578, distance: 15.9
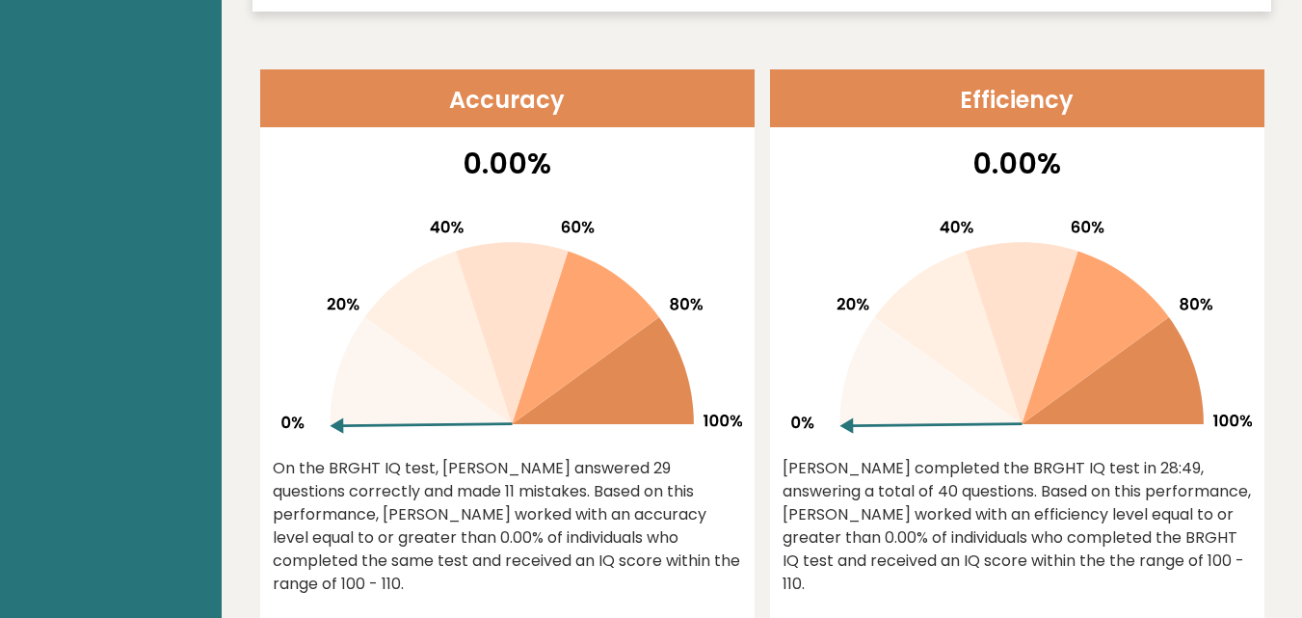
scroll to position [771, 0]
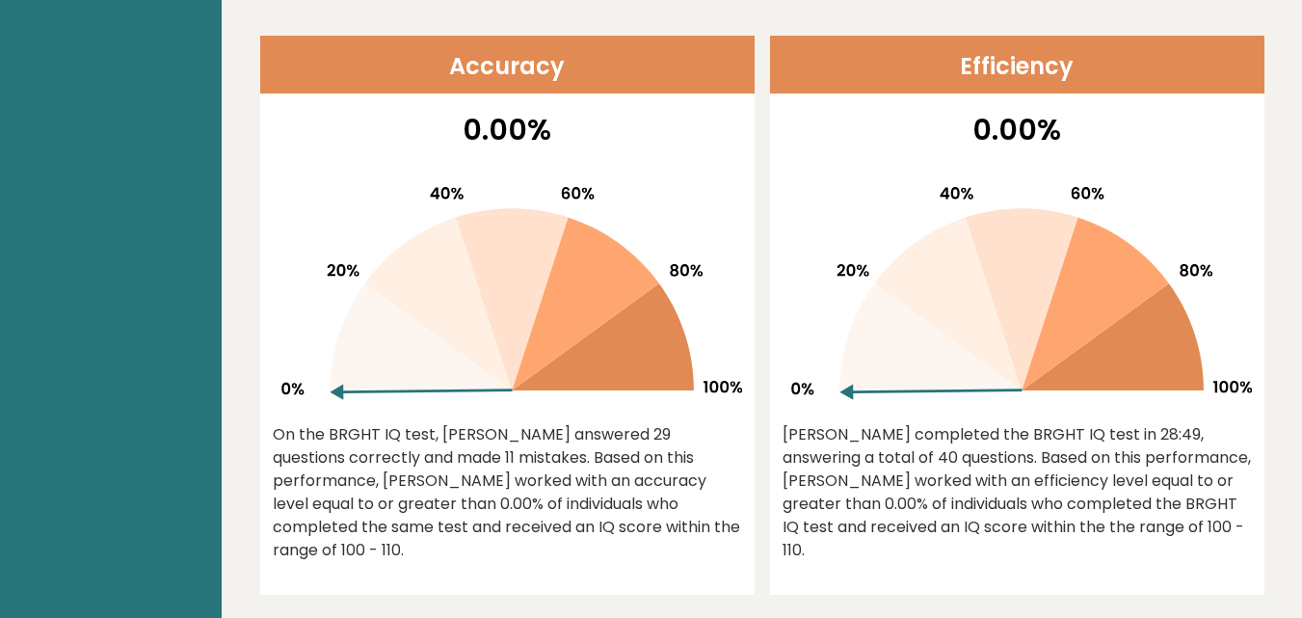
click at [444, 337] on icon at bounding box center [437, 304] width 147 height 173
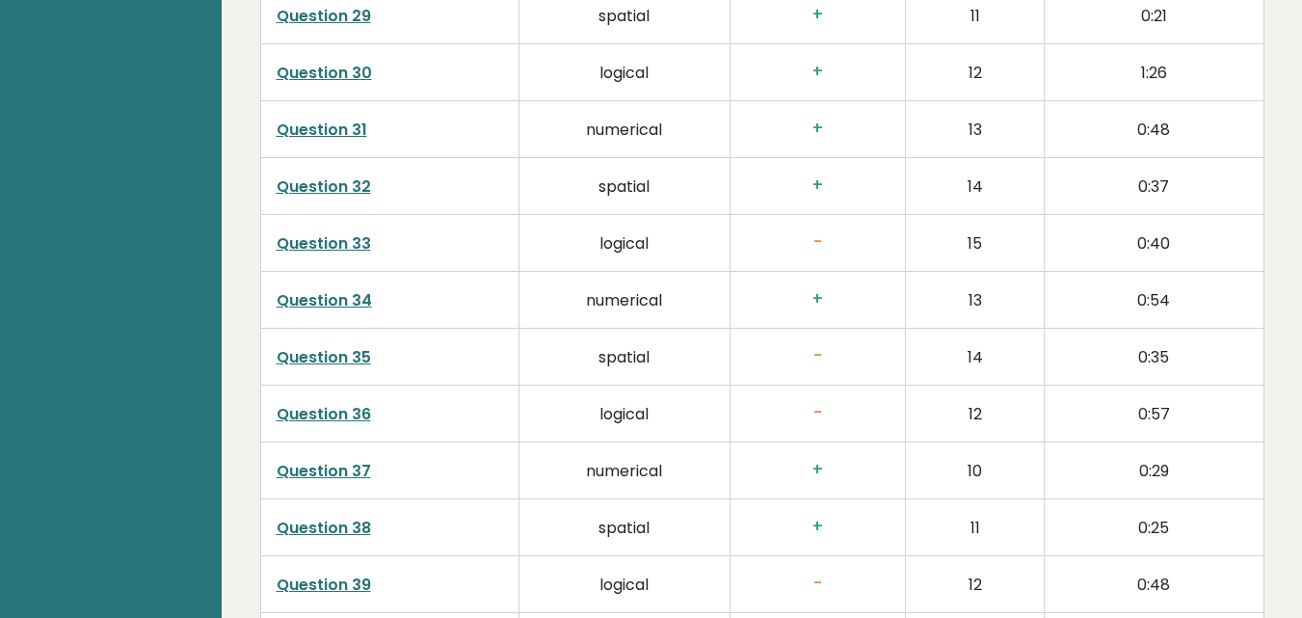
scroll to position [4937, 0]
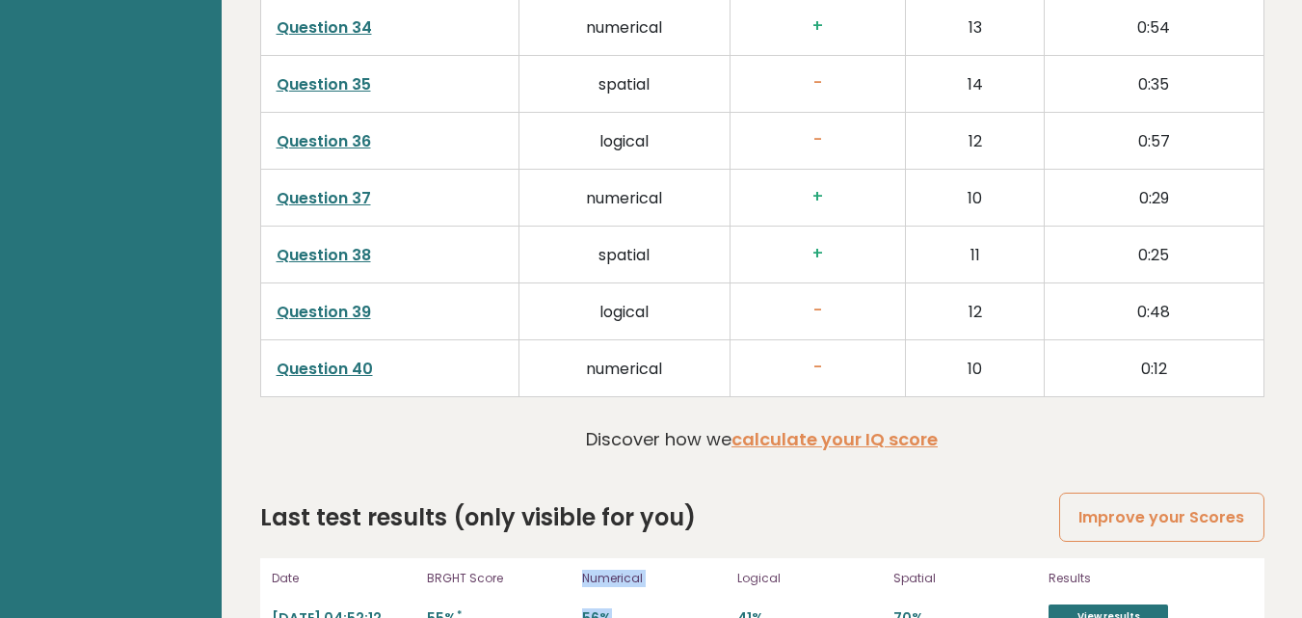
drag, startPoint x: 567, startPoint y: 555, endPoint x: 644, endPoint y: 548, distance: 77.4
click at [641, 558] on div "Date [DATE] 04:52:12 BRGHT Score 55% * Numerical 56% Logical 41% Spatial 70% Re…" at bounding box center [762, 598] width 1004 height 81
click at [1124, 567] on div "Results View results" at bounding box center [1149, 598] width 202 height 62
click at [1126, 604] on link "View results" at bounding box center [1107, 616] width 119 height 25
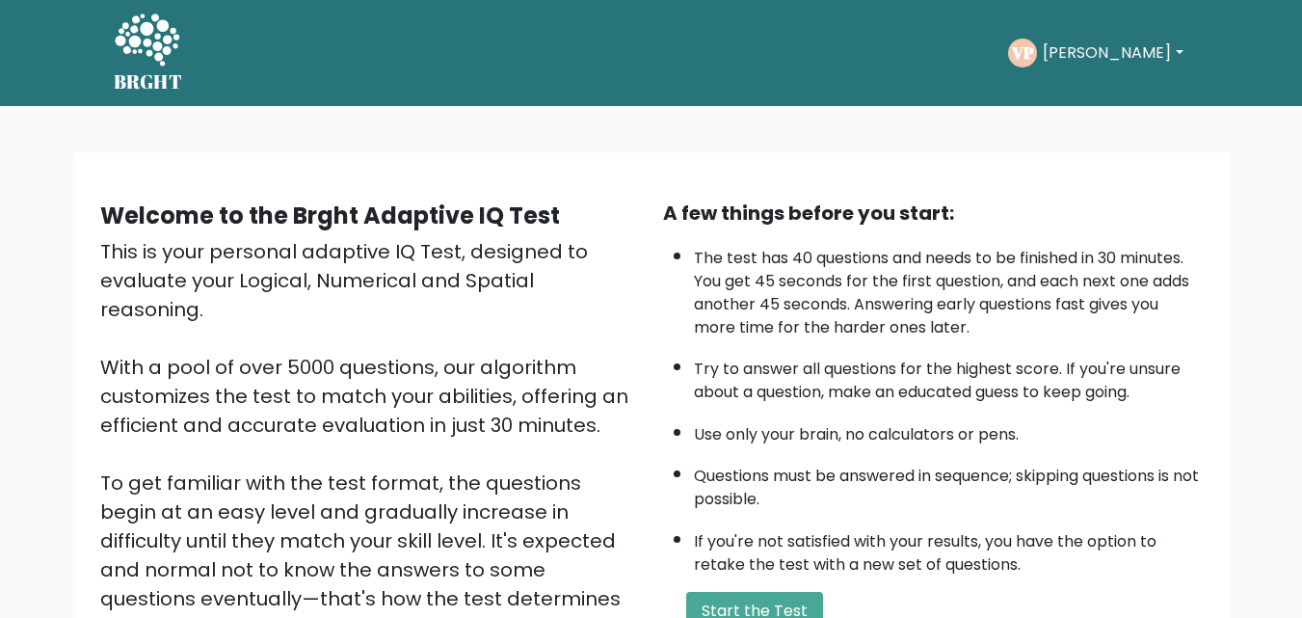
scroll to position [257, 0]
